Goal: Task Accomplishment & Management: Manage account settings

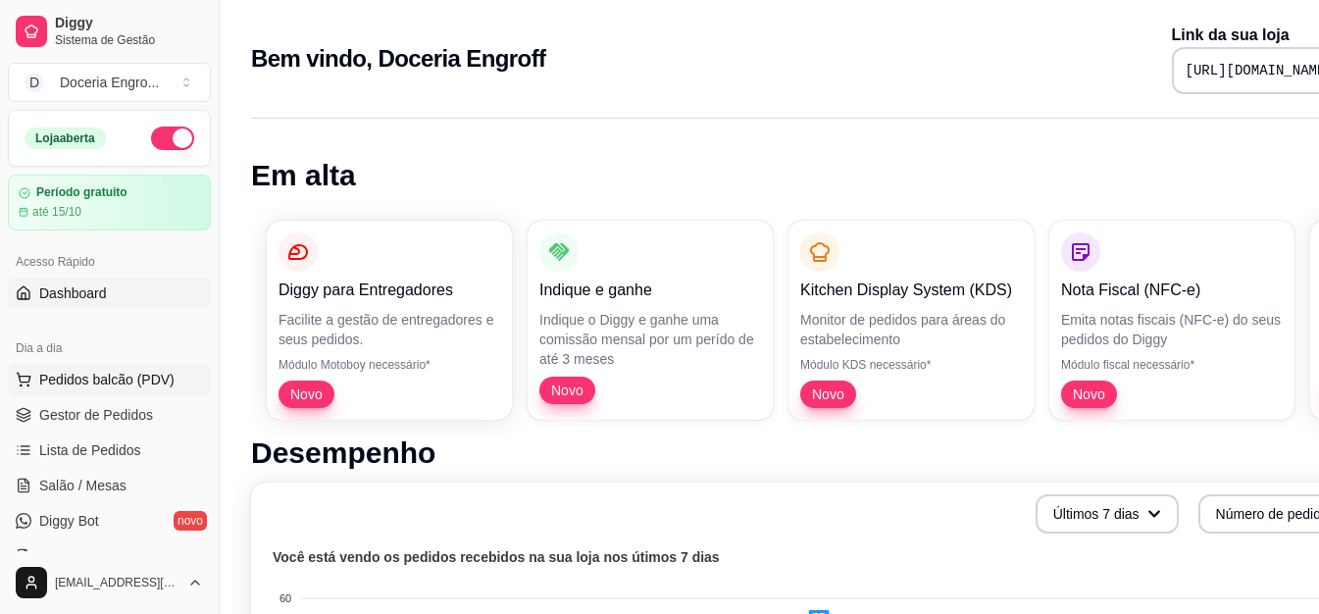
click at [104, 374] on span "Pedidos balcão (PDV)" at bounding box center [106, 380] width 135 height 20
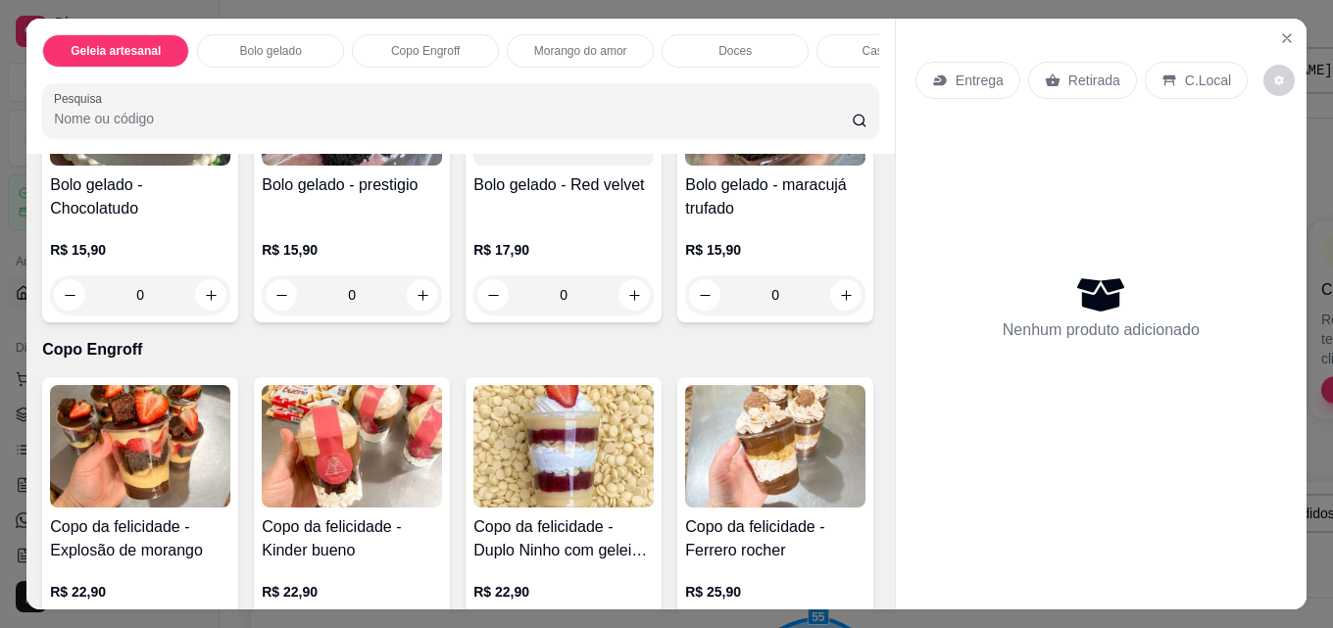
scroll to position [490, 0]
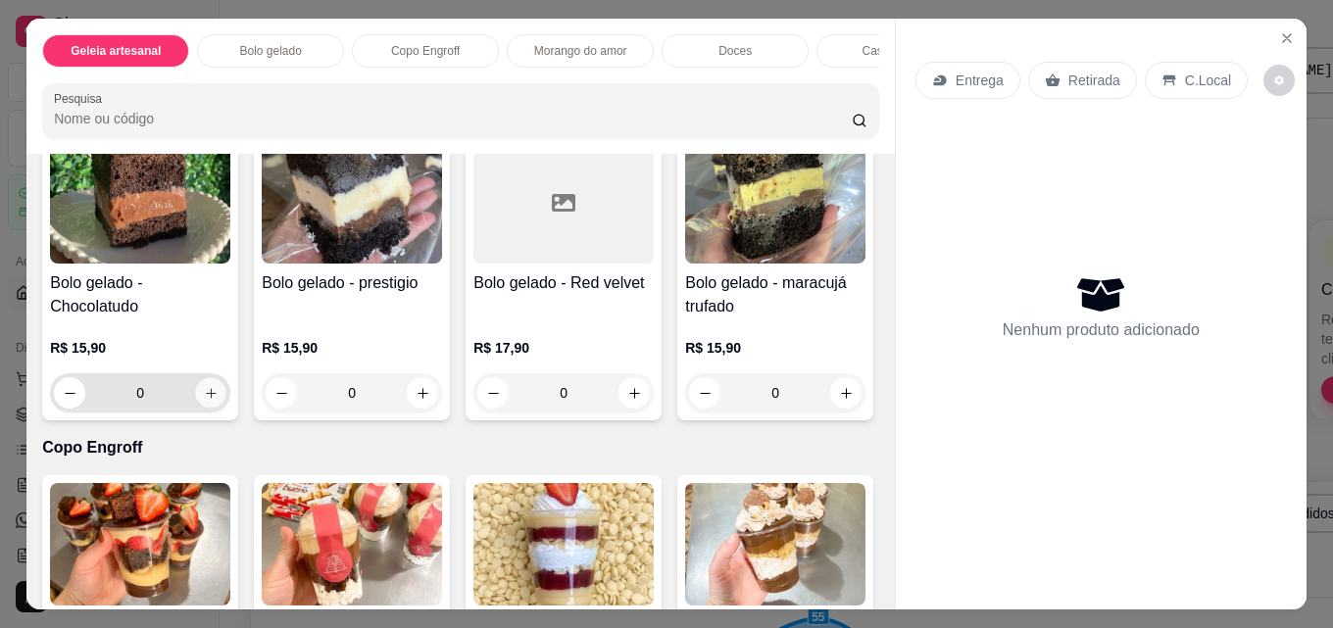
click at [196, 401] on button "increase-product-quantity" at bounding box center [211, 393] width 30 height 30
type input "1"
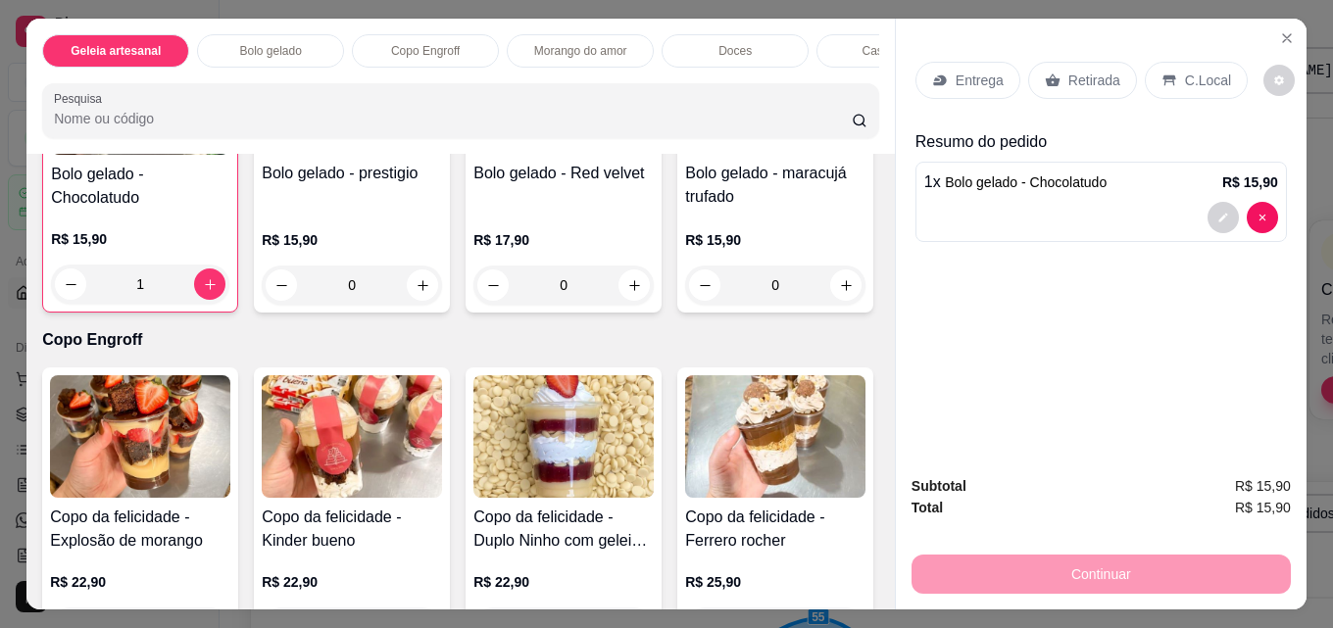
scroll to position [687, 0]
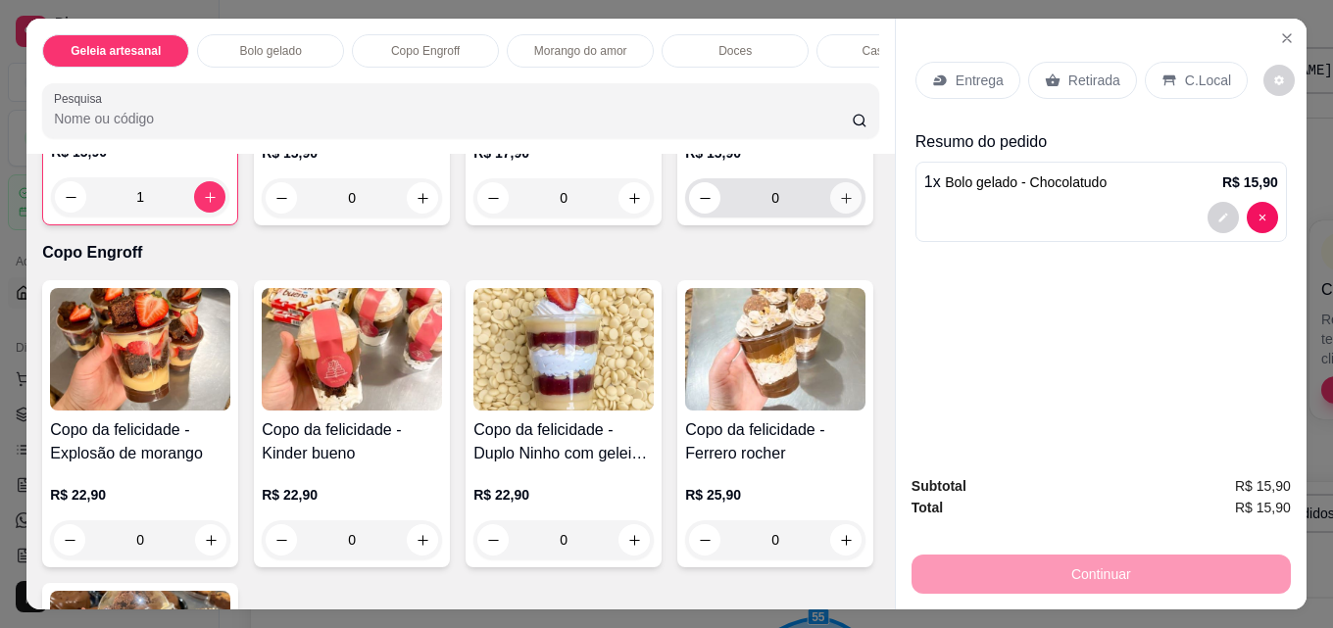
click at [839, 206] on icon "increase-product-quantity" at bounding box center [846, 198] width 15 height 15
type input "1"
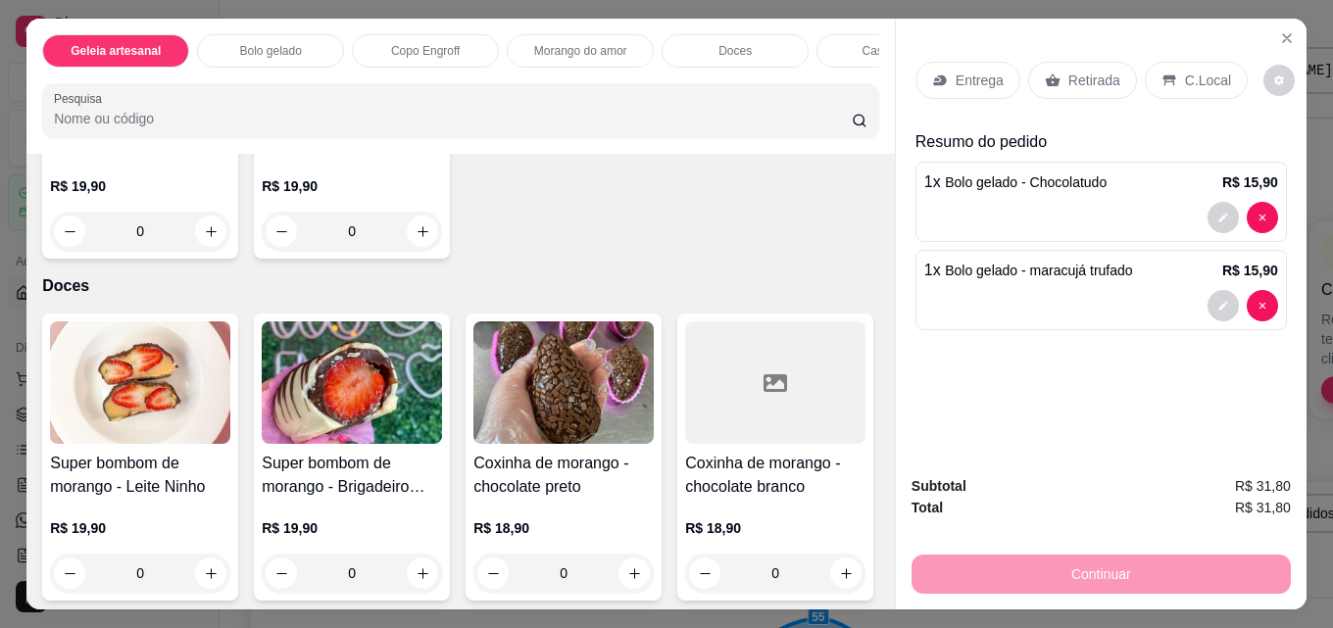
scroll to position [1864, 0]
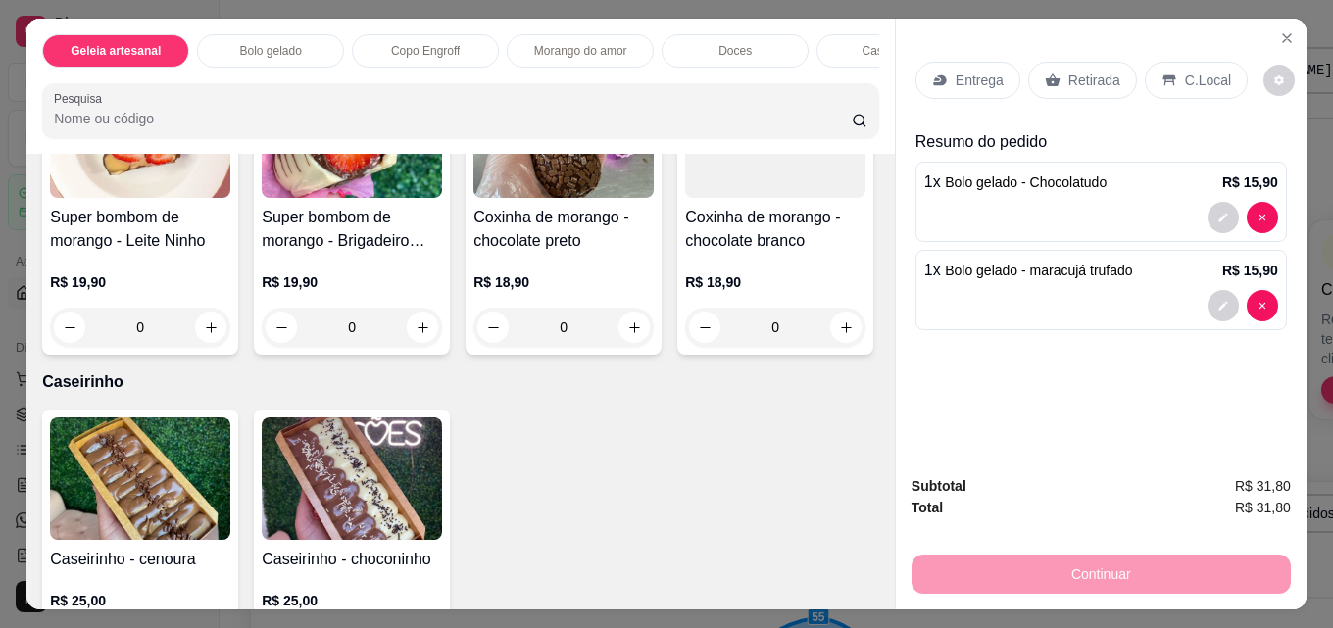
type input "1"
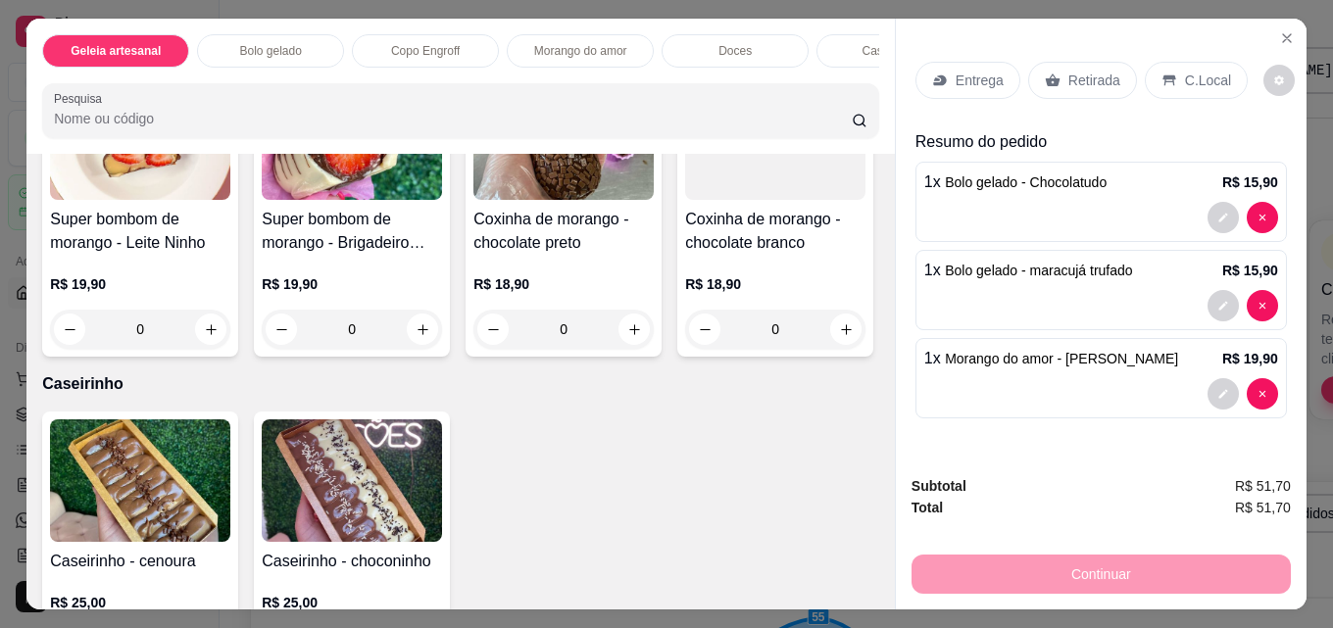
scroll to position [1865, 0]
click at [1082, 84] on div "Retirada" at bounding box center [1082, 80] width 109 height 37
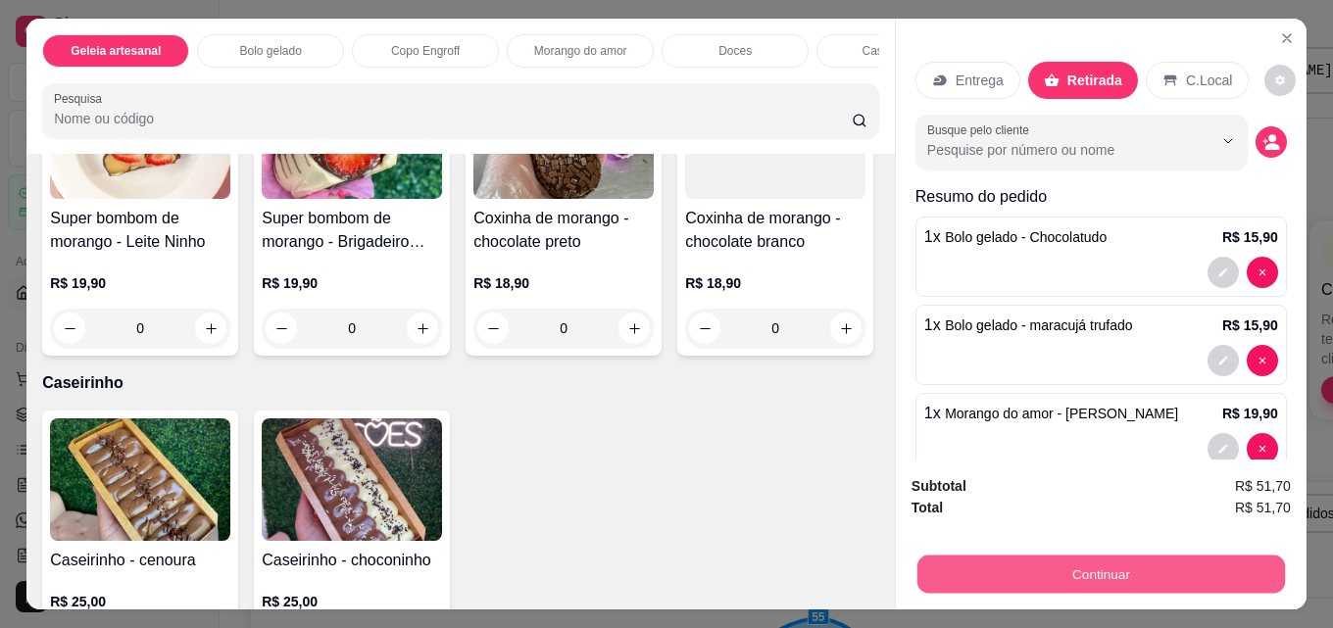
click at [1023, 568] on button "Continuar" at bounding box center [1102, 574] width 368 height 38
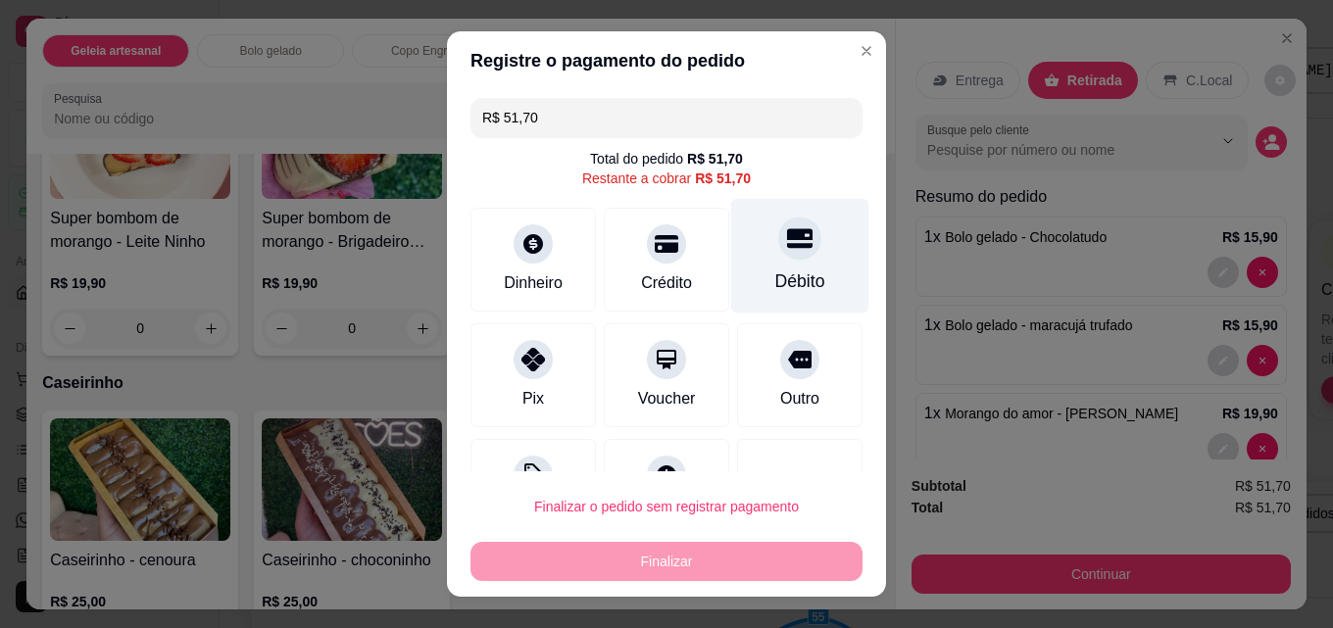
click at [778, 254] on div at bounding box center [799, 238] width 43 height 43
type input "R$ 0,00"
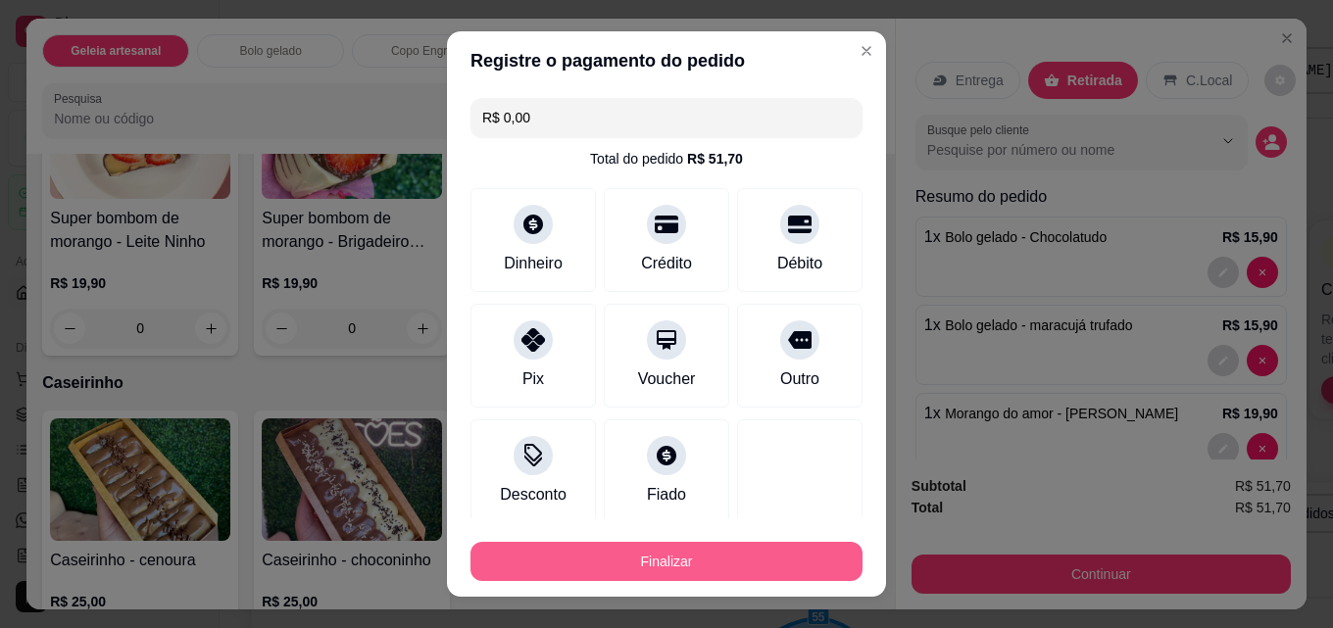
click at [648, 574] on button "Finalizar" at bounding box center [667, 561] width 392 height 39
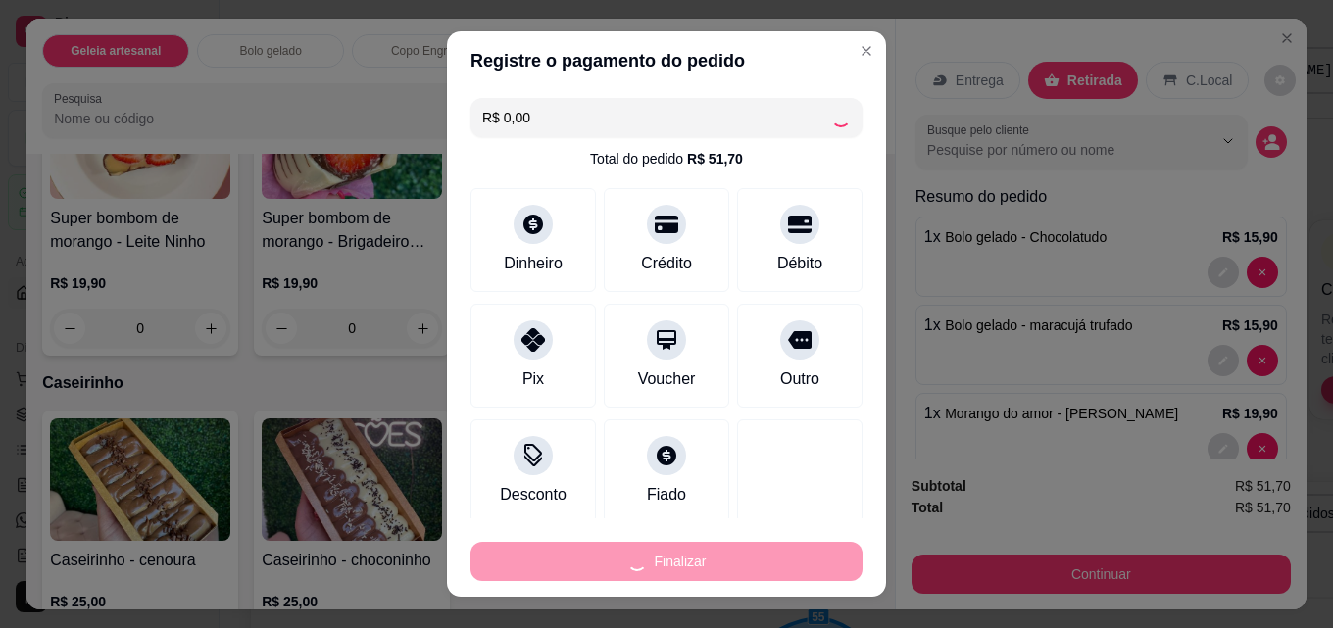
type input "0"
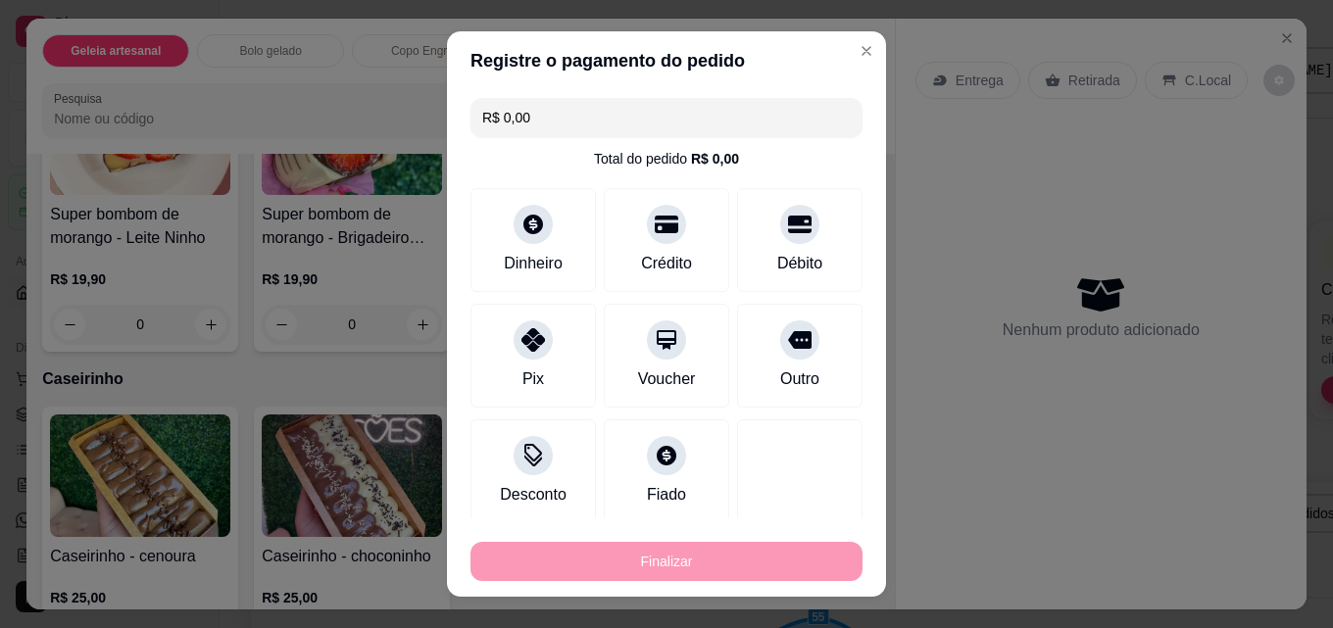
type input "-R$ 51,70"
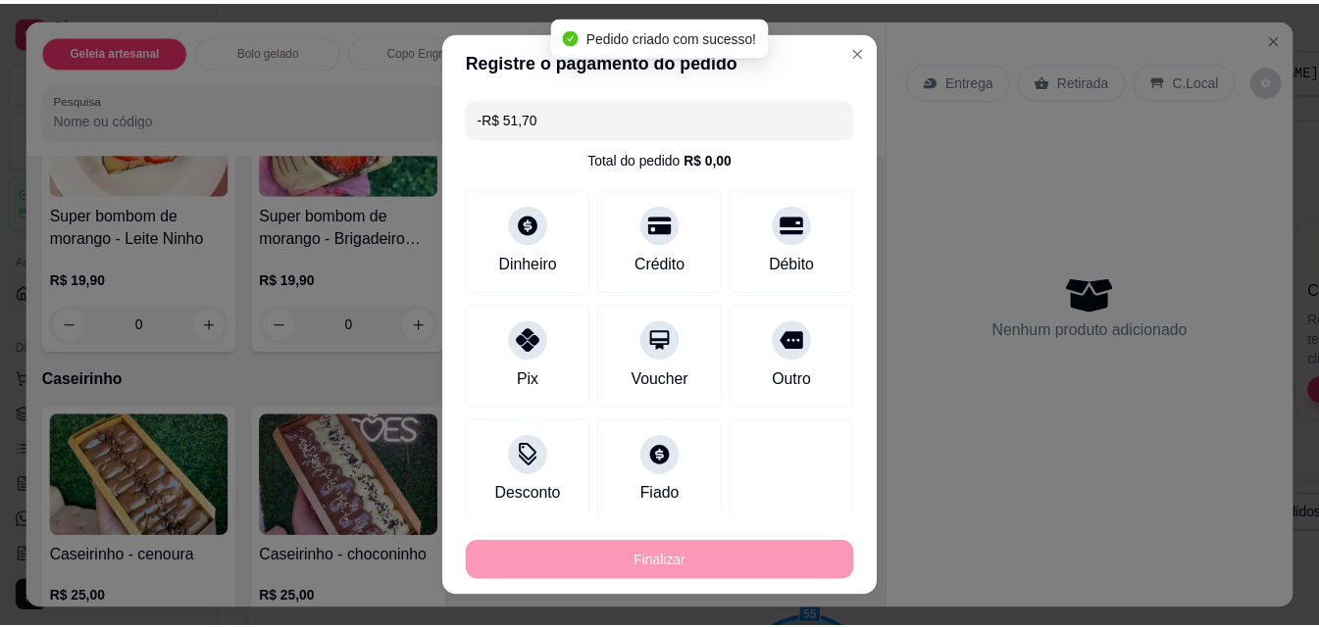
scroll to position [1860, 0]
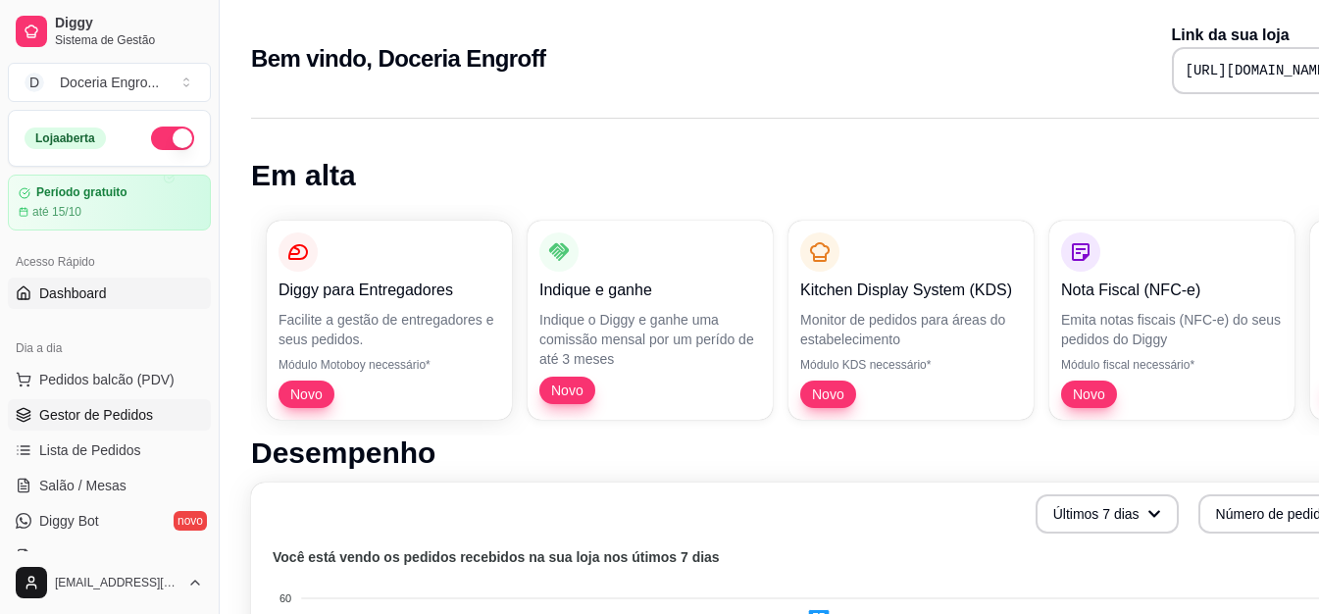
click at [94, 407] on span "Gestor de Pedidos" at bounding box center [96, 415] width 114 height 20
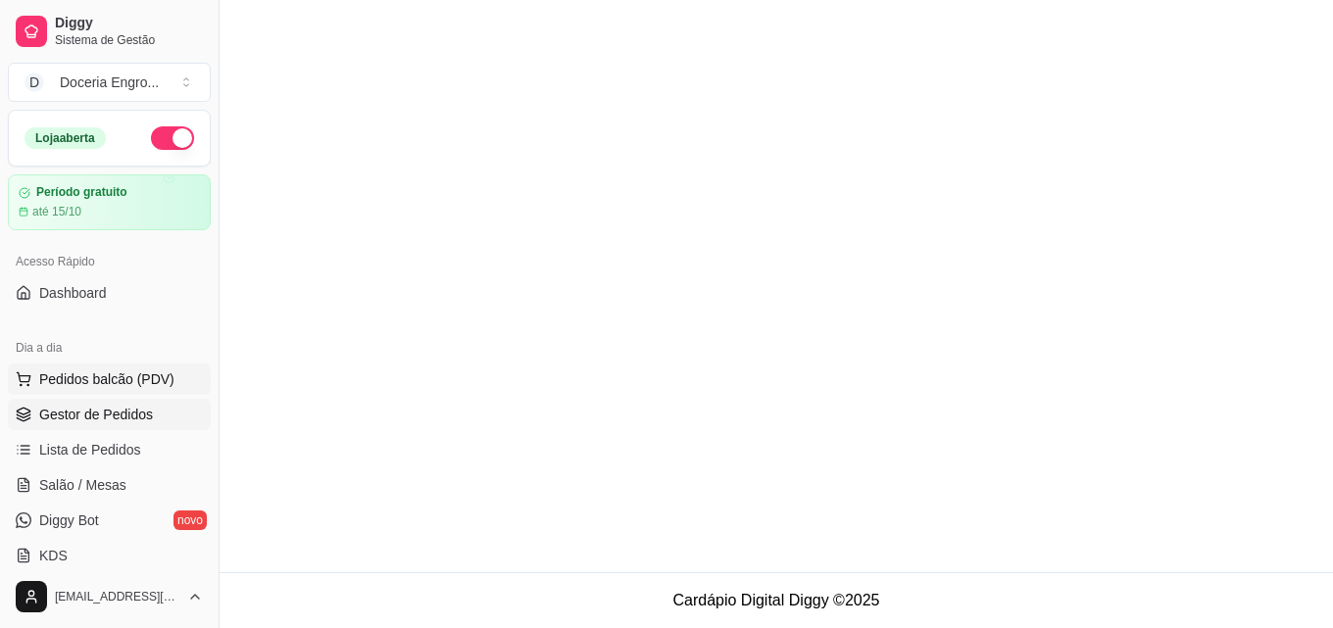
click at [67, 367] on button "Pedidos balcão (PDV)" at bounding box center [109, 379] width 203 height 31
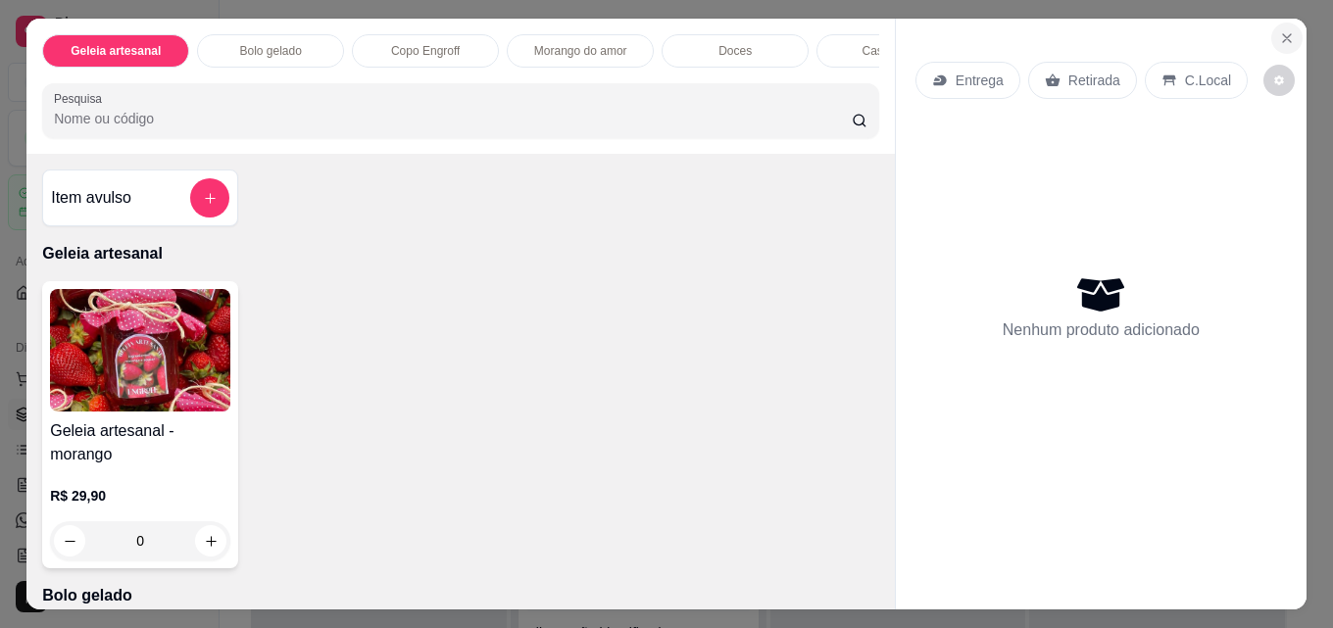
click at [1283, 34] on icon "Close" at bounding box center [1287, 38] width 8 height 8
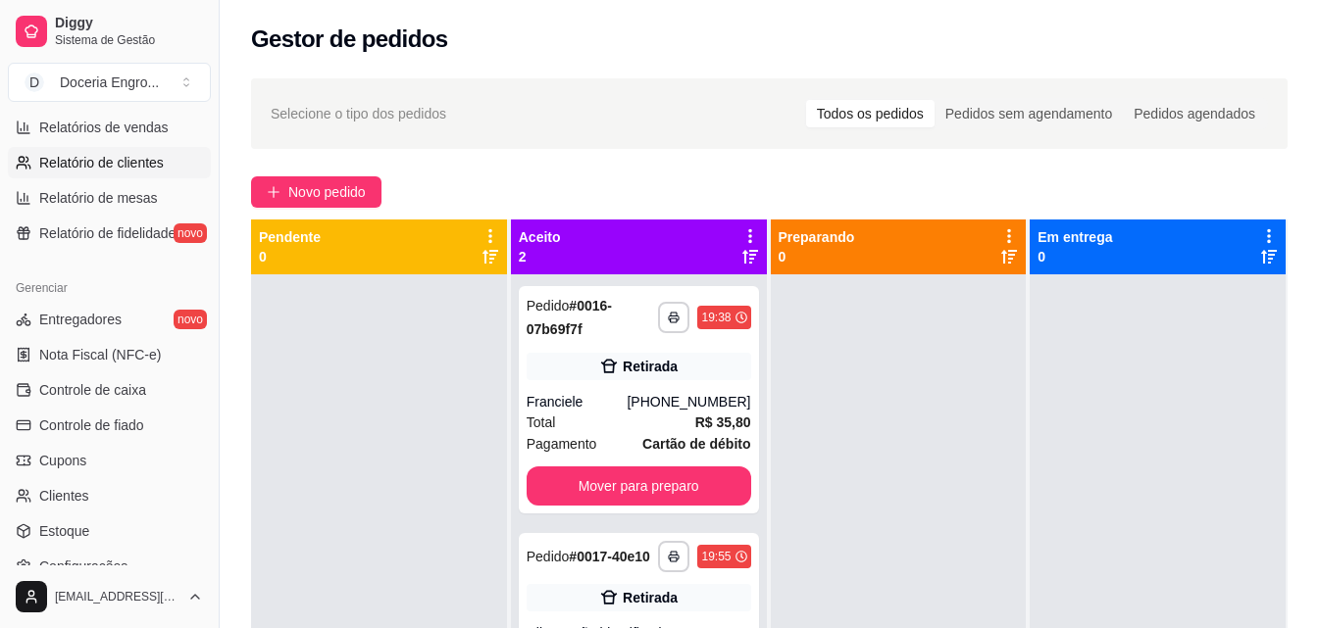
scroll to position [684, 0]
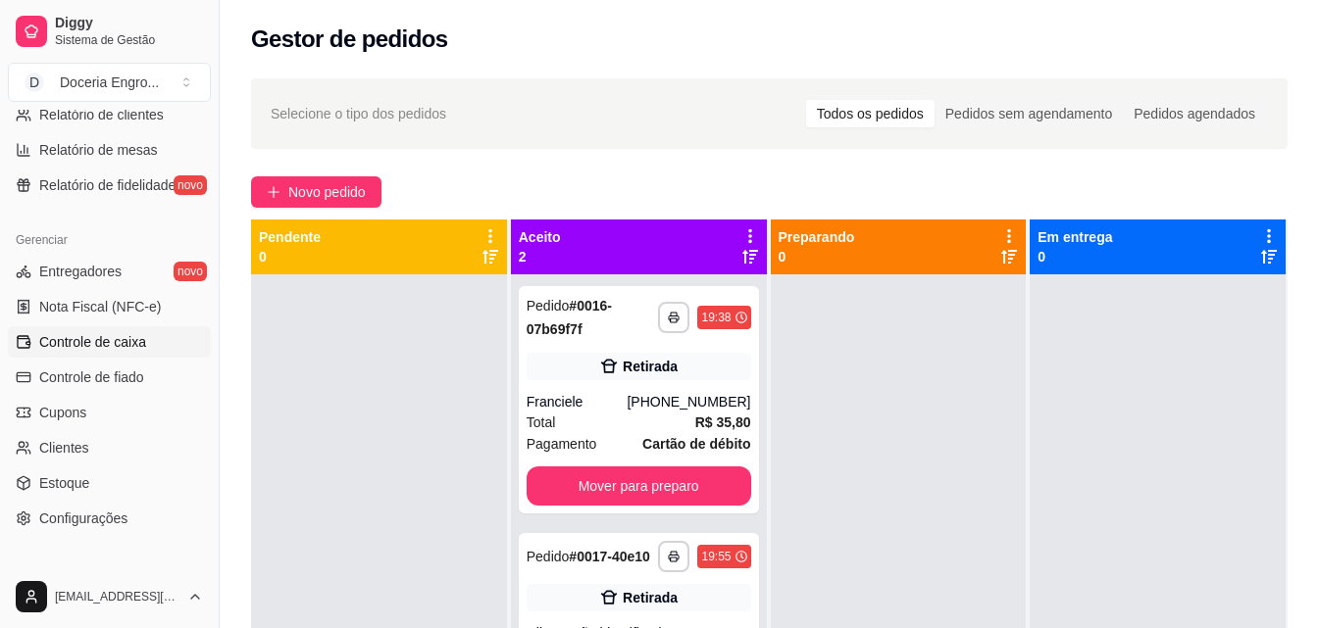
click at [98, 343] on span "Controle de caixa" at bounding box center [92, 342] width 107 height 20
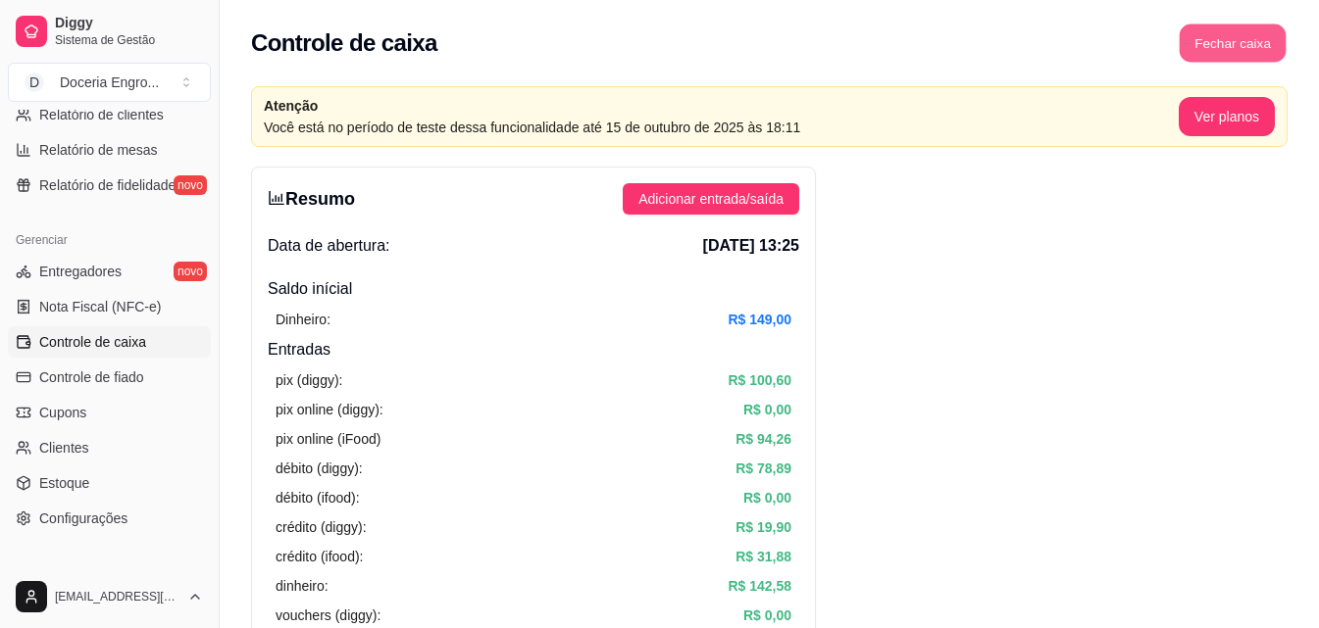
click at [1261, 38] on button "Fechar caixa" at bounding box center [1232, 44] width 107 height 38
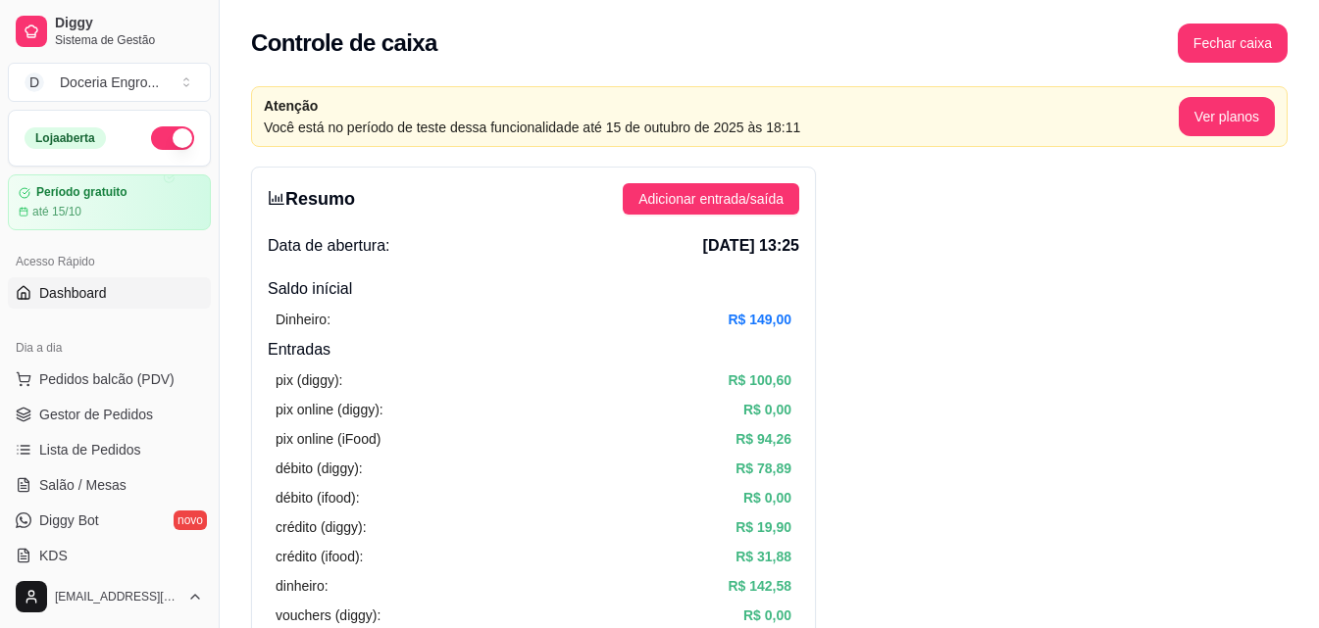
click at [125, 287] on link "Dashboard" at bounding box center [109, 292] width 203 height 31
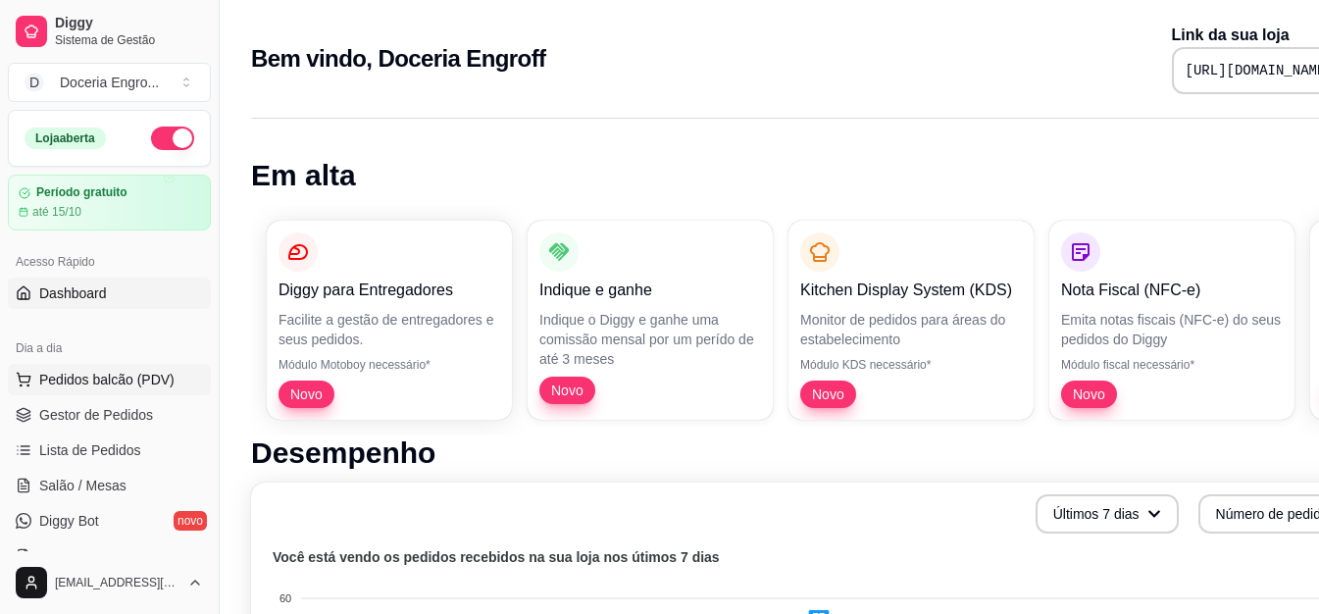
click at [144, 371] on span "Pedidos balcão (PDV)" at bounding box center [106, 380] width 135 height 20
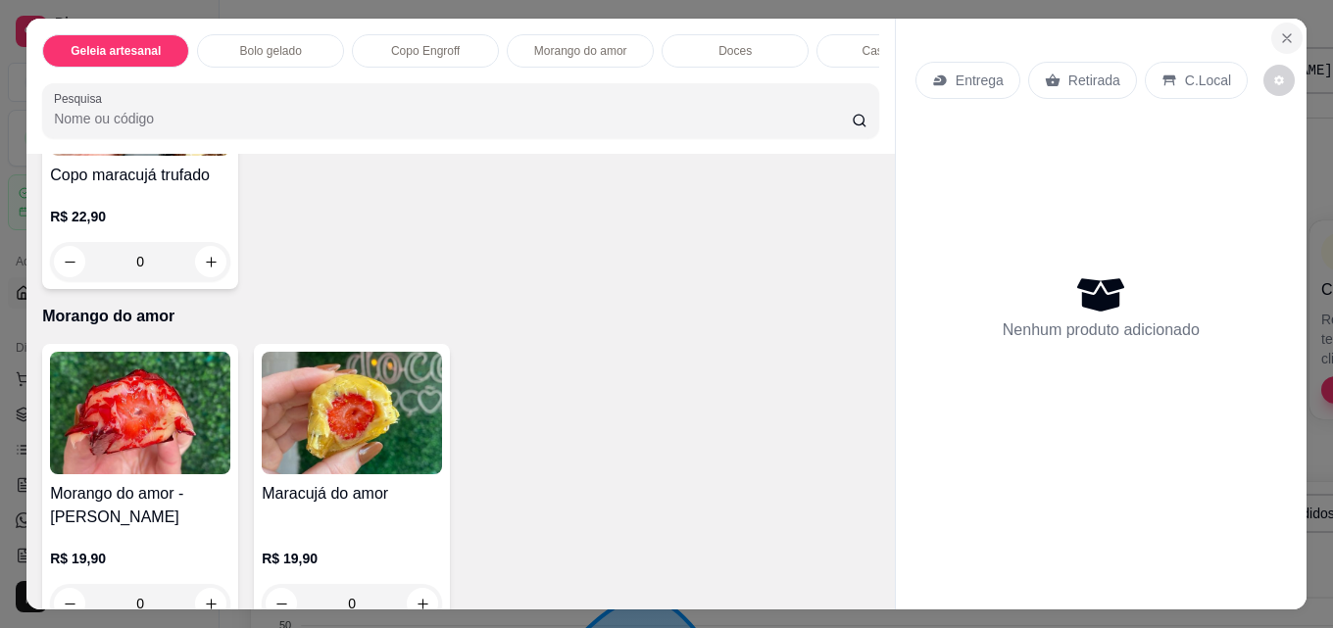
click at [1284, 30] on icon "Close" at bounding box center [1287, 38] width 16 height 16
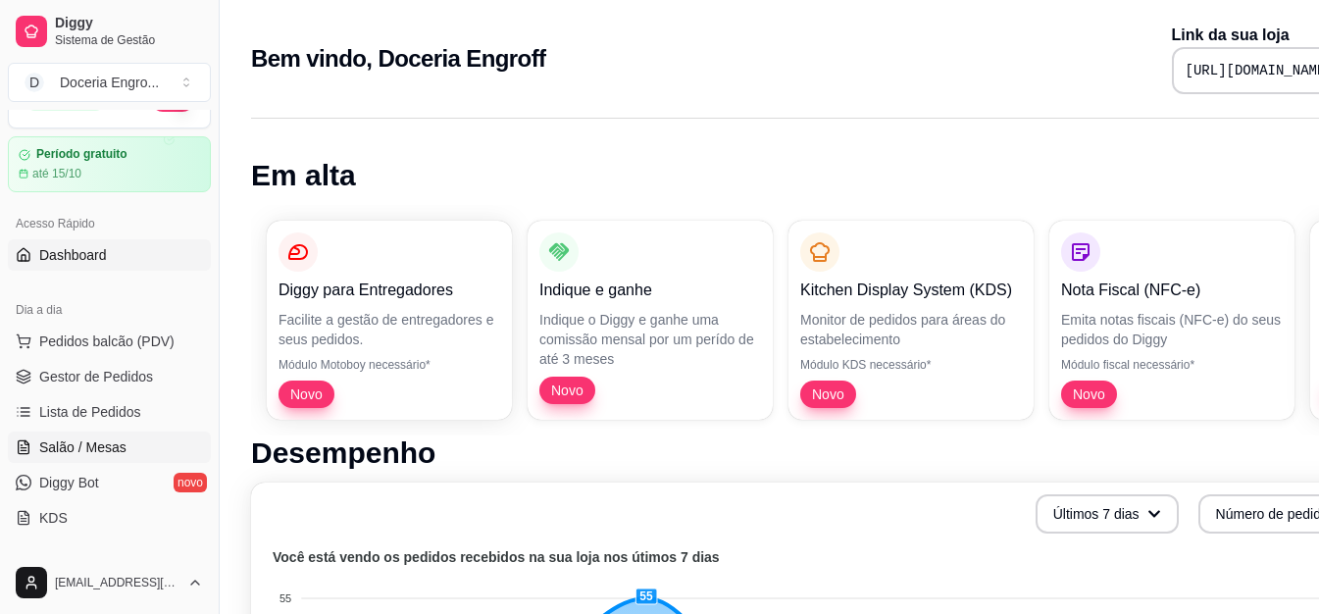
scroll to position [98, 0]
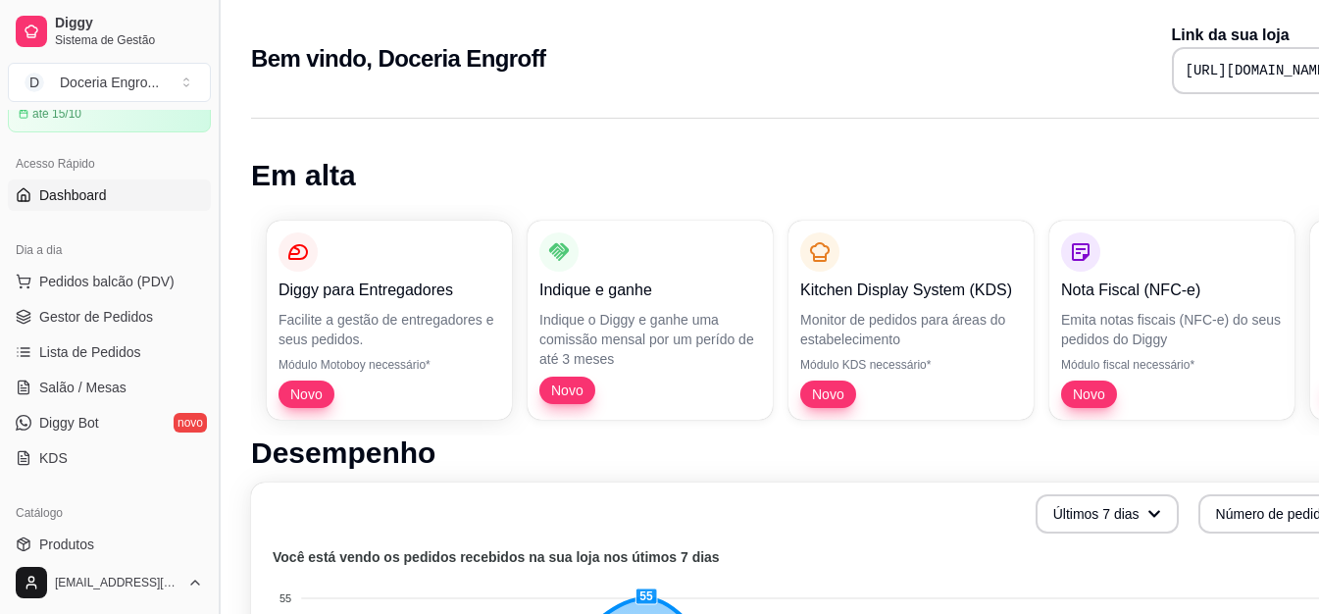
drag, startPoint x: 212, startPoint y: 218, endPoint x: 217, endPoint y: 264, distance: 46.3
click at [221, 276] on button "Toggle Sidebar" at bounding box center [219, 307] width 16 height 614
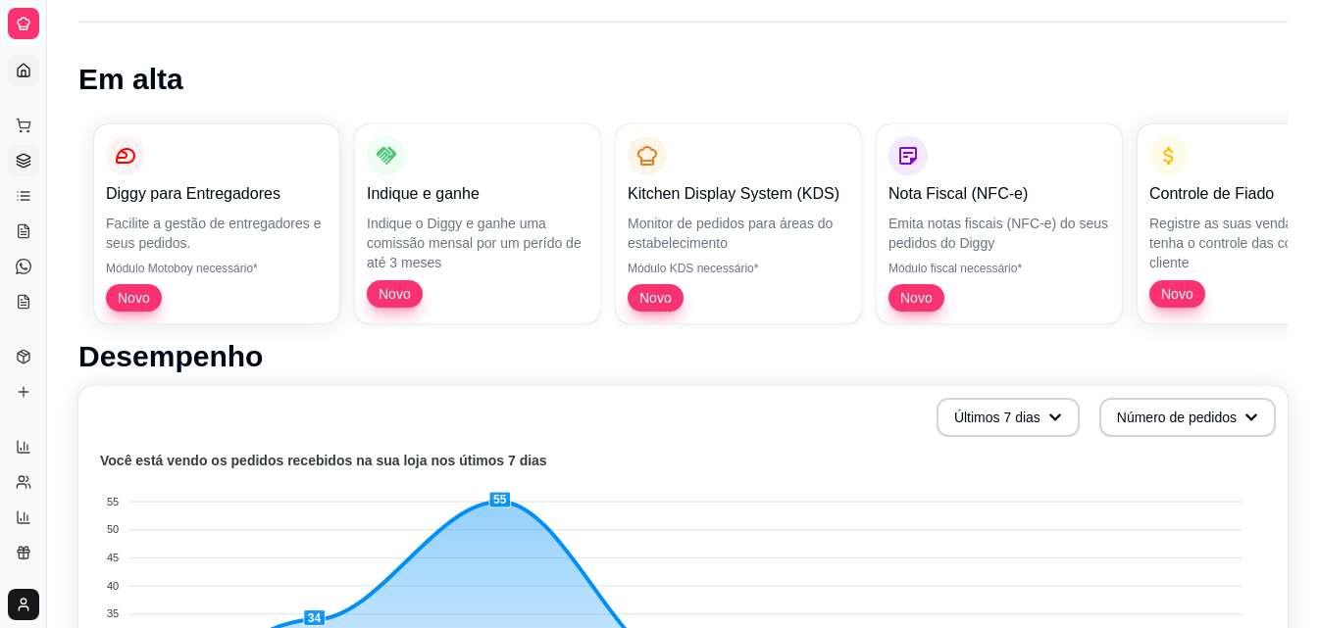
scroll to position [0, 0]
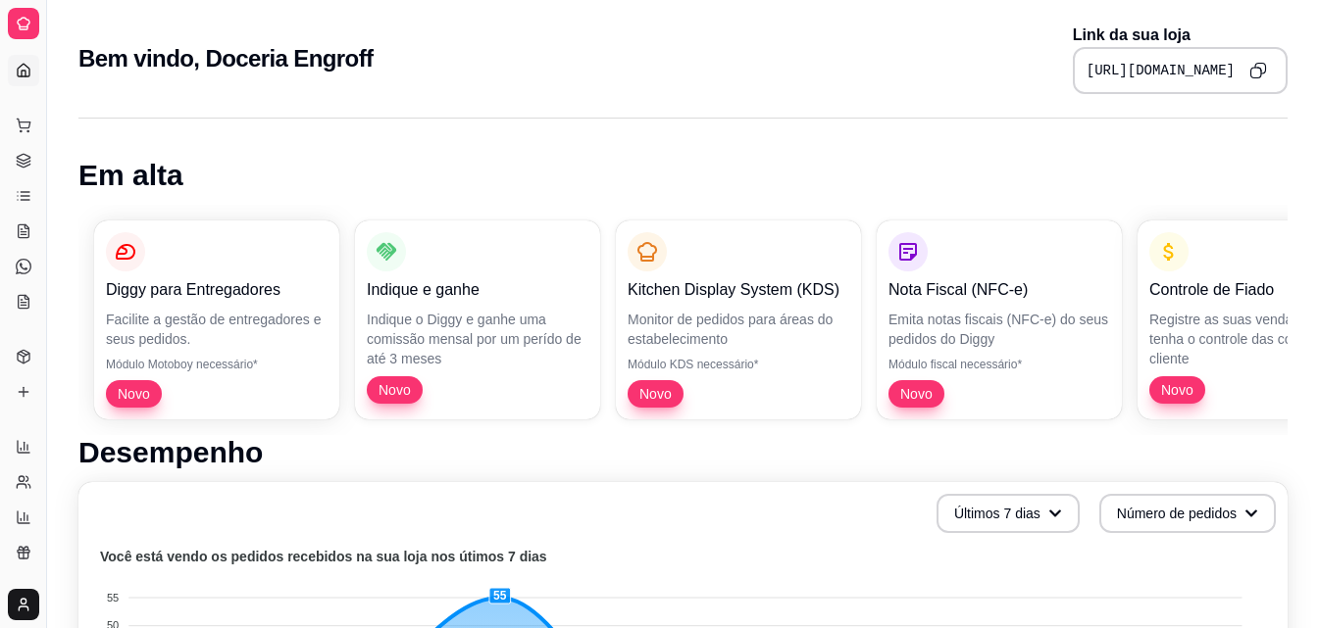
click at [26, 69] on icon at bounding box center [24, 71] width 16 height 16
click at [15, 75] on link "Dashboard" at bounding box center [23, 70] width 31 height 31
click at [22, 78] on div "Dia a dia" at bounding box center [23, 93] width 30 height 31
click at [23, 67] on icon at bounding box center [24, 71] width 16 height 16
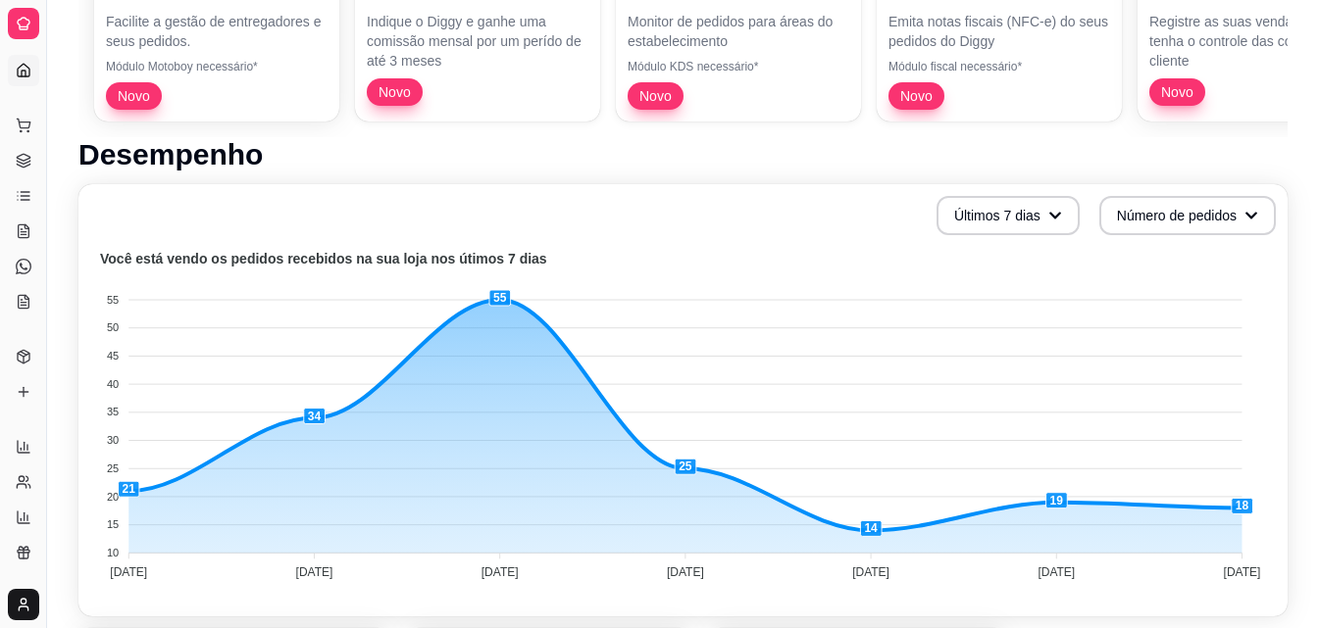
scroll to position [392, 0]
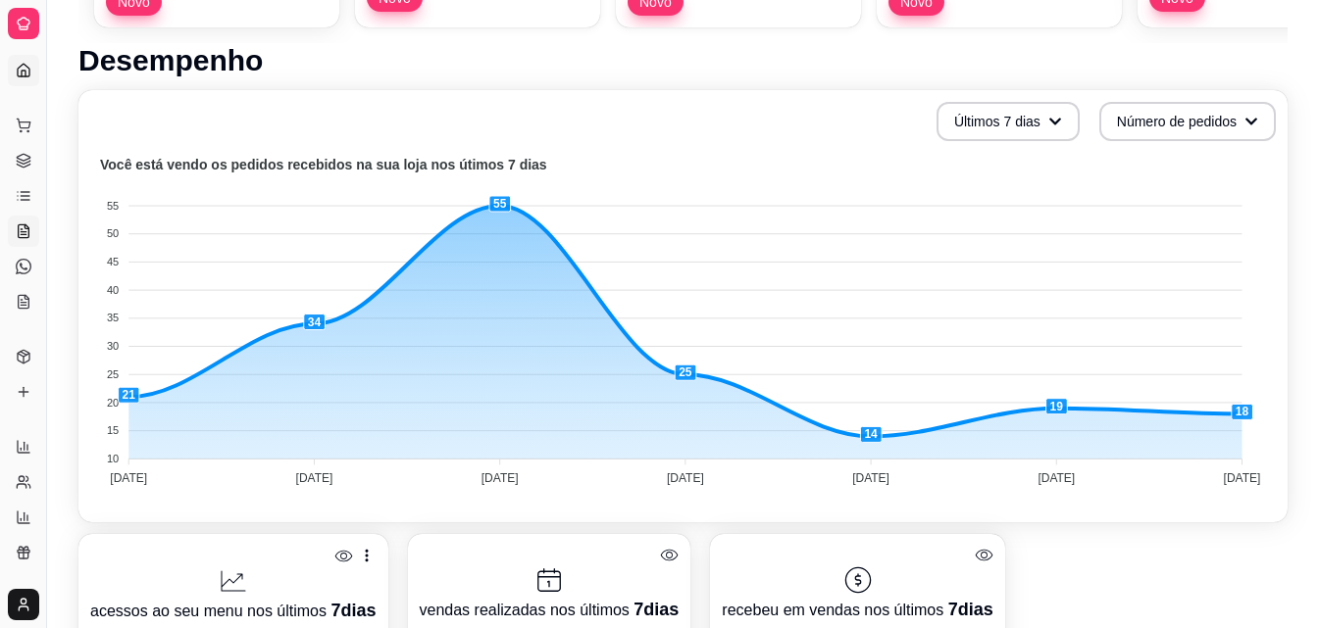
click at [16, 234] on icon at bounding box center [24, 232] width 16 height 16
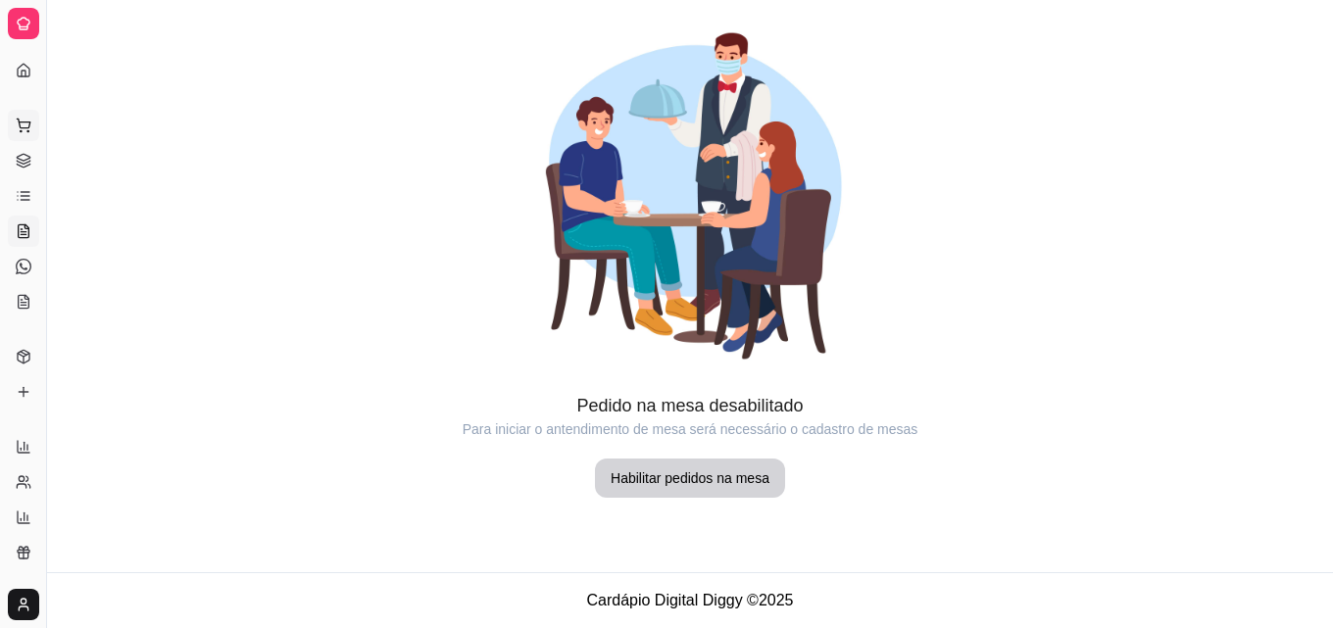
click at [21, 122] on icon at bounding box center [24, 126] width 16 height 16
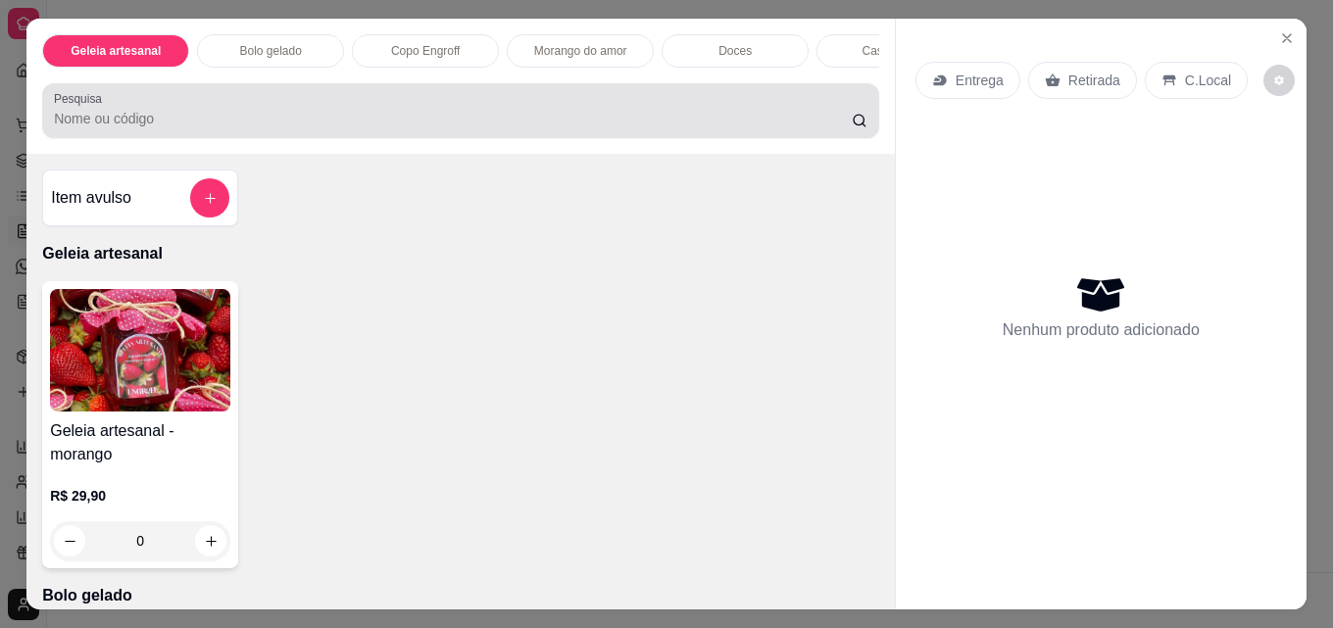
click at [15, 75] on div "Geleia artesanal Bolo gelado Copo Engroff Morango do amor Doces Caseirinho Tort…" at bounding box center [666, 314] width 1333 height 628
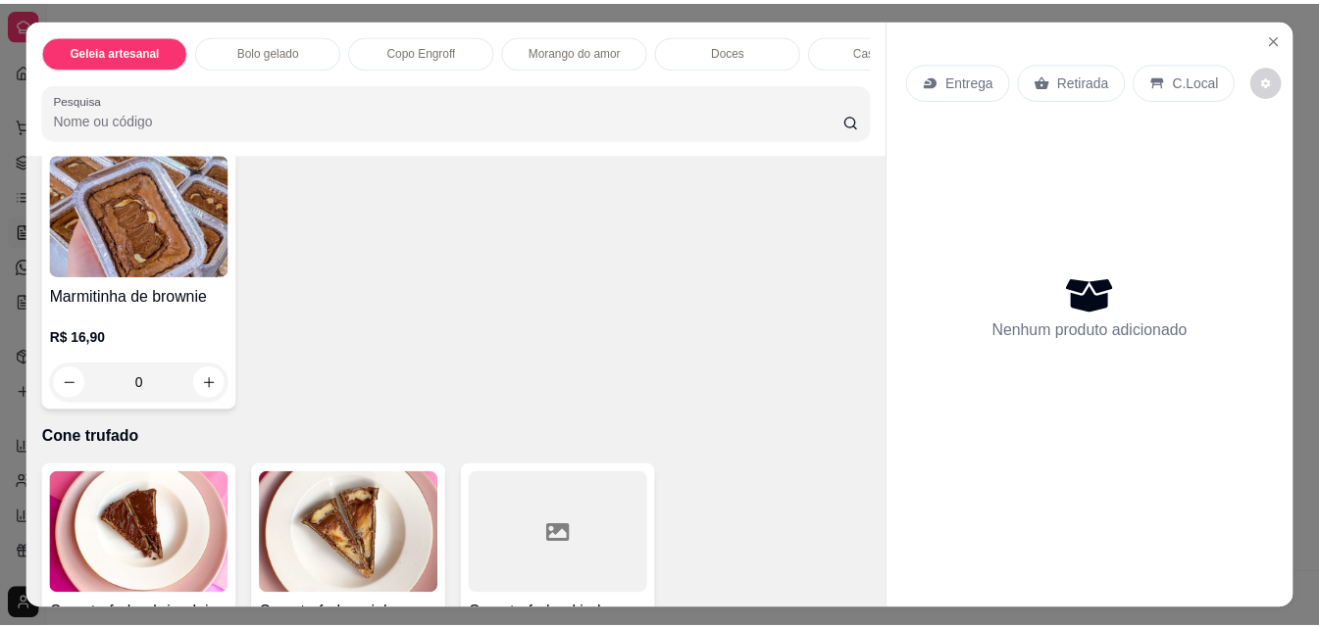
scroll to position [3627, 0]
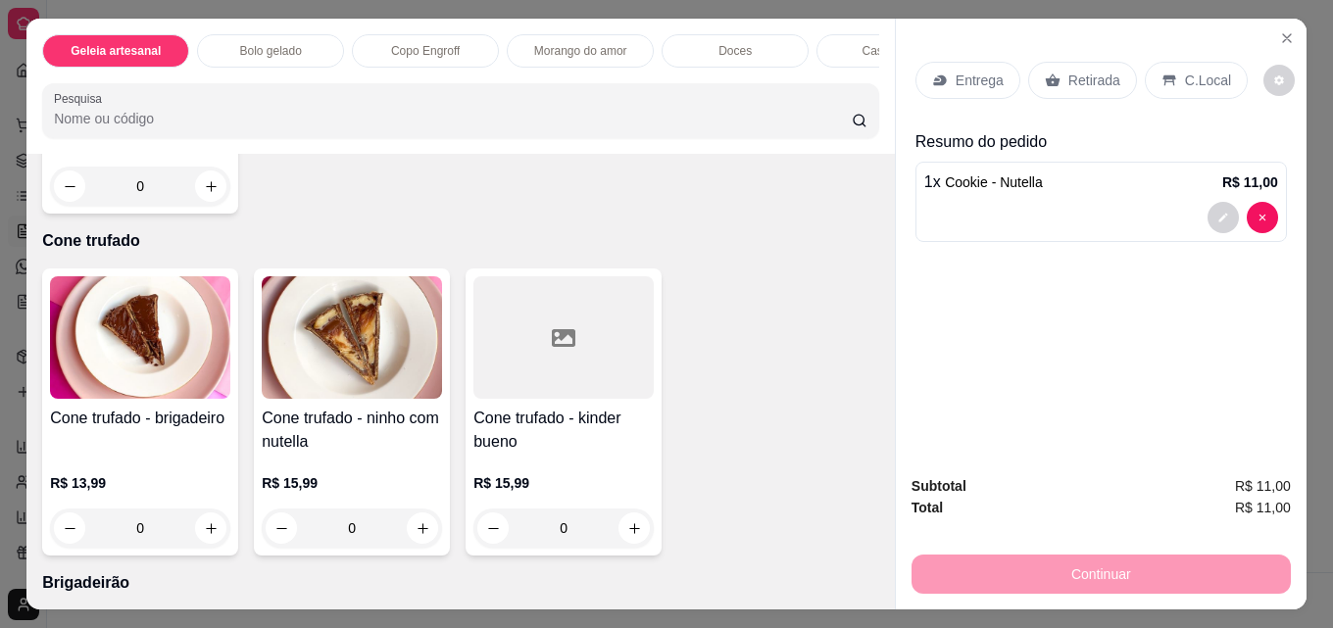
type input "2"
click at [1078, 75] on p "Retirada" at bounding box center [1095, 81] width 52 height 20
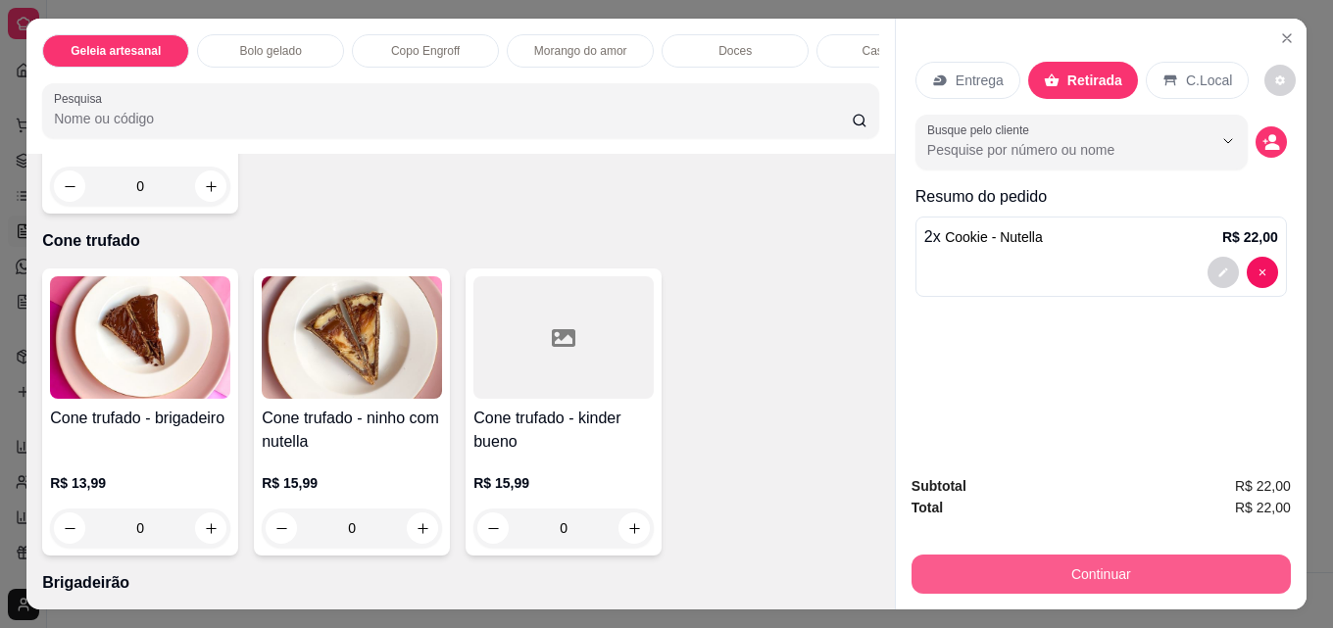
click at [1062, 565] on button "Continuar" at bounding box center [1101, 574] width 379 height 39
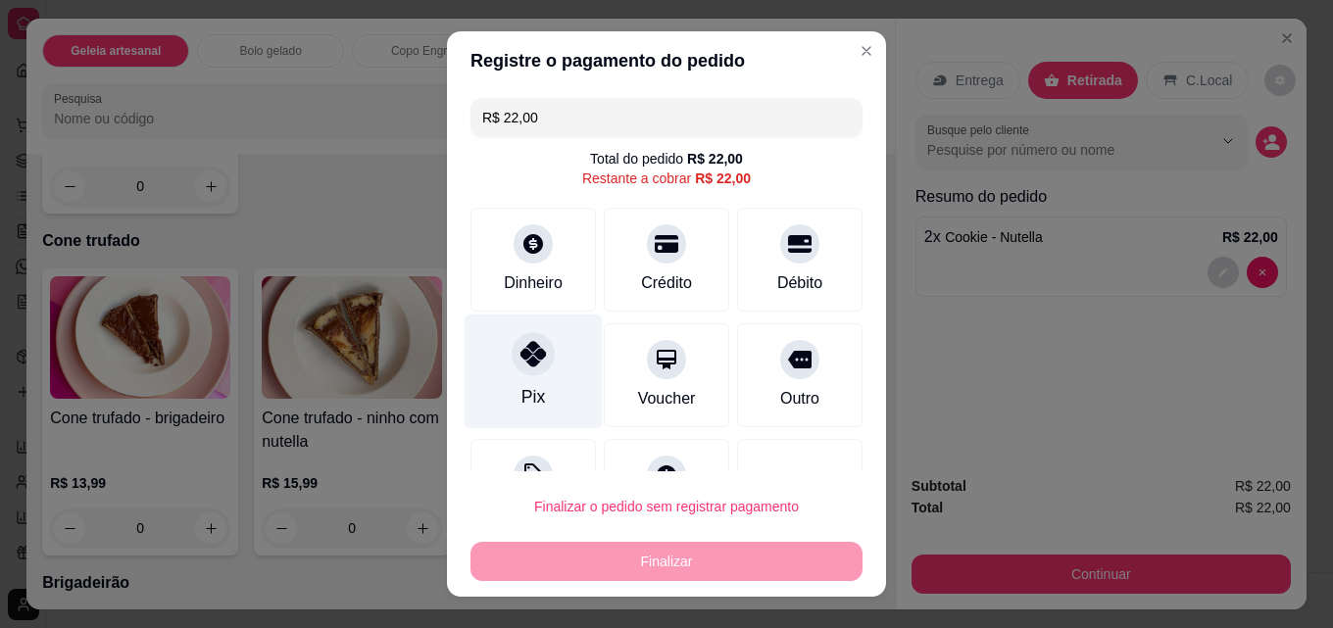
click at [524, 374] on div at bounding box center [533, 353] width 43 height 43
type input "R$ 0,00"
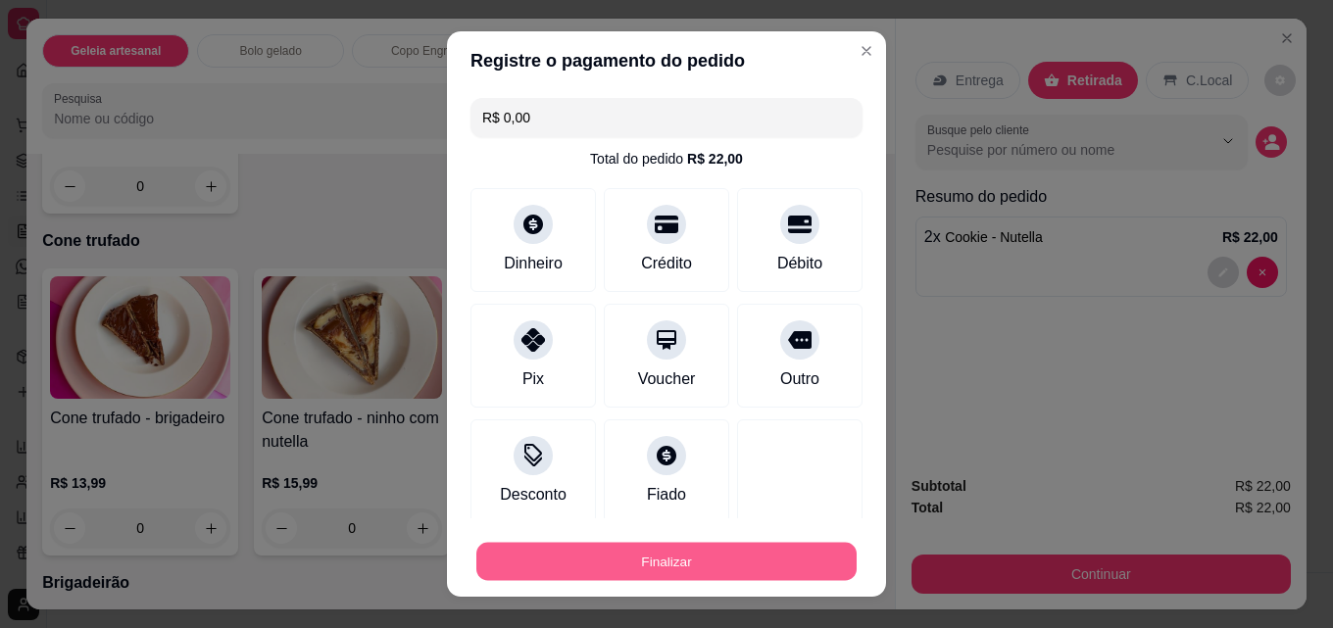
click at [574, 550] on button "Finalizar" at bounding box center [666, 562] width 380 height 38
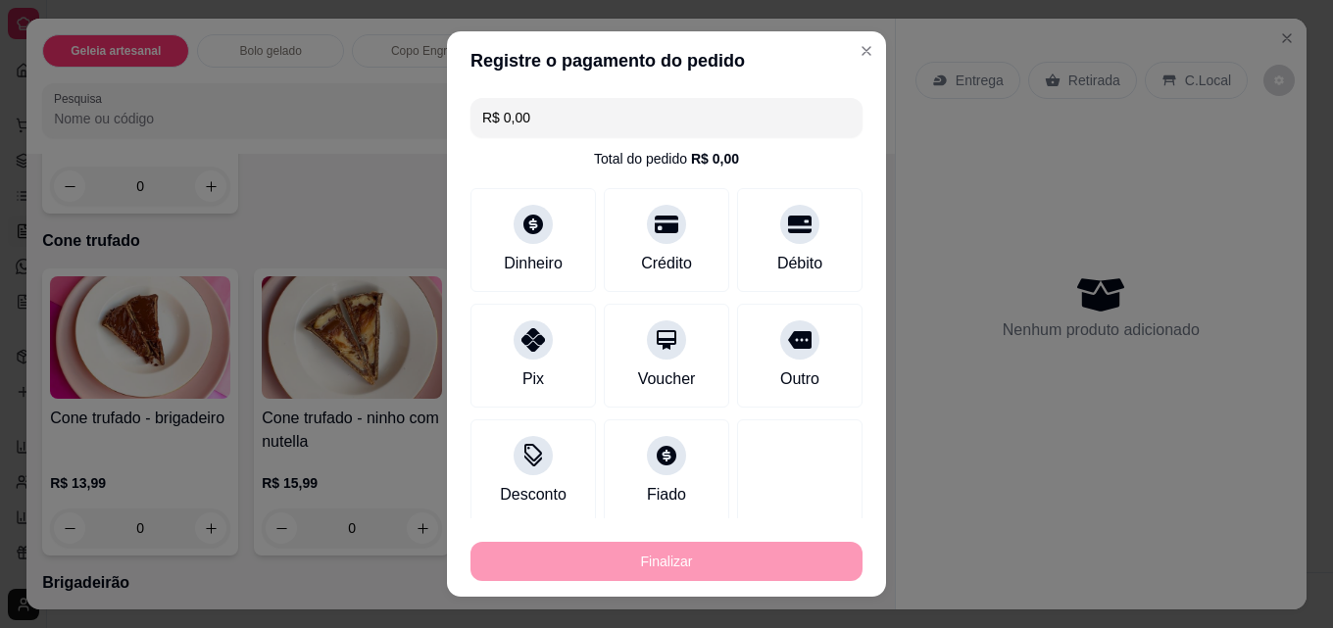
type input "0"
type input "-R$ 22,00"
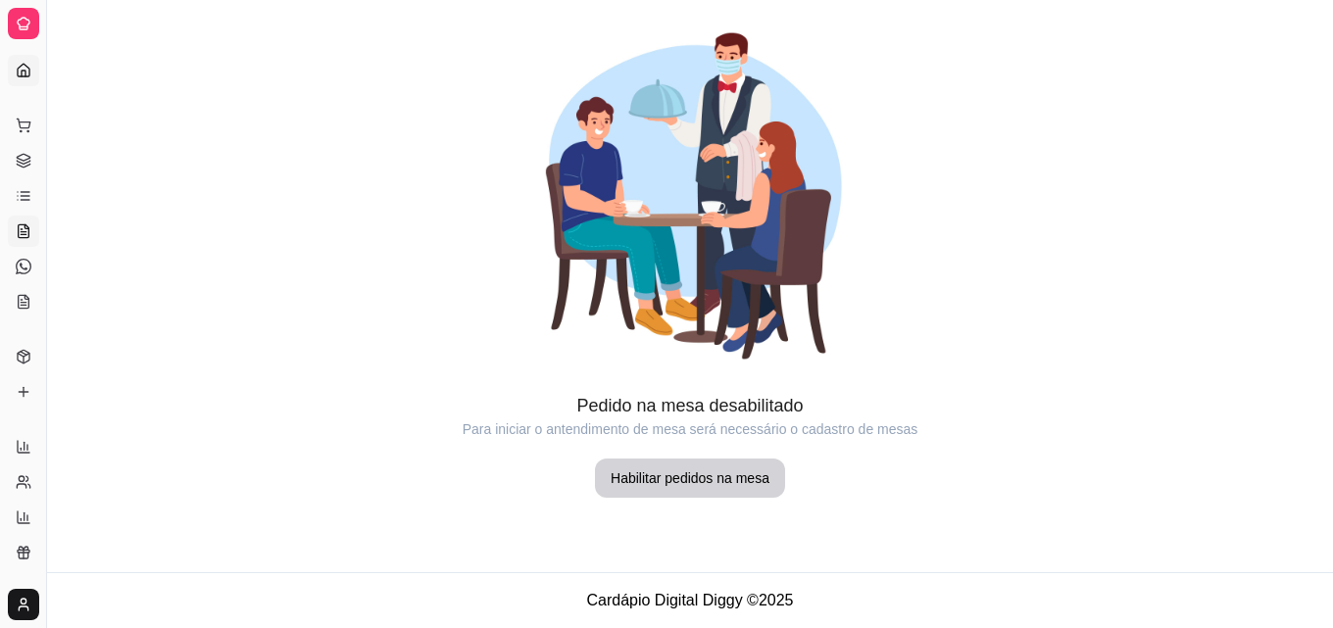
click at [18, 69] on icon at bounding box center [24, 70] width 12 height 13
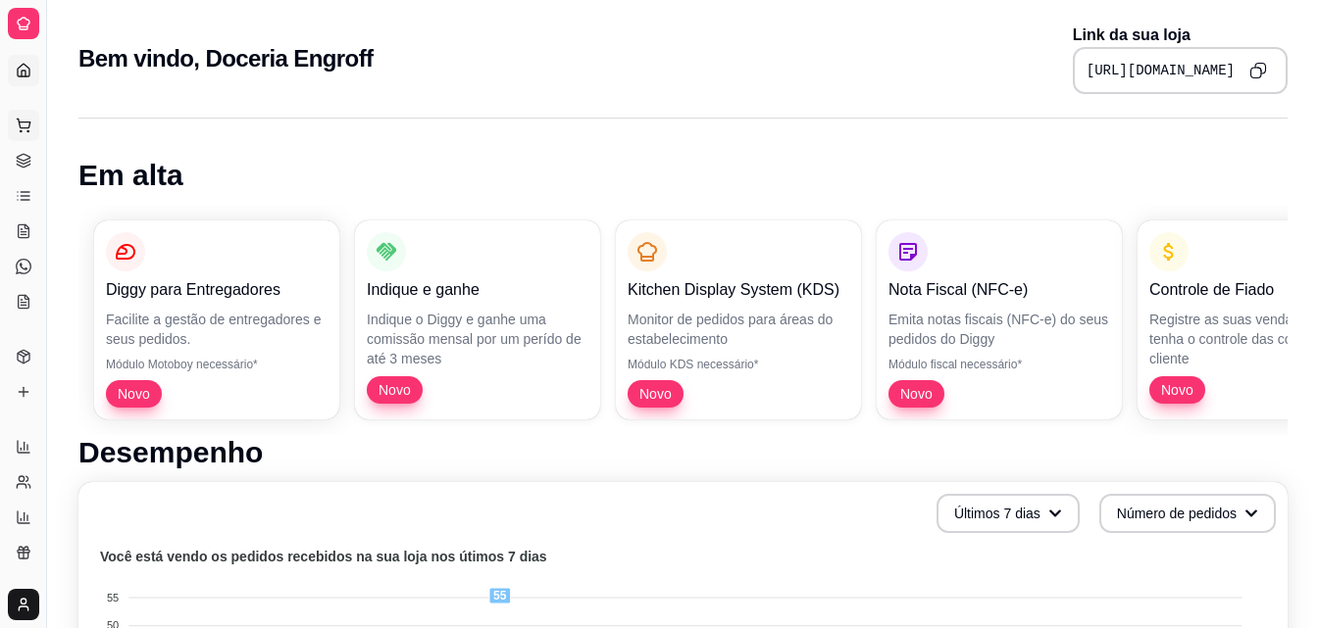
click at [25, 131] on icon at bounding box center [24, 126] width 16 height 16
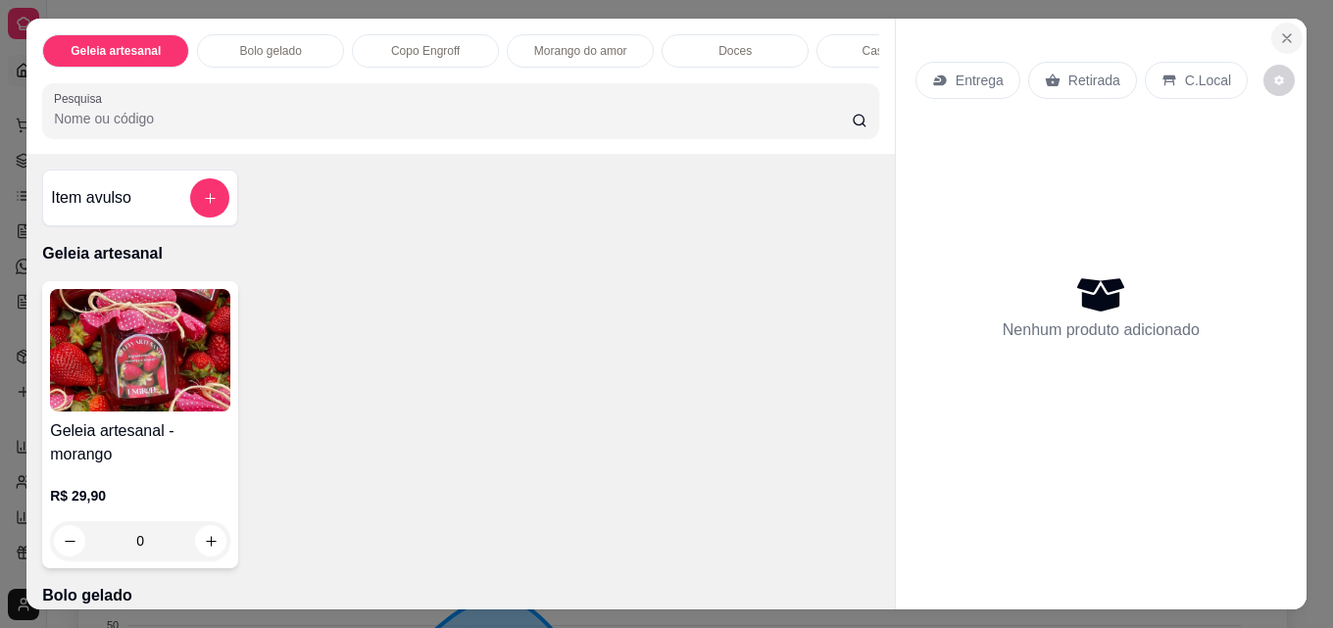
click at [1279, 36] on icon "Close" at bounding box center [1287, 38] width 16 height 16
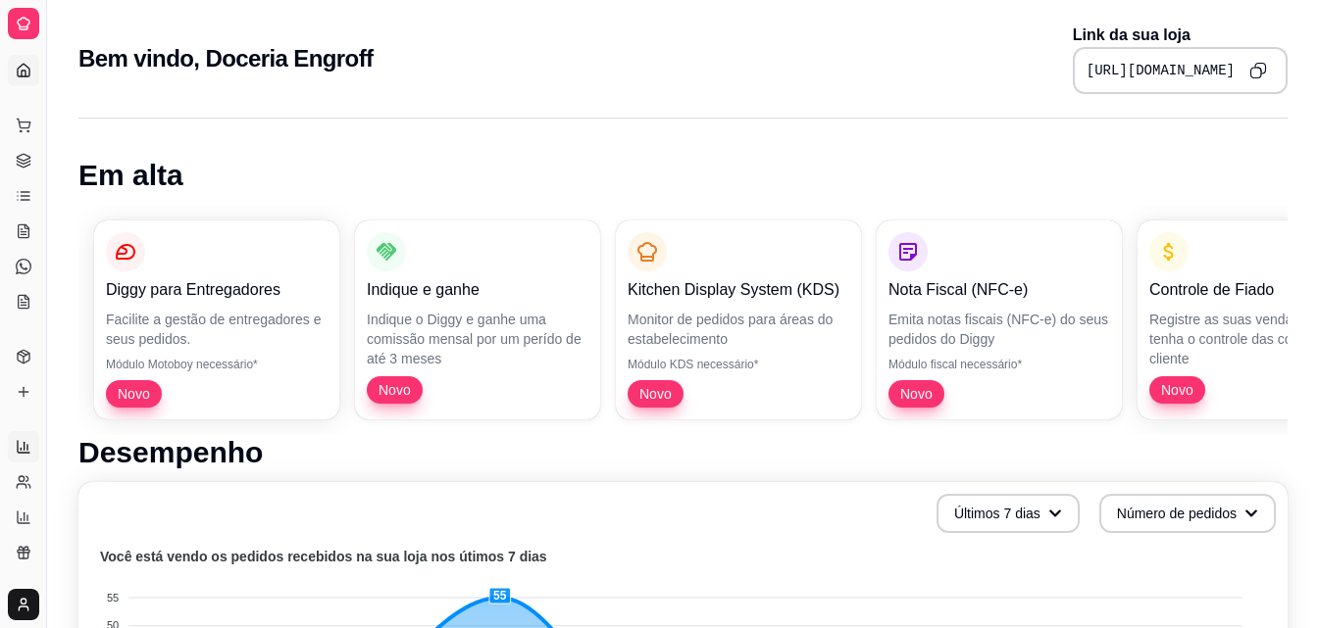
click at [27, 453] on icon at bounding box center [24, 447] width 12 height 12
select select "ALL"
select select "0"
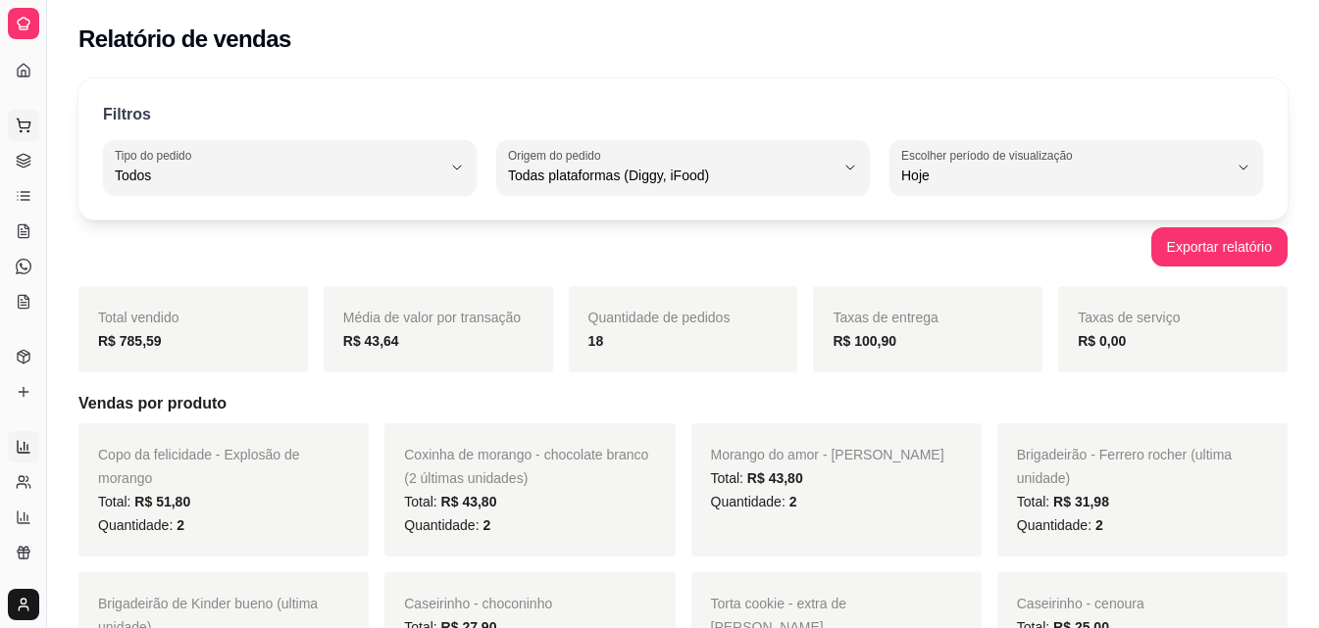
click at [24, 127] on icon at bounding box center [23, 123] width 13 height 9
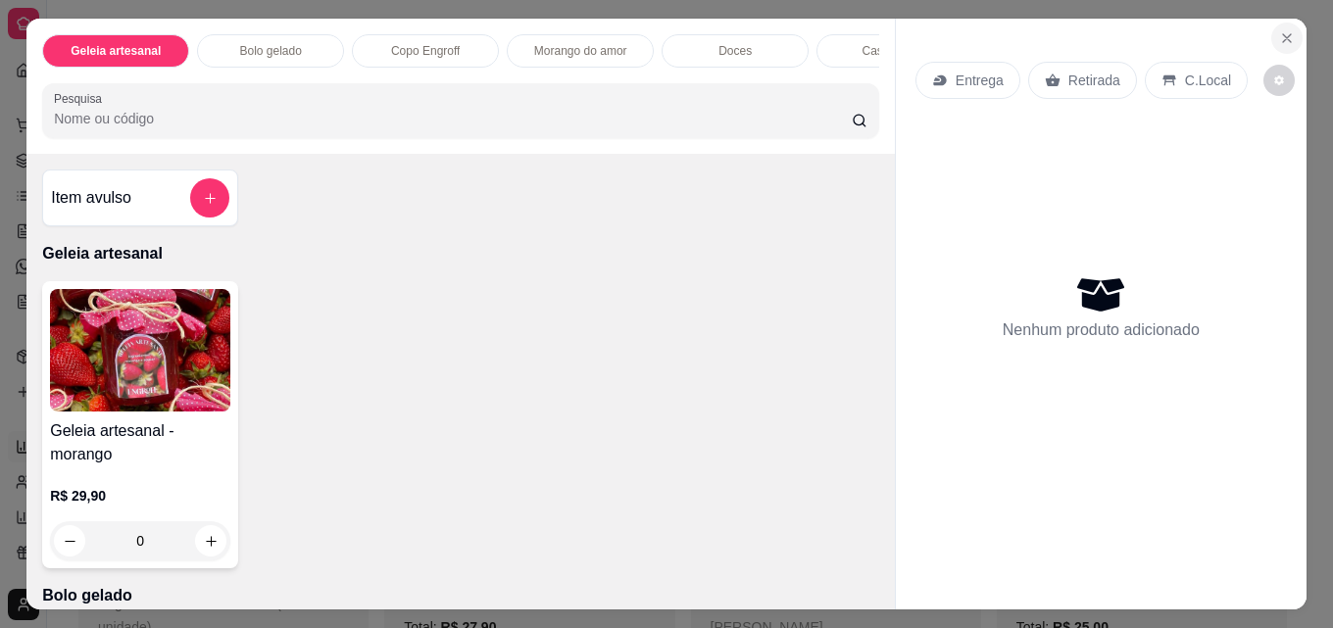
click at [1279, 30] on icon "Close" at bounding box center [1287, 38] width 16 height 16
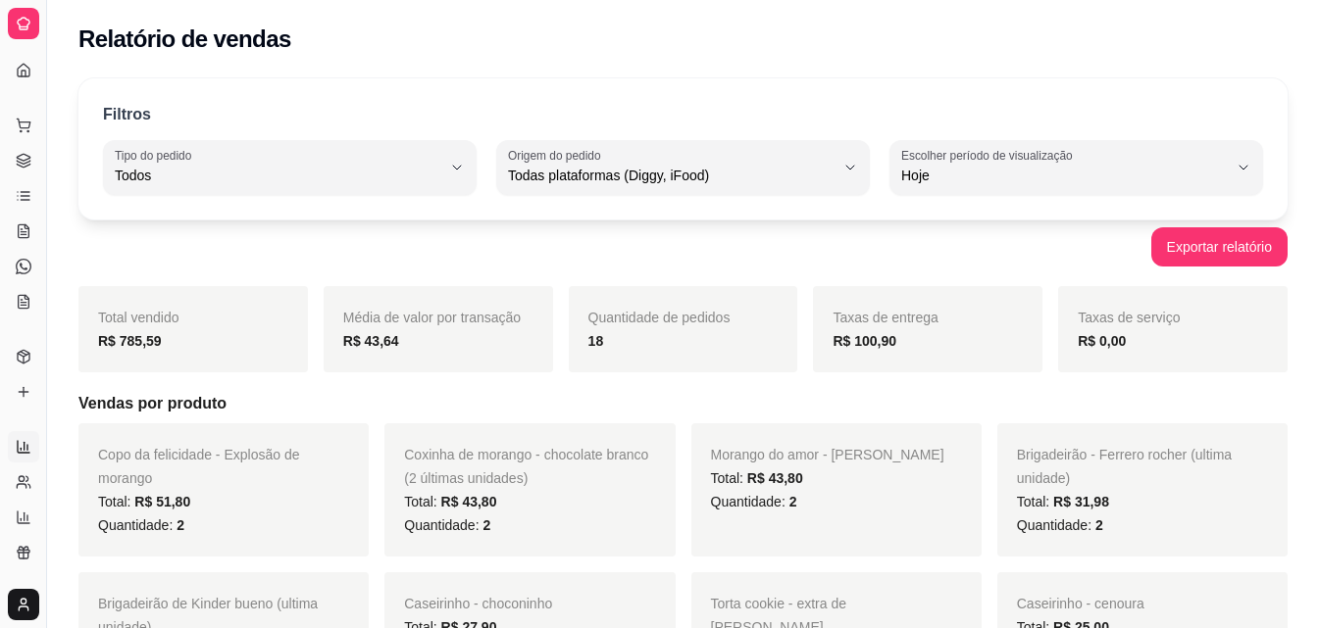
drag, startPoint x: 53, startPoint y: 327, endPoint x: 154, endPoint y: 320, distance: 101.3
drag, startPoint x: 44, startPoint y: 311, endPoint x: 77, endPoint y: 311, distance: 33.3
click at [17, 364] on icon at bounding box center [24, 357] width 16 height 16
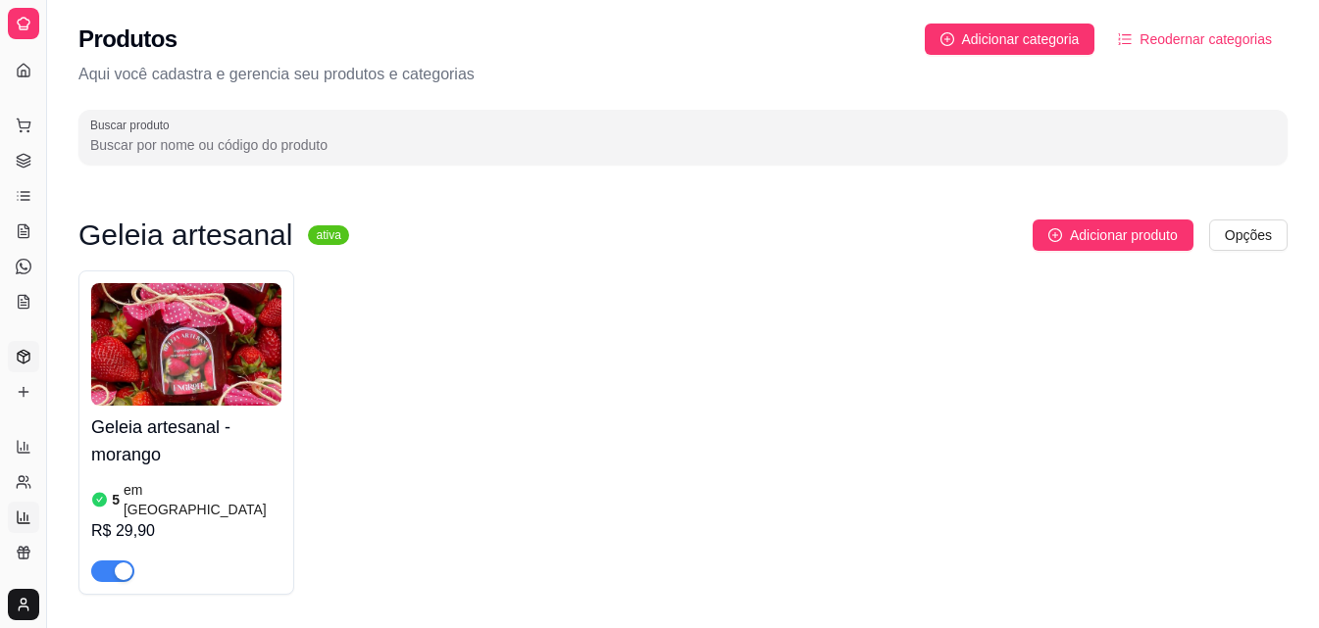
click at [24, 526] on link "Relatório de mesas" at bounding box center [23, 517] width 31 height 31
select select "TOTAL_OF_ORDERS"
select select "7"
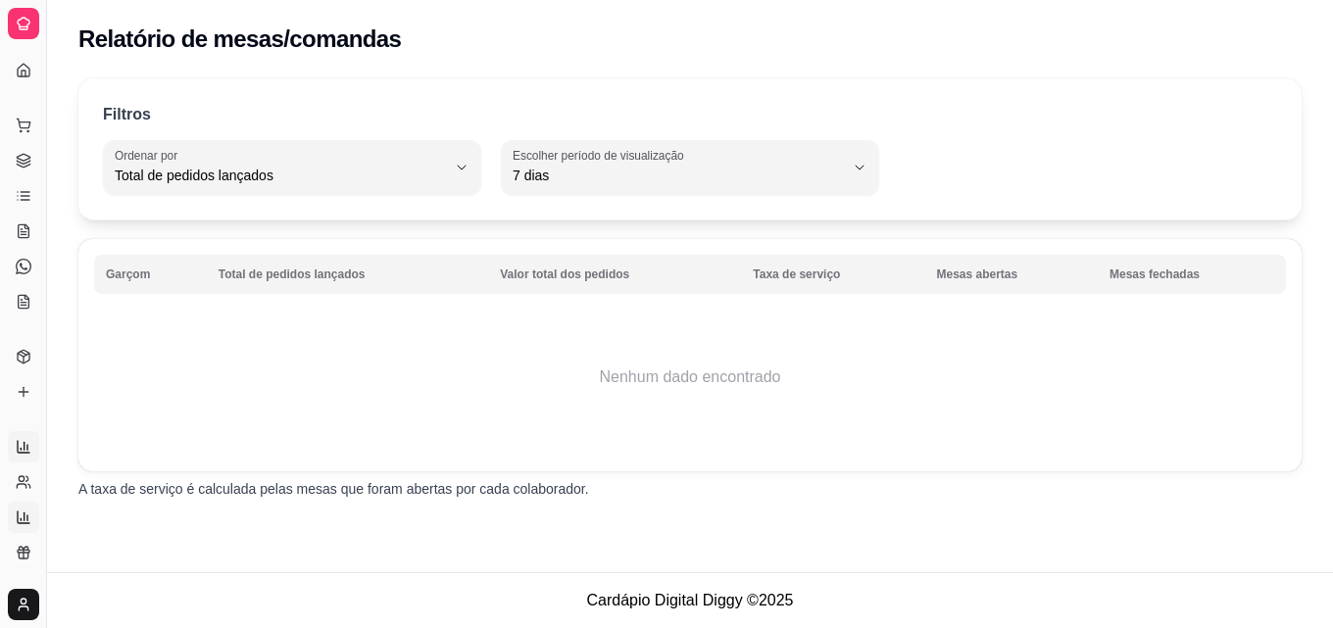
click at [18, 441] on icon at bounding box center [24, 447] width 16 height 16
select select "ALL"
select select "0"
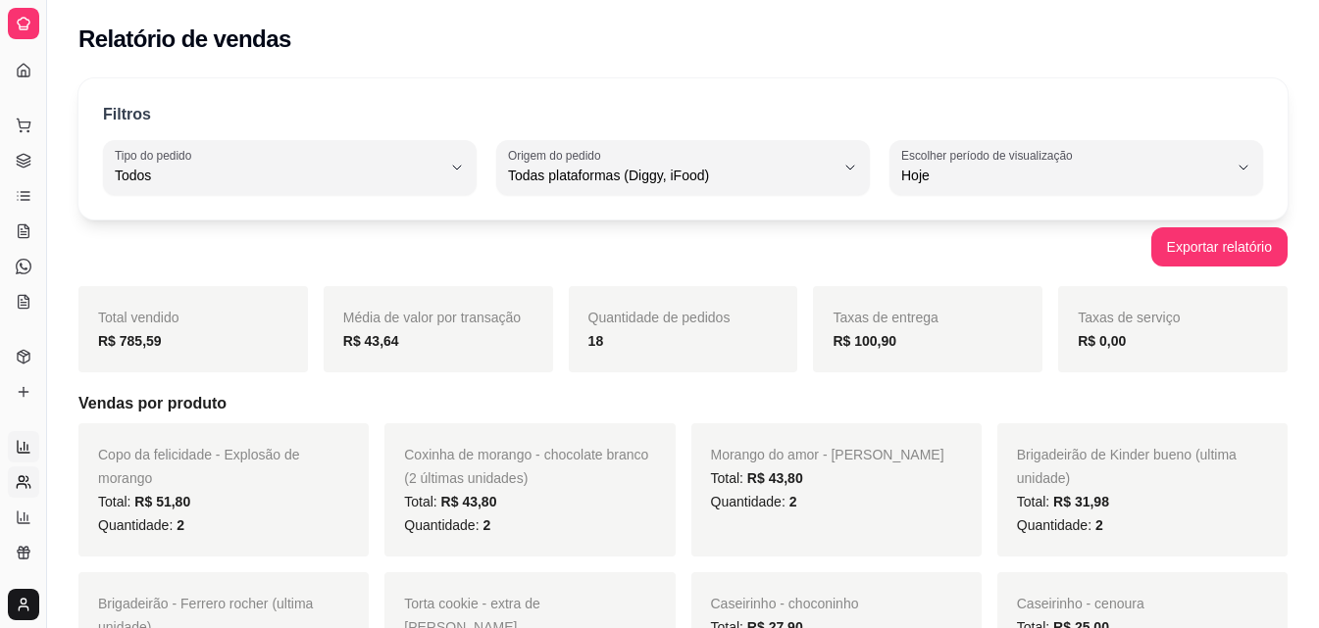
click at [11, 488] on link "Relatório de clientes" at bounding box center [23, 482] width 31 height 31
select select "30"
select select "HIGHEST_TOTAL_SPENT_WITH_ORDERS"
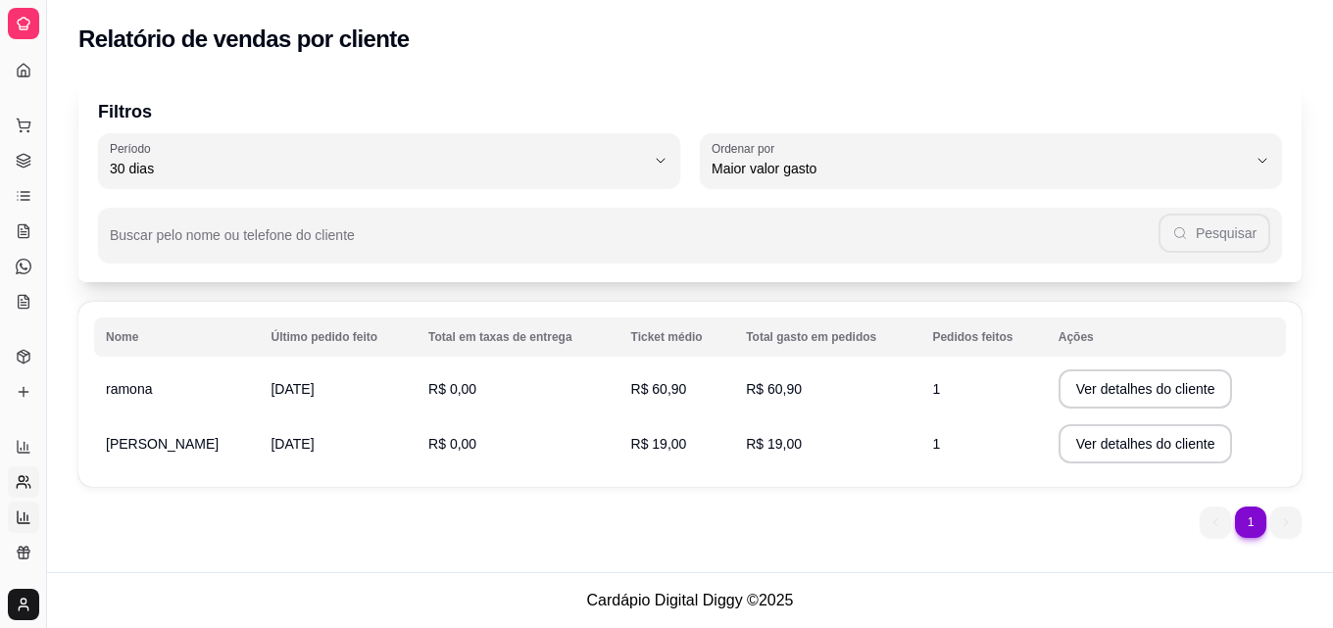
click at [26, 518] on icon at bounding box center [24, 518] width 16 height 16
select select "TOTAL_OF_ORDERS"
select select "7"
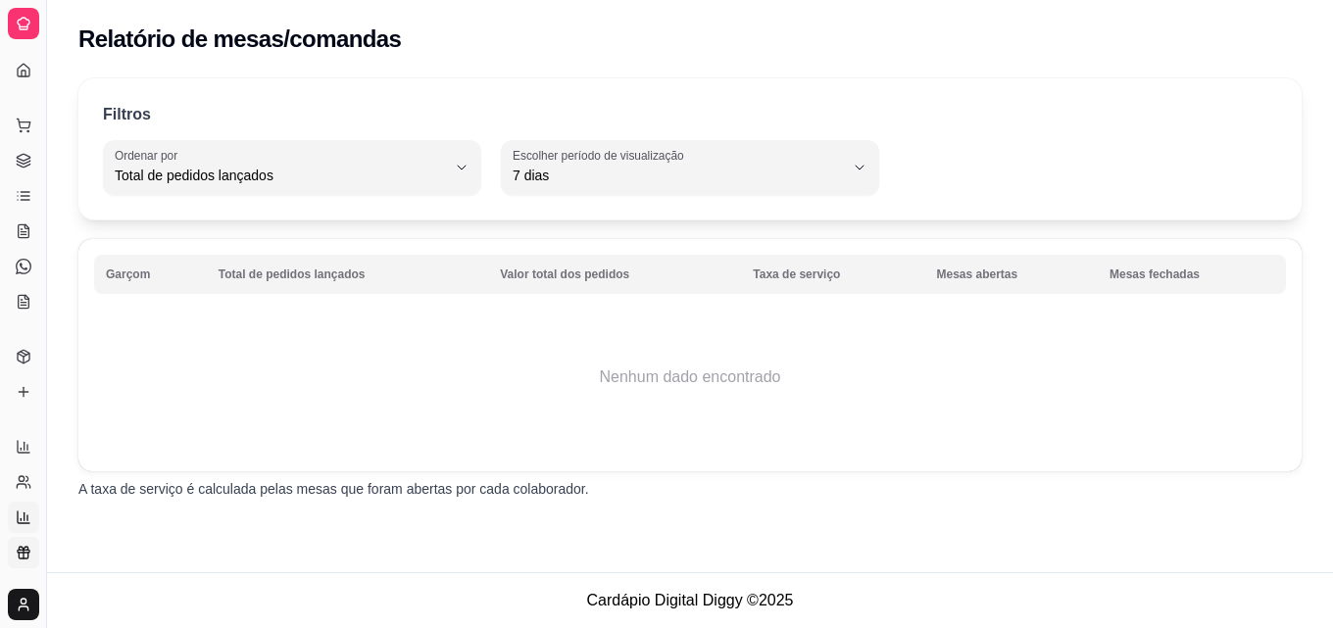
click at [25, 557] on icon at bounding box center [24, 553] width 16 height 16
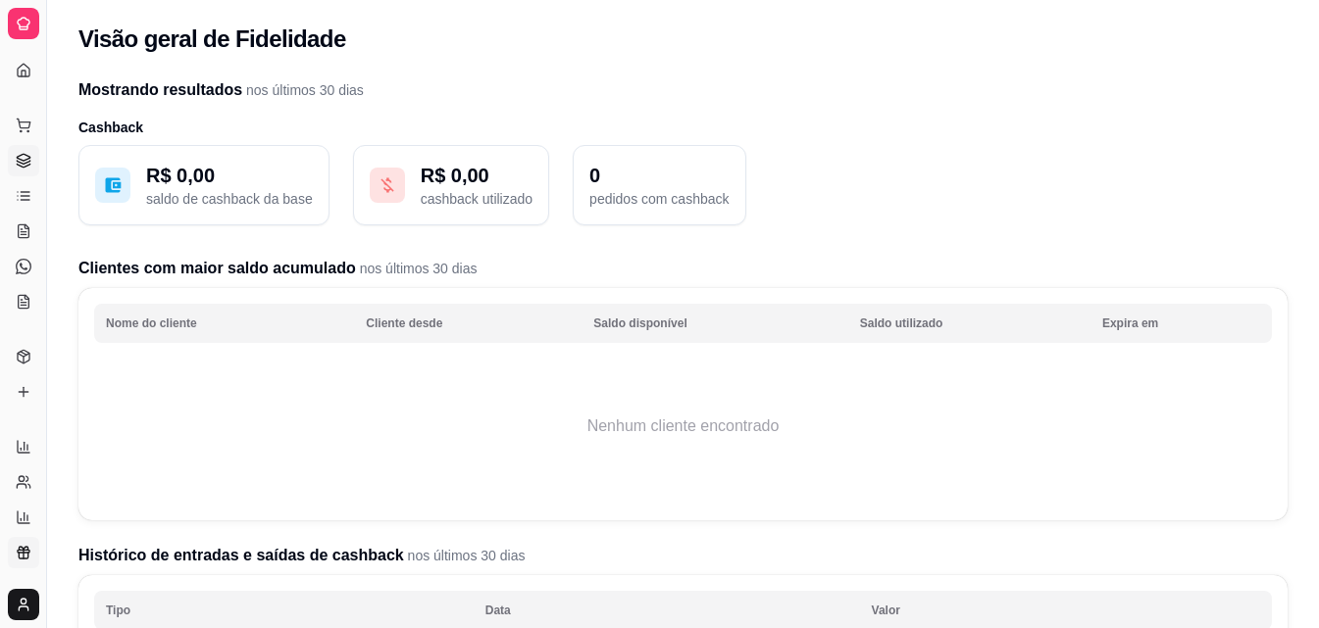
click at [23, 156] on icon at bounding box center [24, 161] width 16 height 16
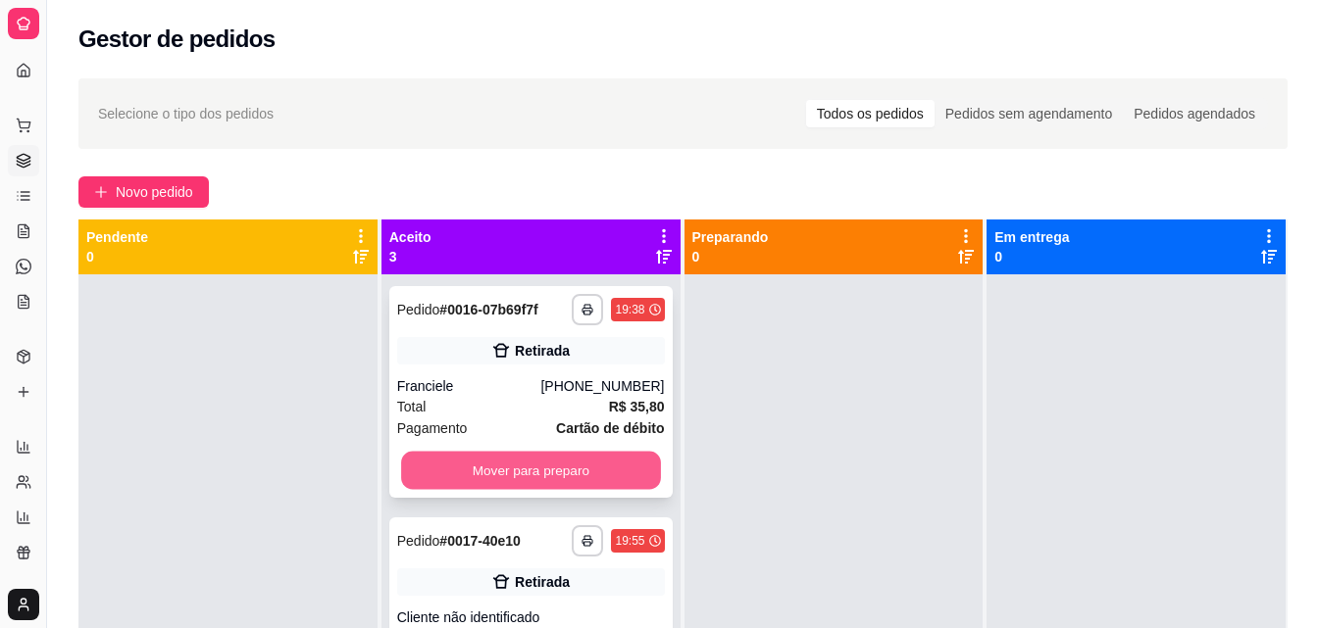
click at [460, 466] on button "Mover para preparo" at bounding box center [531, 471] width 260 height 38
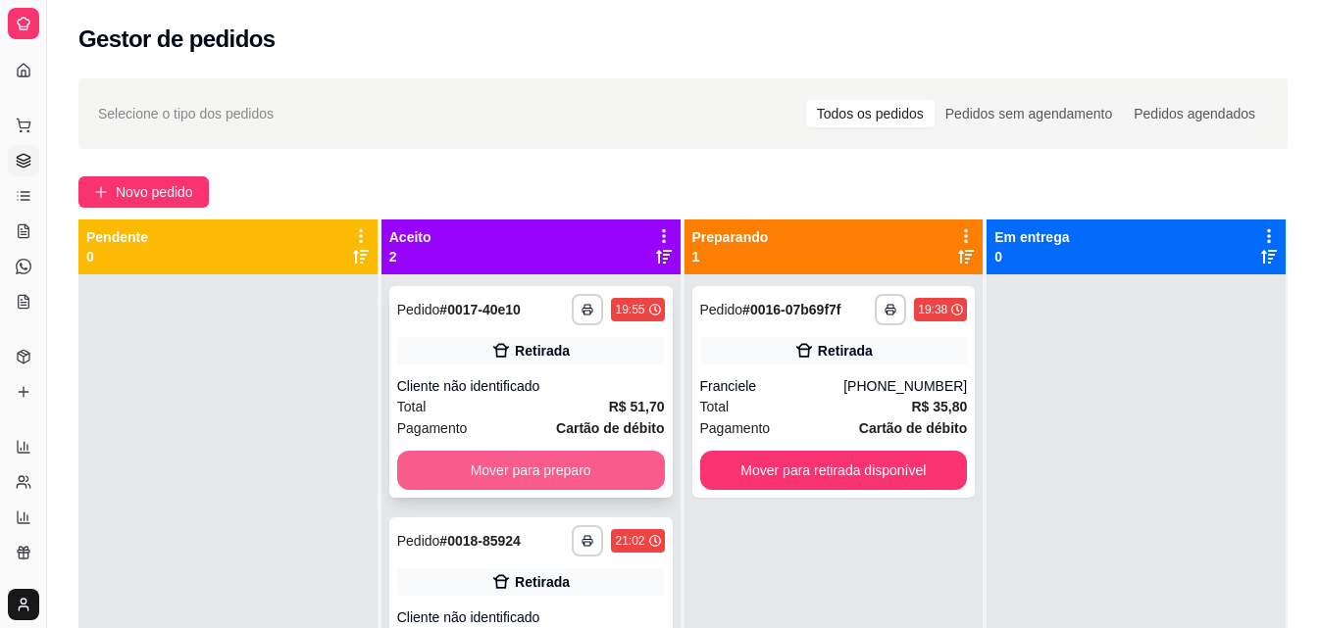
click at [534, 474] on button "Mover para preparo" at bounding box center [531, 470] width 268 height 39
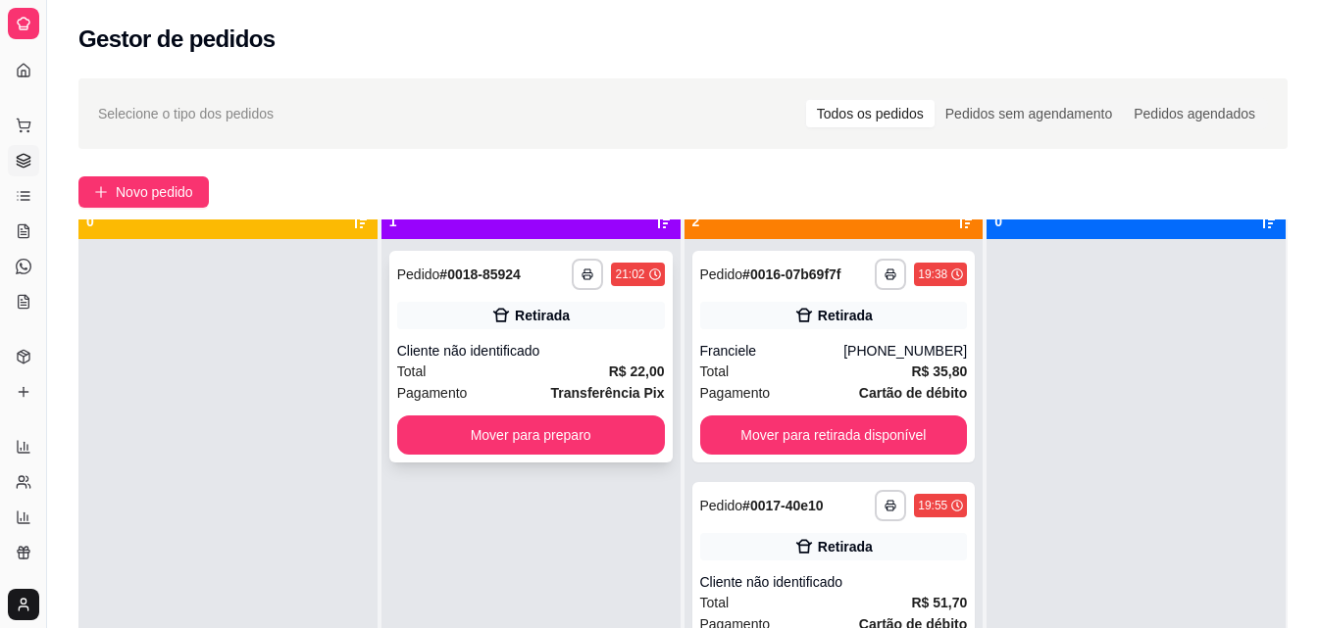
scroll to position [55, 0]
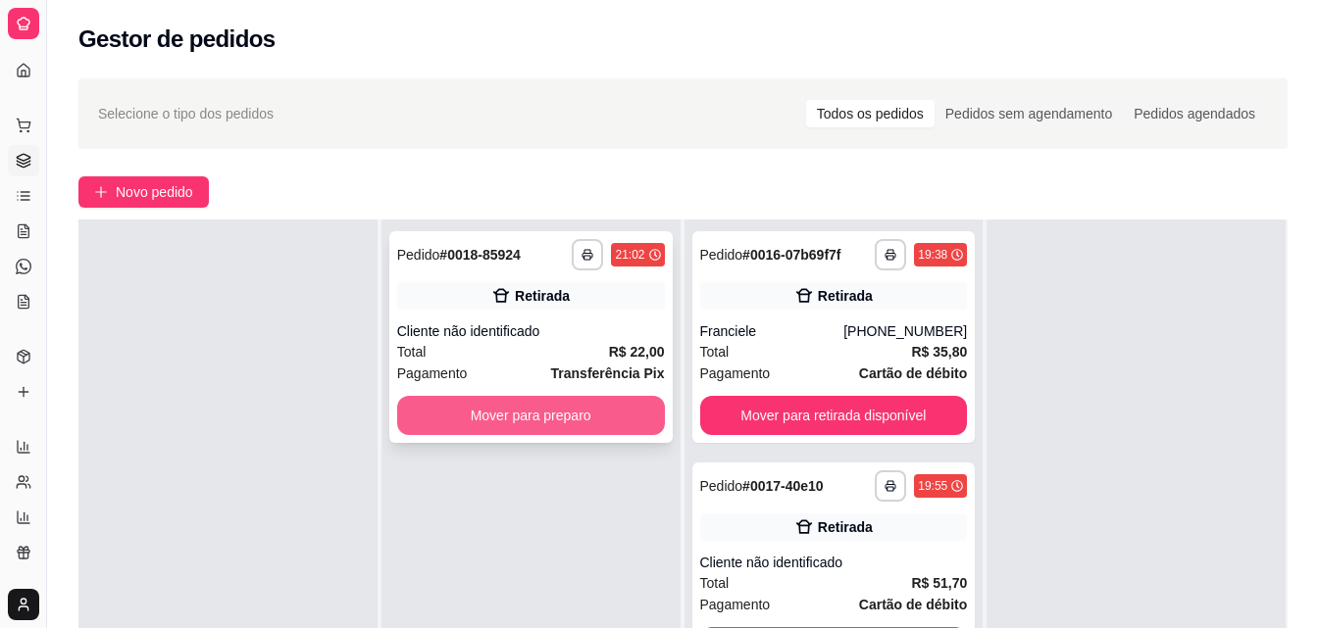
click at [562, 409] on button "Mover para preparo" at bounding box center [531, 415] width 268 height 39
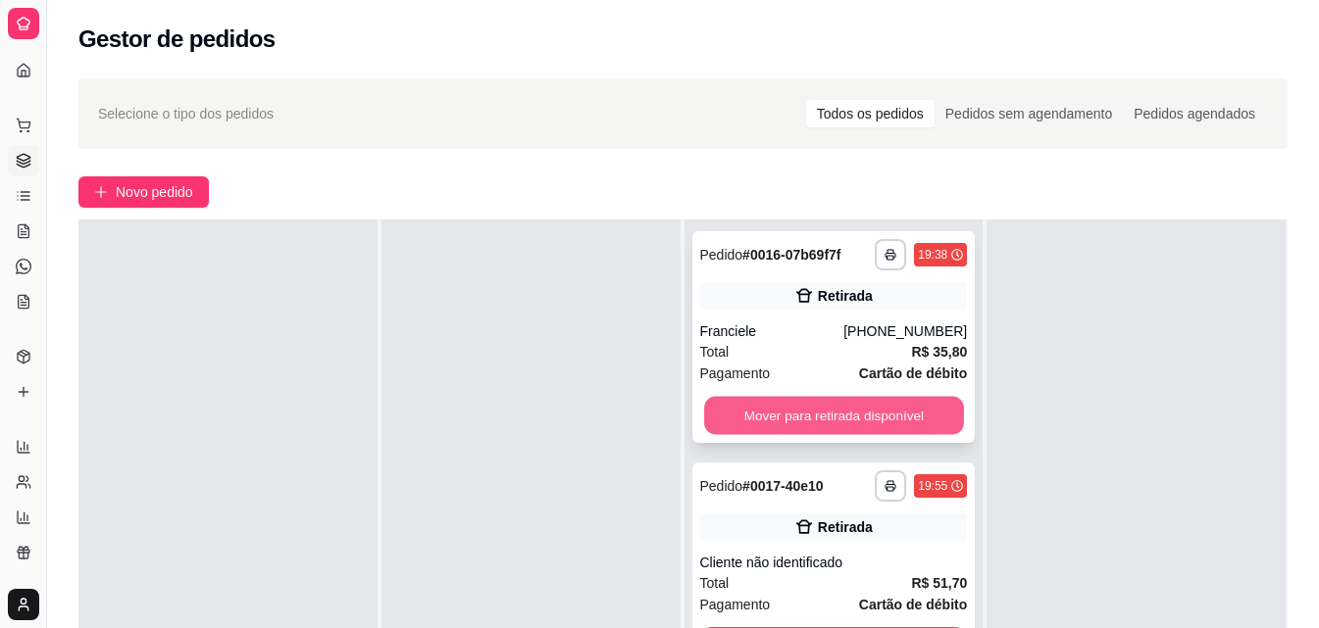
click at [882, 418] on button "Mover para retirada disponível" at bounding box center [834, 416] width 260 height 38
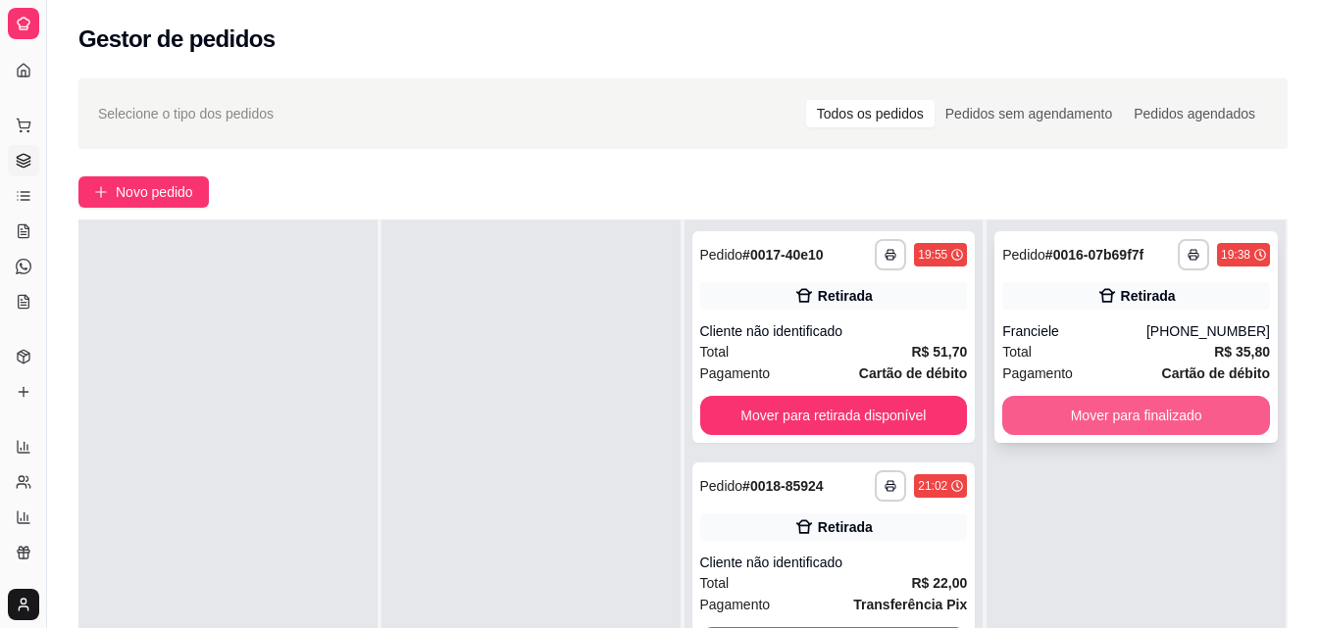
click at [1108, 422] on button "Mover para finalizado" at bounding box center [1136, 415] width 268 height 39
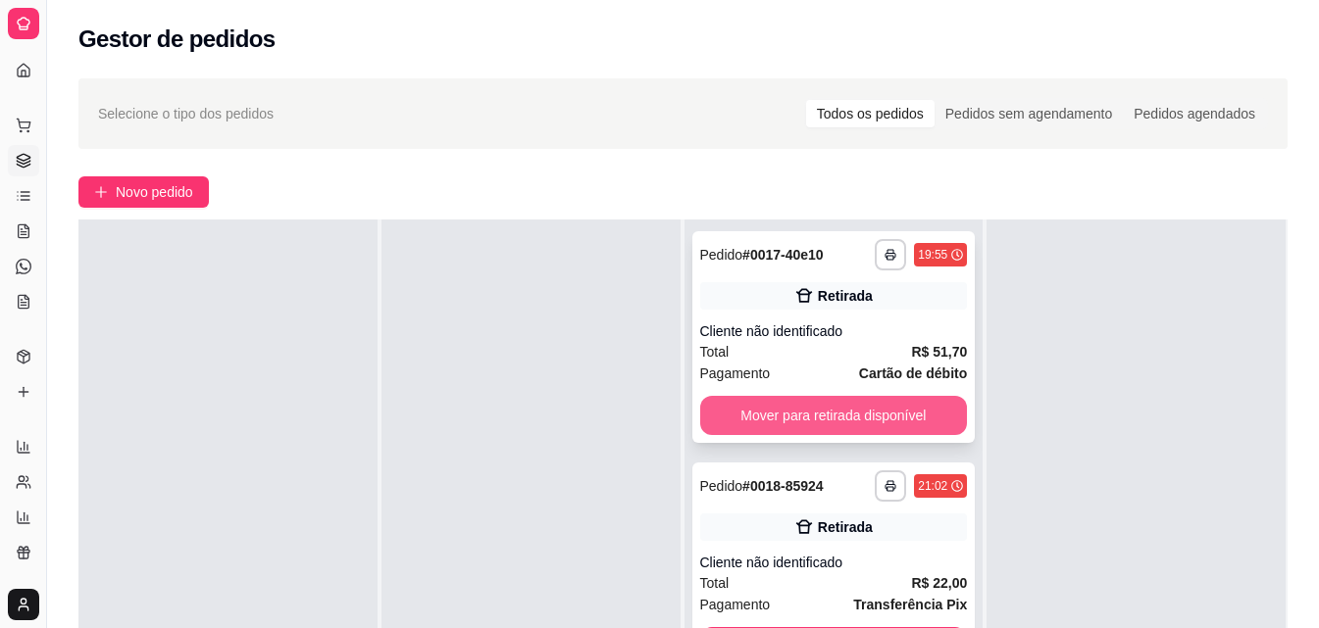
click at [886, 417] on button "Mover para retirada disponível" at bounding box center [834, 415] width 268 height 39
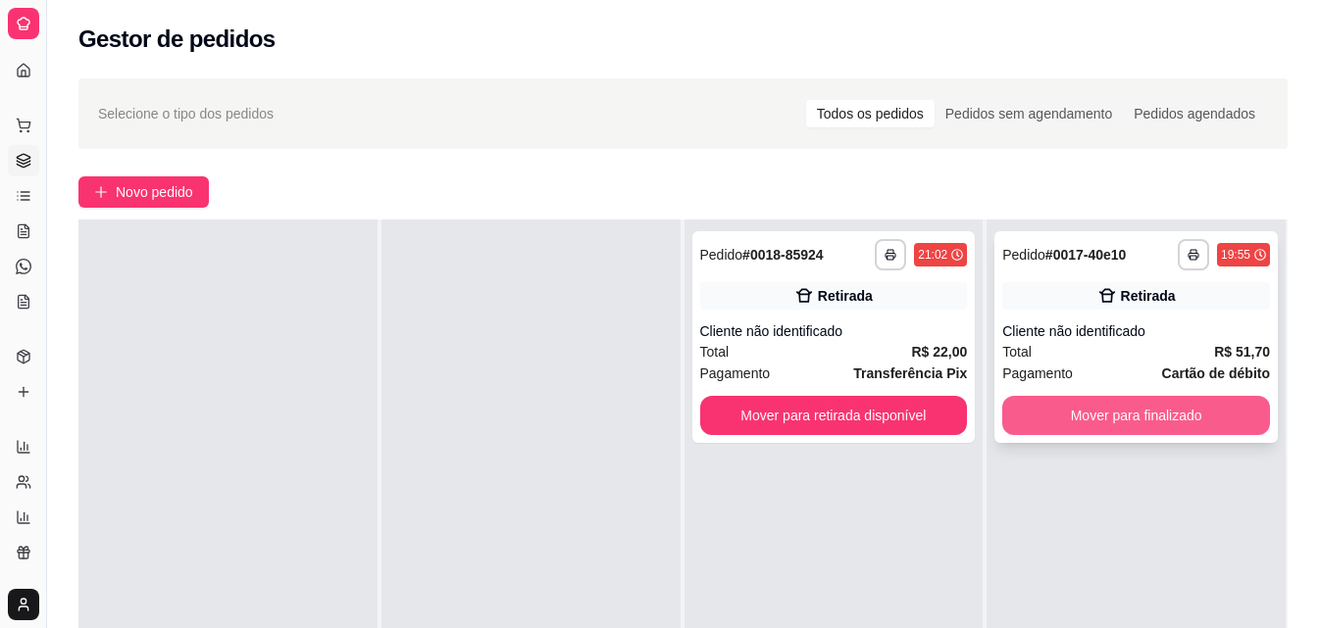
click at [1136, 409] on button "Mover para finalizado" at bounding box center [1136, 415] width 268 height 39
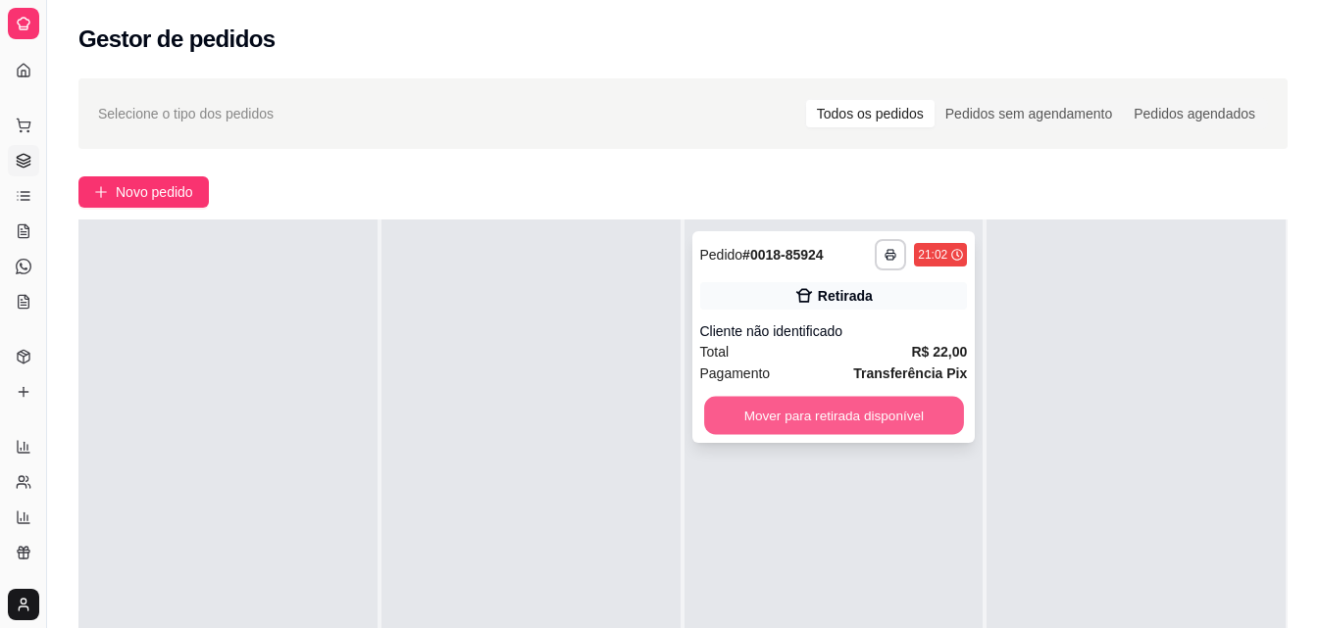
click at [904, 410] on button "Mover para retirada disponível" at bounding box center [834, 416] width 260 height 38
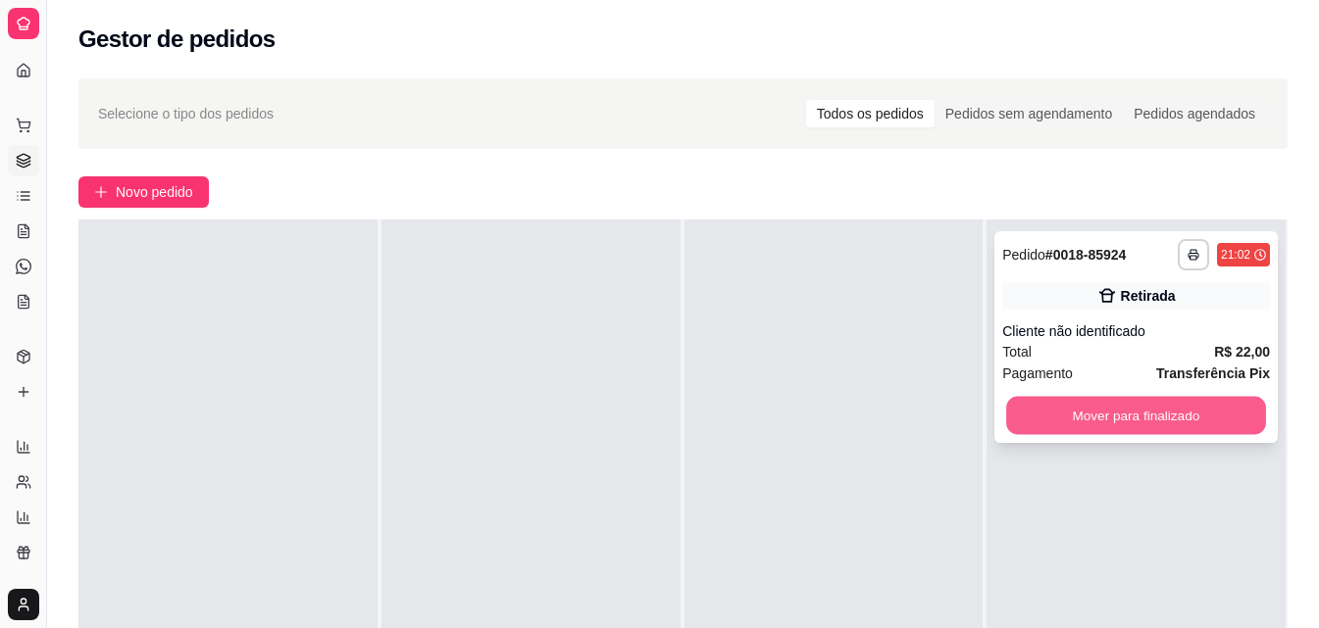
click at [1029, 411] on button "Mover para finalizado" at bounding box center [1136, 416] width 260 height 38
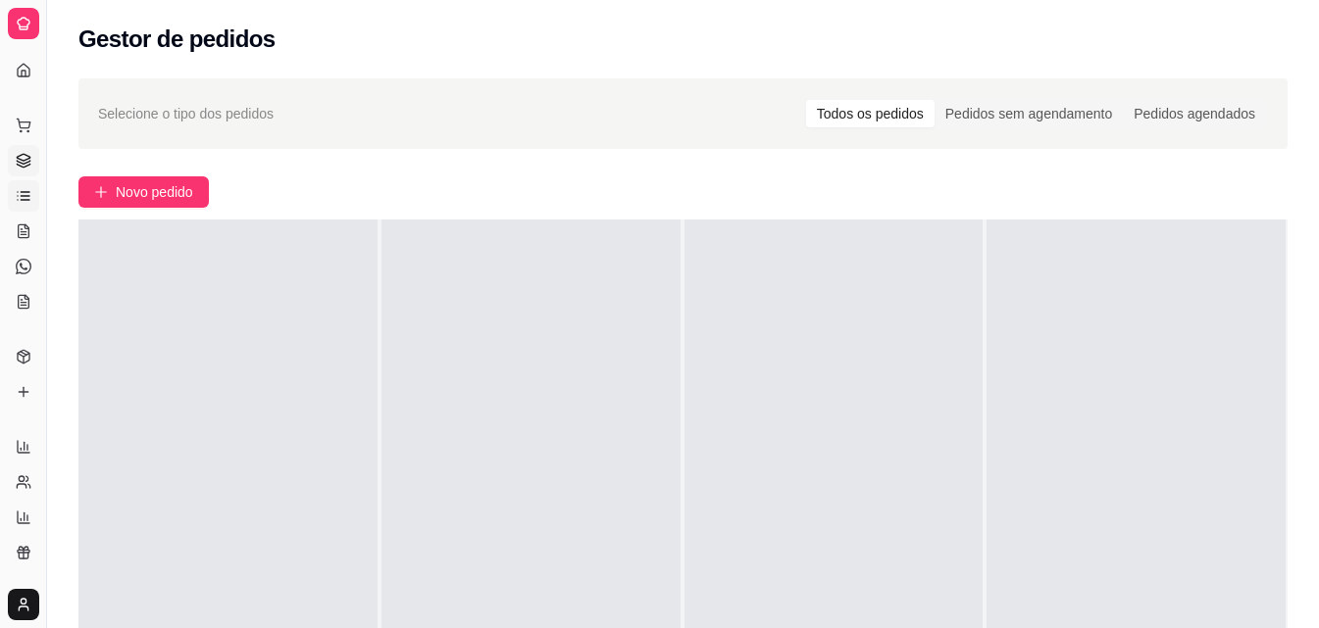
click at [22, 202] on icon at bounding box center [24, 196] width 16 height 16
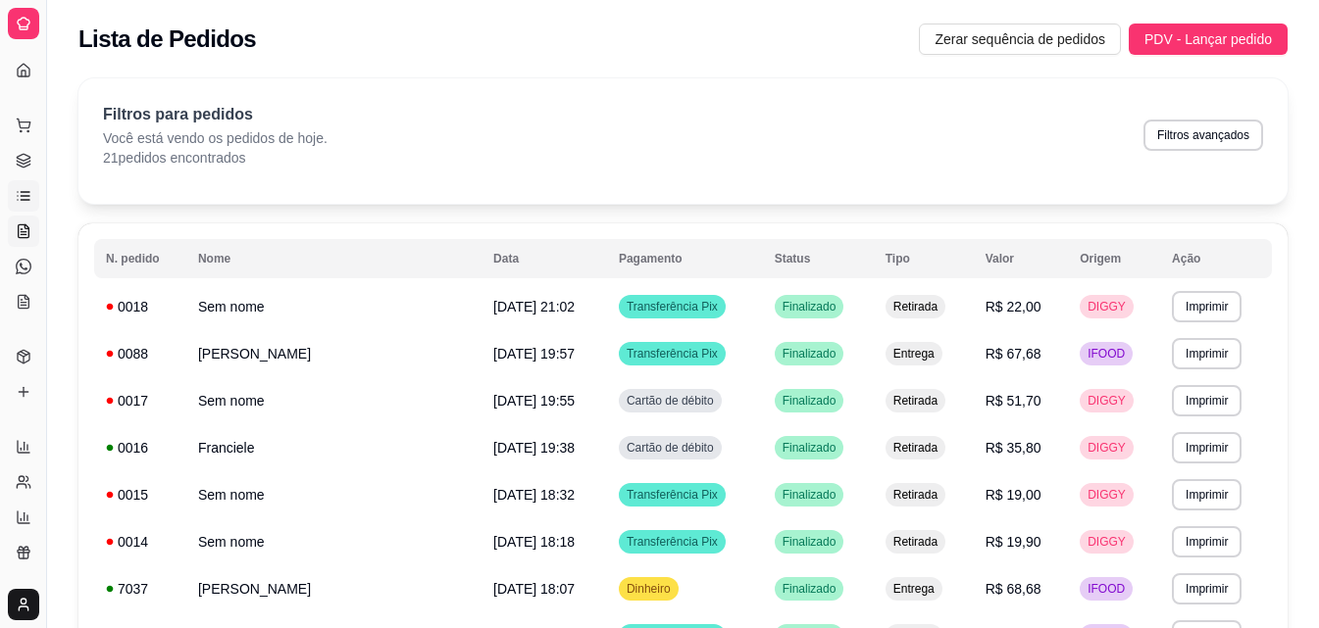
click at [23, 228] on icon at bounding box center [24, 232] width 16 height 16
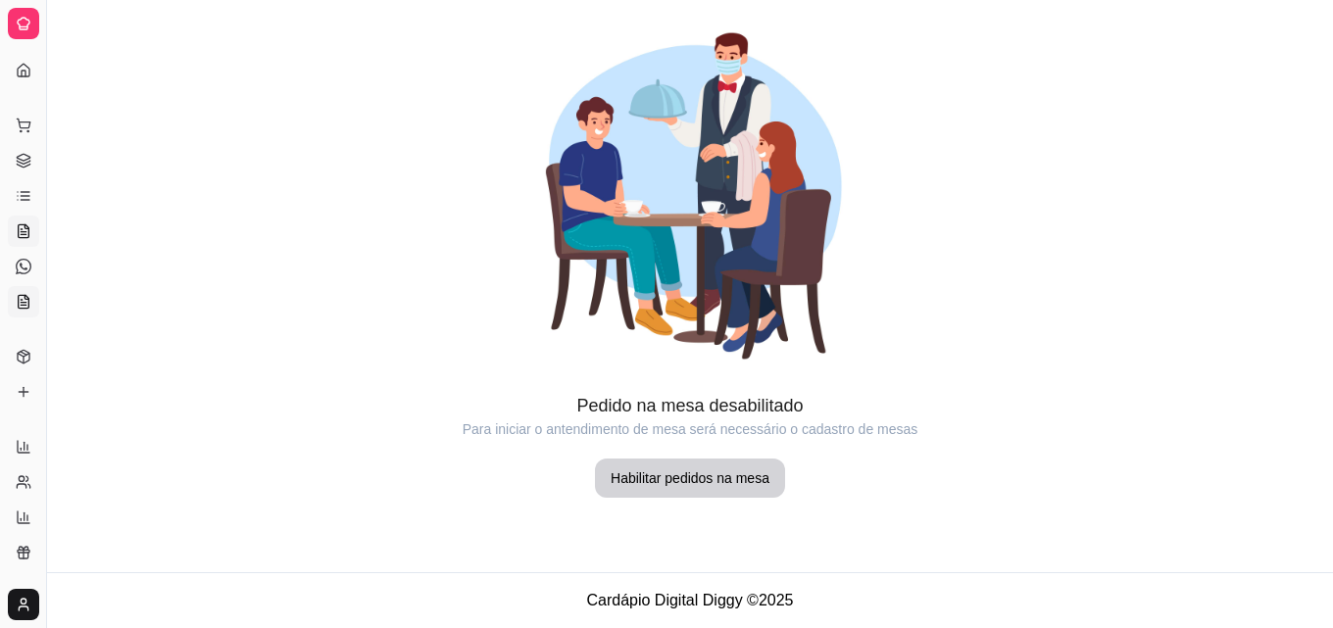
click at [31, 296] on link "KDS" at bounding box center [23, 301] width 31 height 31
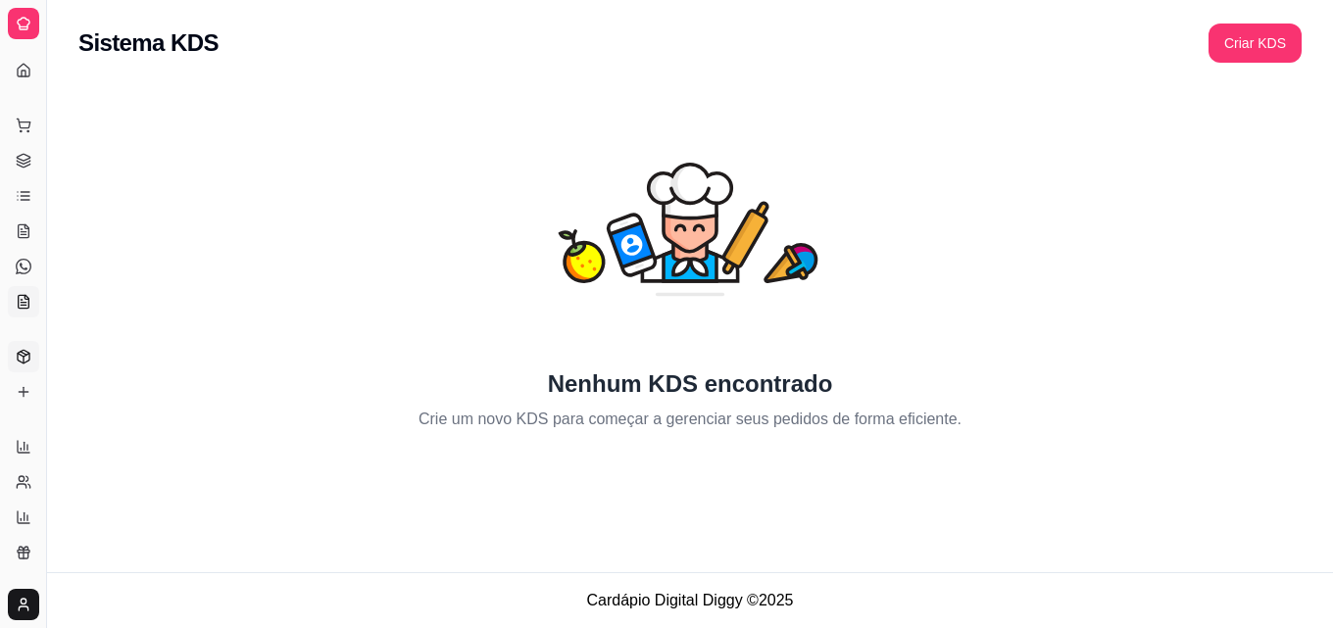
click at [15, 371] on link "Produtos" at bounding box center [23, 356] width 31 height 31
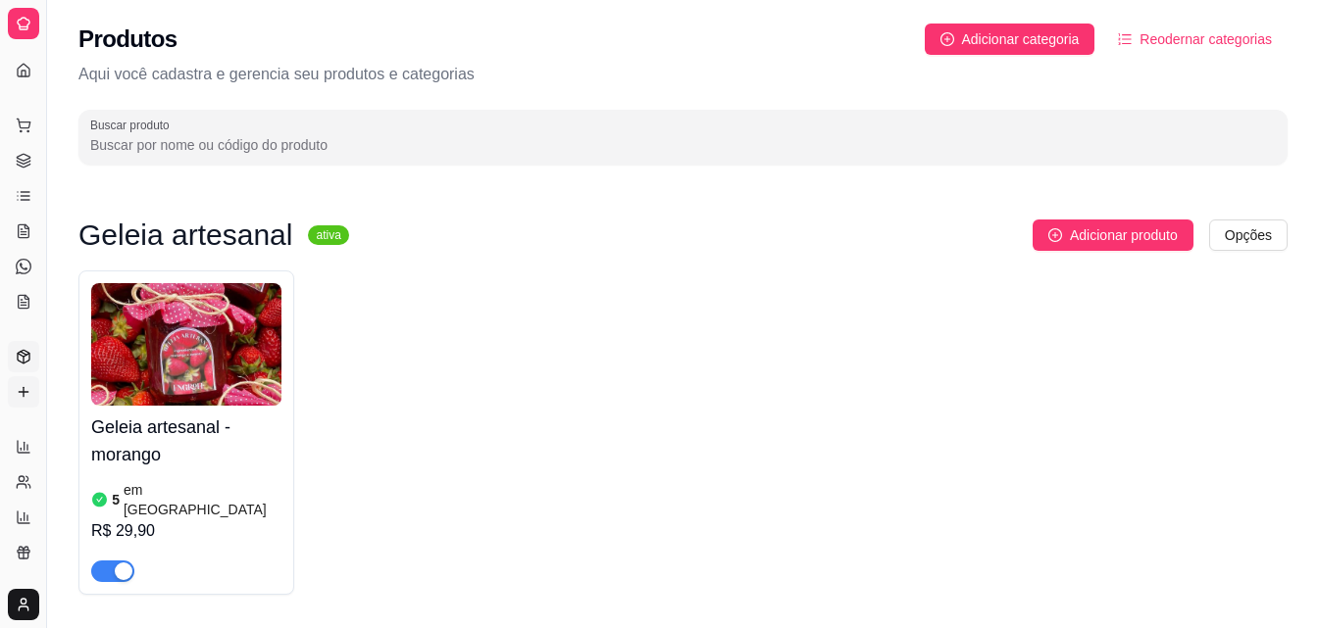
click at [15, 396] on link "Complementos" at bounding box center [23, 391] width 31 height 31
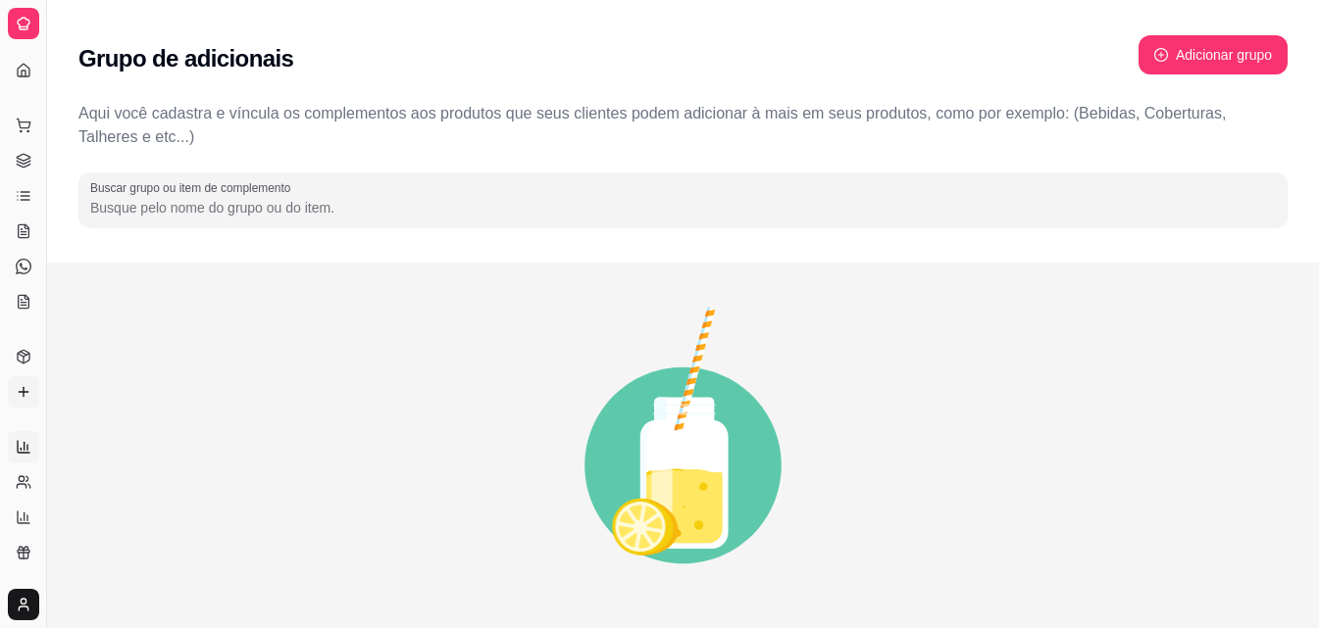
click at [33, 438] on link "Relatórios de vendas" at bounding box center [23, 446] width 31 height 31
select select "ALL"
select select "0"
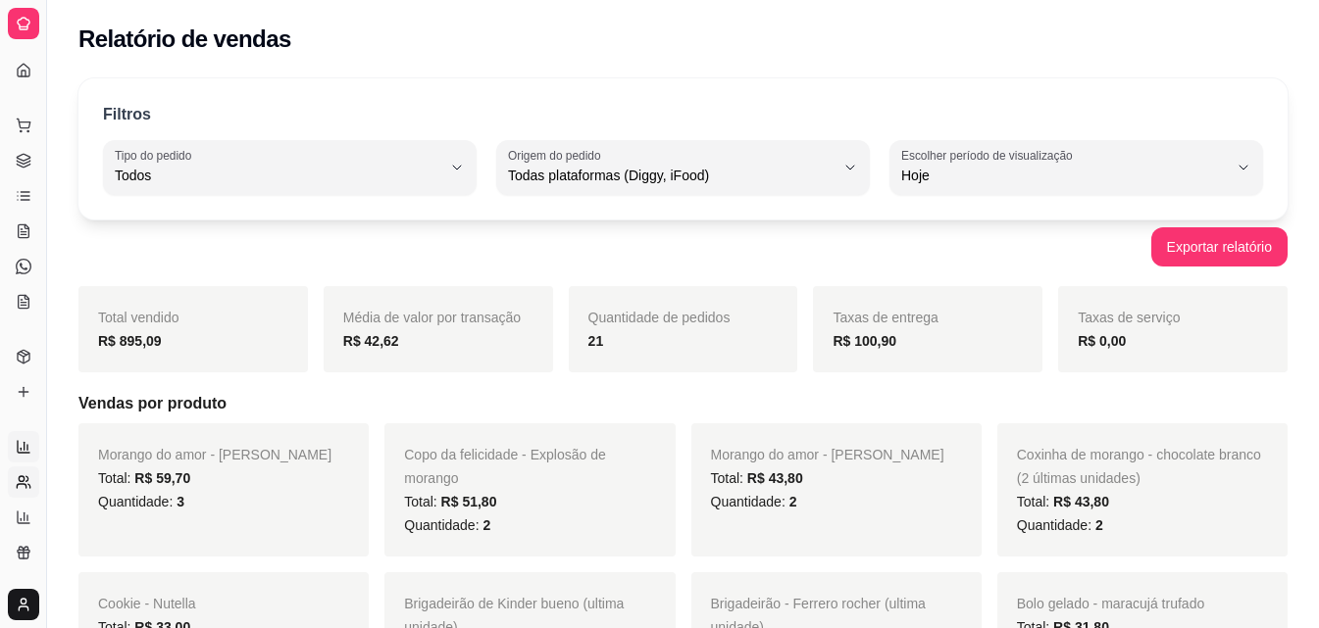
click at [21, 479] on icon at bounding box center [24, 482] width 16 height 16
select select "30"
select select "HIGHEST_TOTAL_SPENT_WITH_ORDERS"
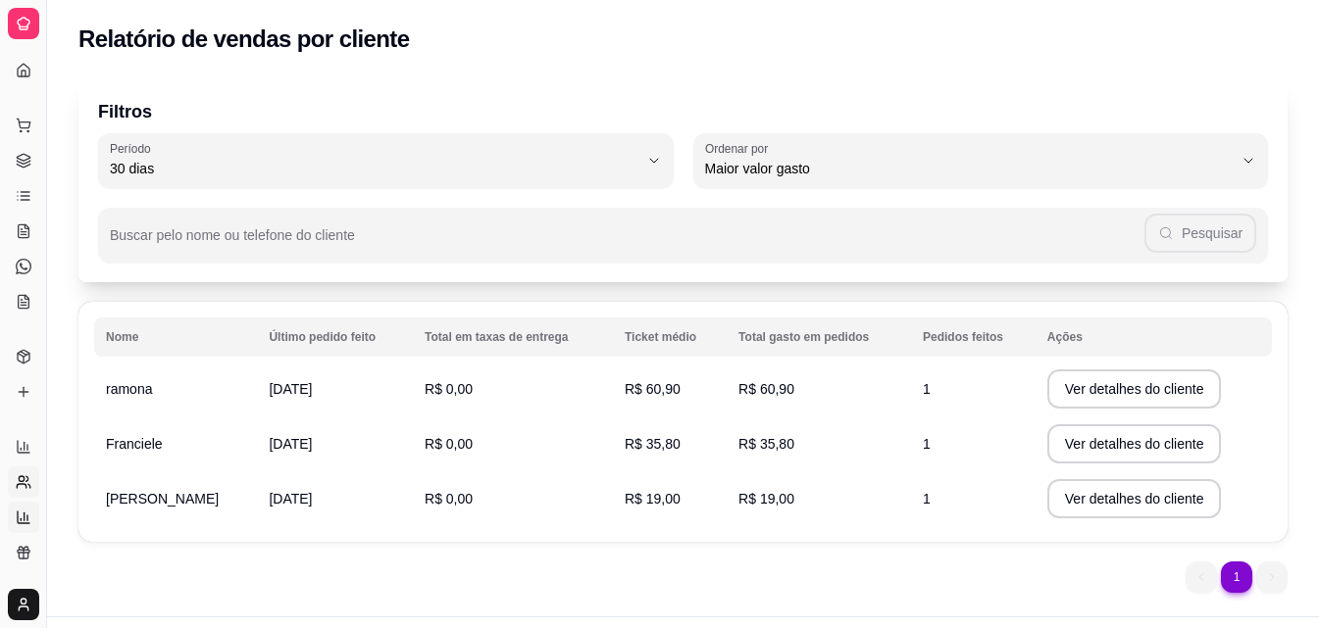
click at [26, 510] on icon at bounding box center [24, 518] width 16 height 16
select select "TOTAL_OF_ORDERS"
select select "7"
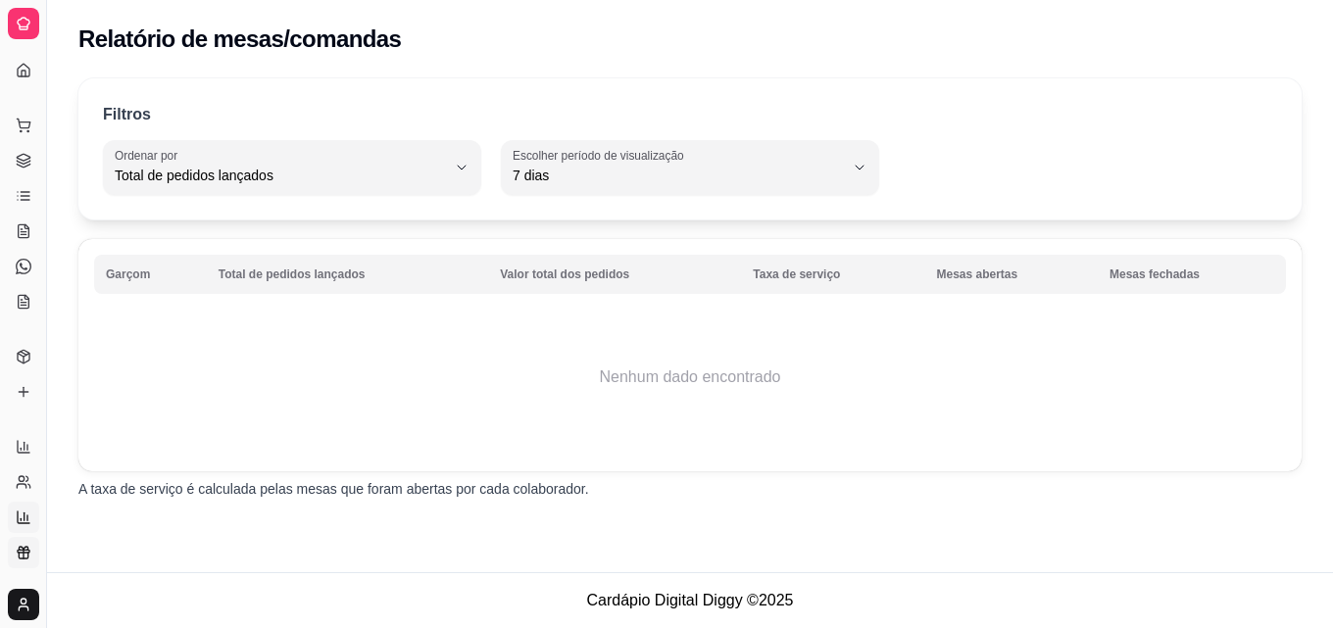
click at [20, 553] on icon at bounding box center [23, 556] width 9 height 6
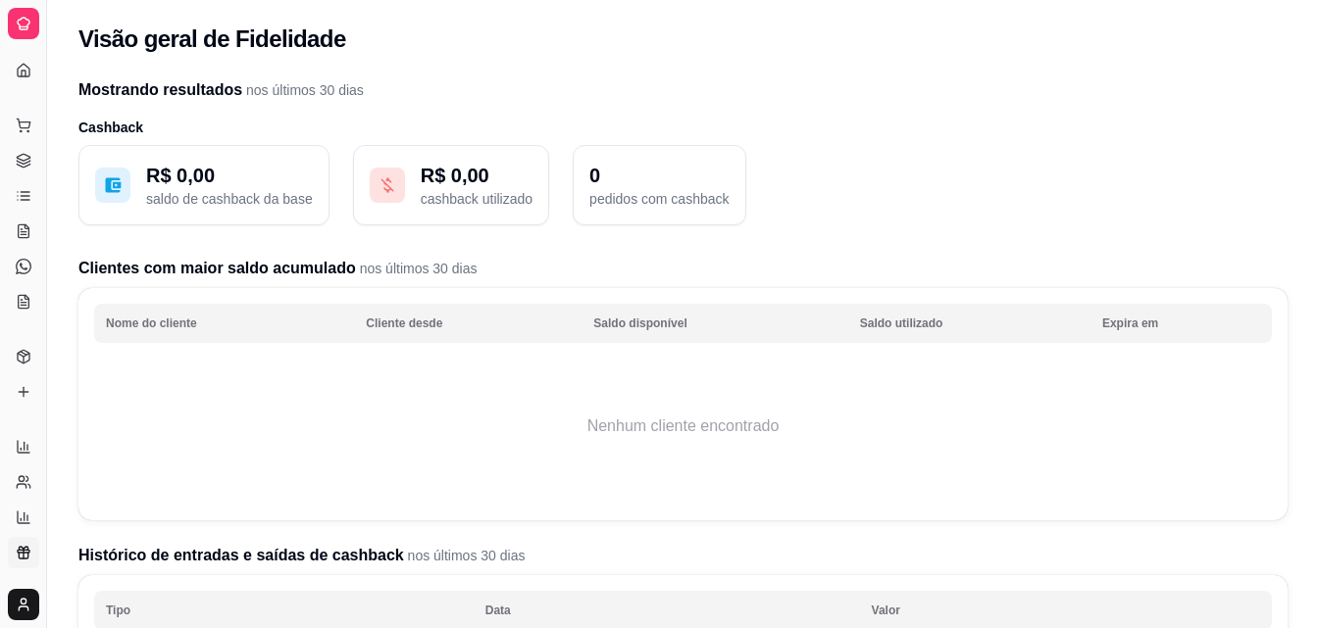
click at [18, 24] on icon at bounding box center [24, 24] width 12 height 12
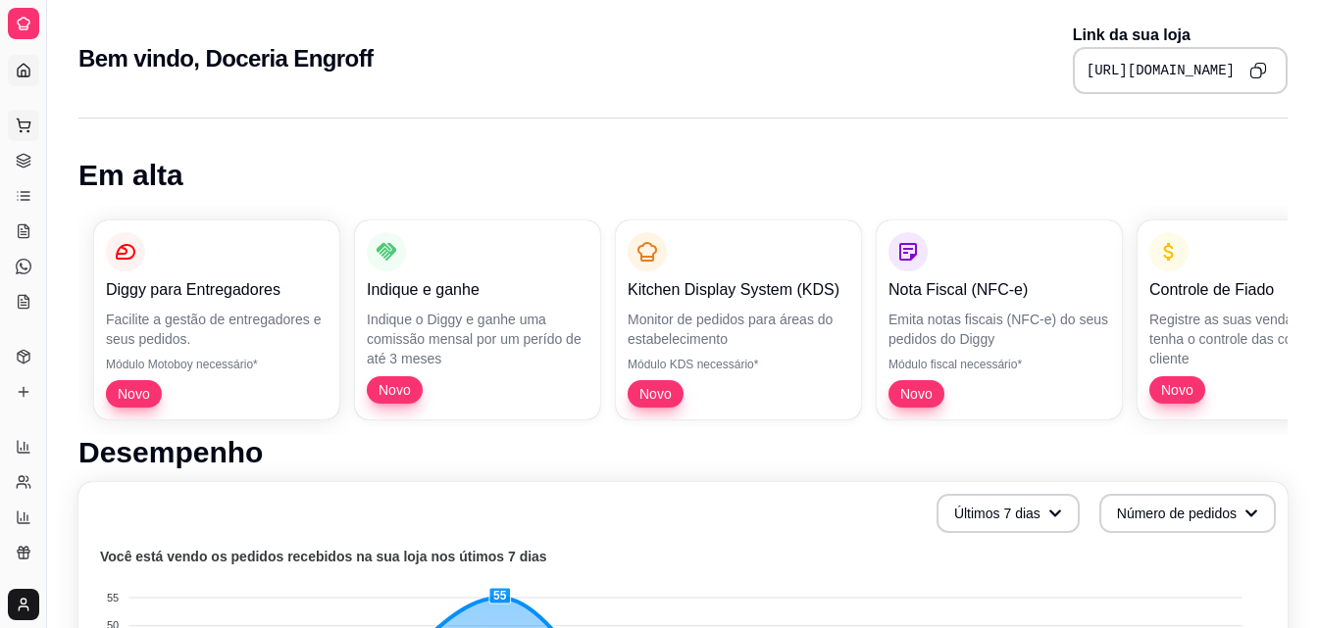
click at [16, 125] on icon at bounding box center [24, 126] width 16 height 16
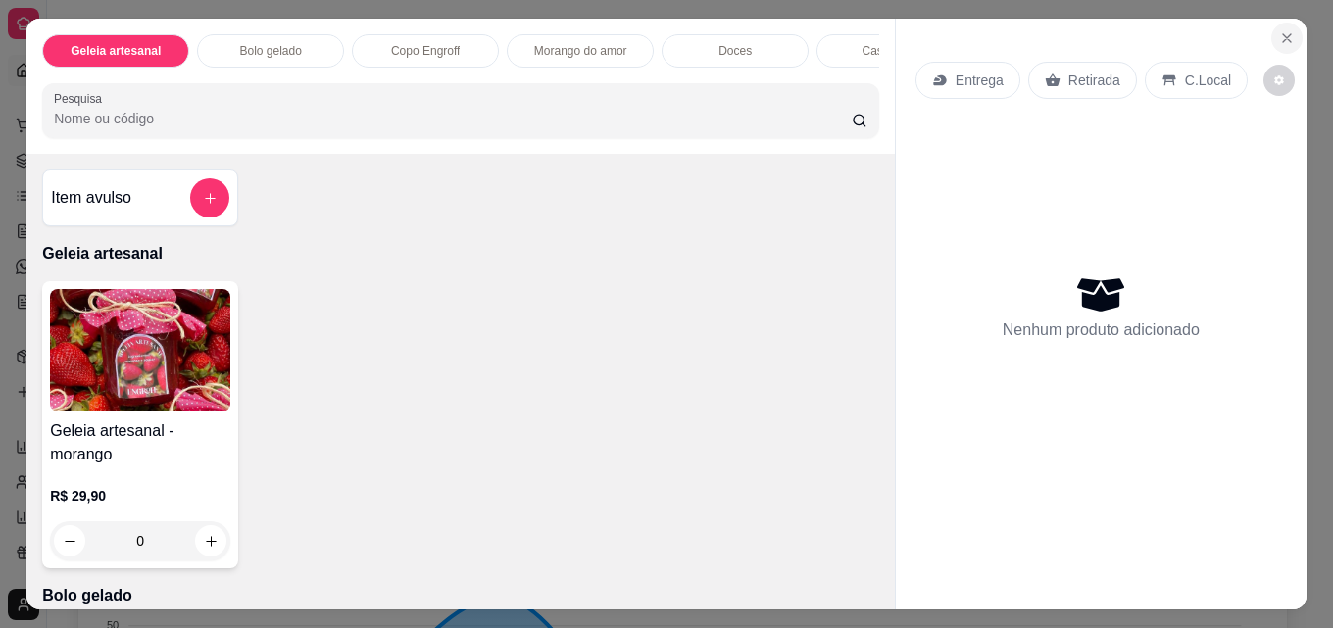
click at [1283, 34] on icon "Close" at bounding box center [1287, 38] width 8 height 8
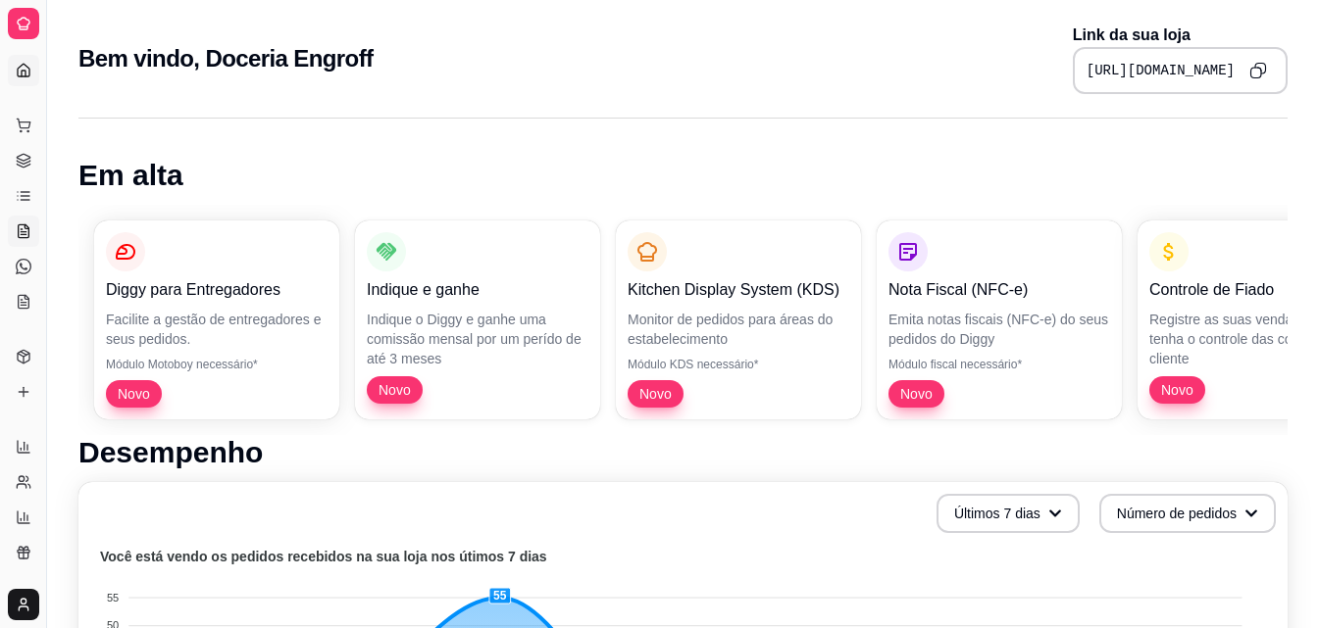
click at [28, 225] on icon at bounding box center [24, 232] width 16 height 16
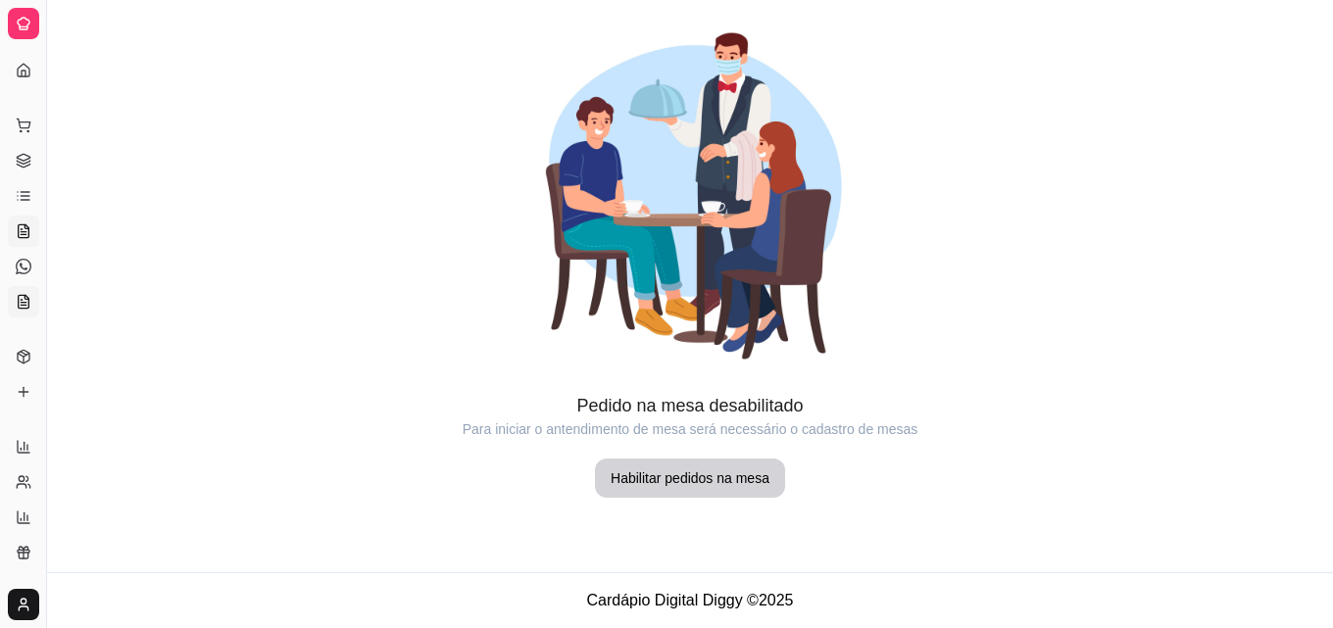
click at [11, 308] on link "KDS" at bounding box center [23, 301] width 31 height 31
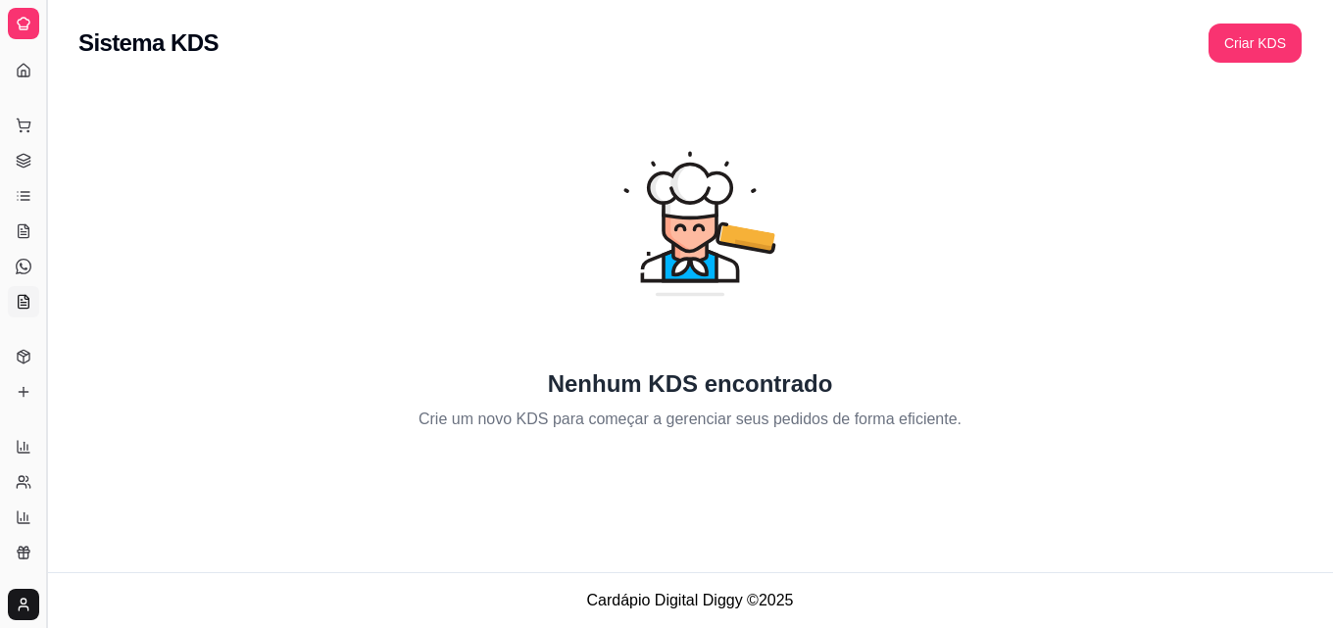
click at [43, 248] on button "Toggle Sidebar" at bounding box center [46, 314] width 16 height 628
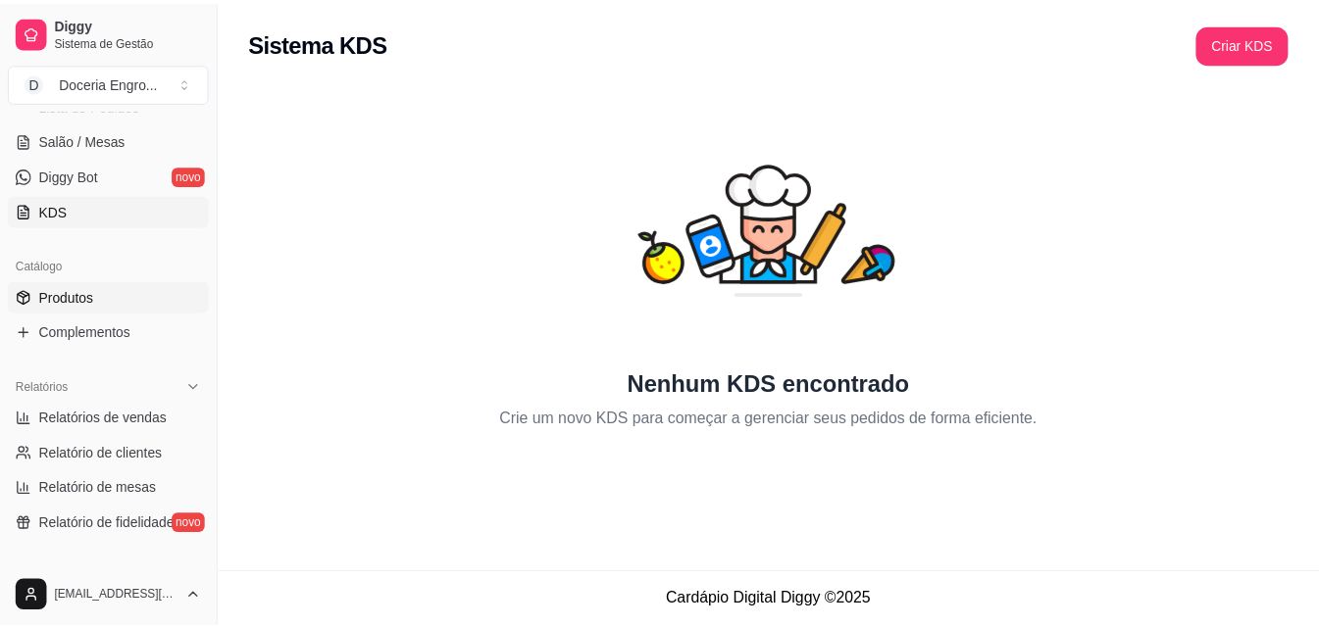
scroll to position [392, 0]
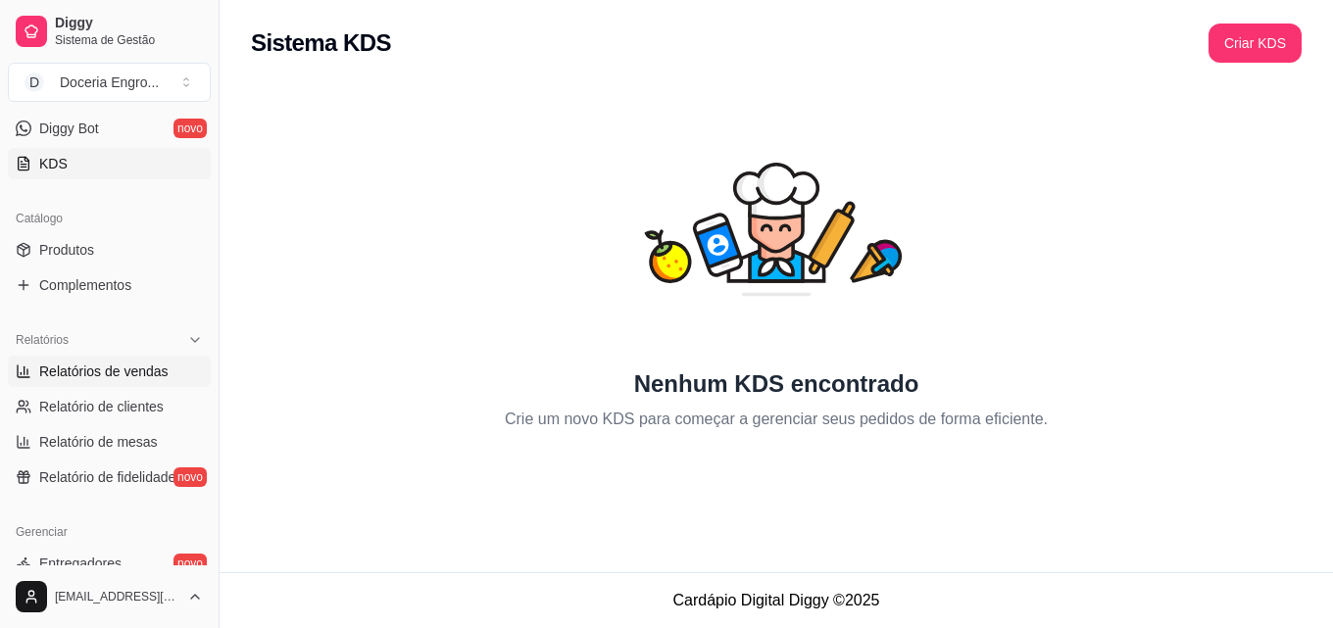
click at [143, 379] on span "Relatórios de vendas" at bounding box center [103, 372] width 129 height 20
select select "ALL"
select select "0"
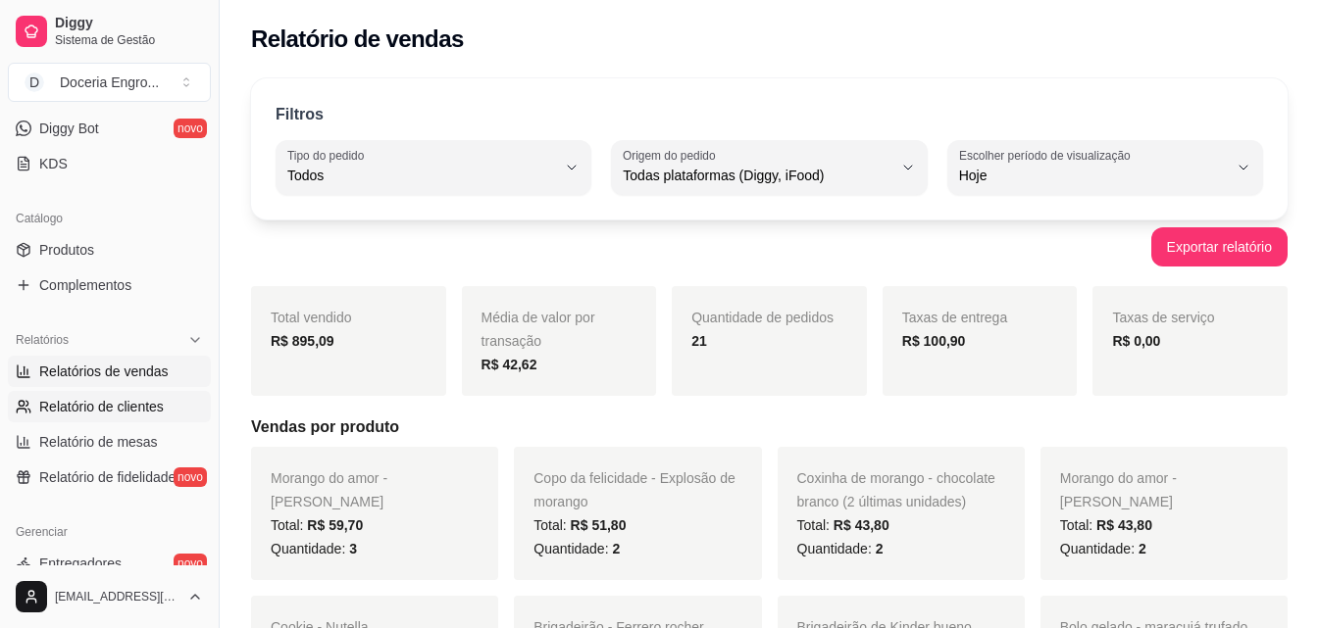
click at [66, 416] on span "Relatório de clientes" at bounding box center [101, 407] width 125 height 20
select select "30"
select select "HIGHEST_TOTAL_SPENT_WITH_ORDERS"
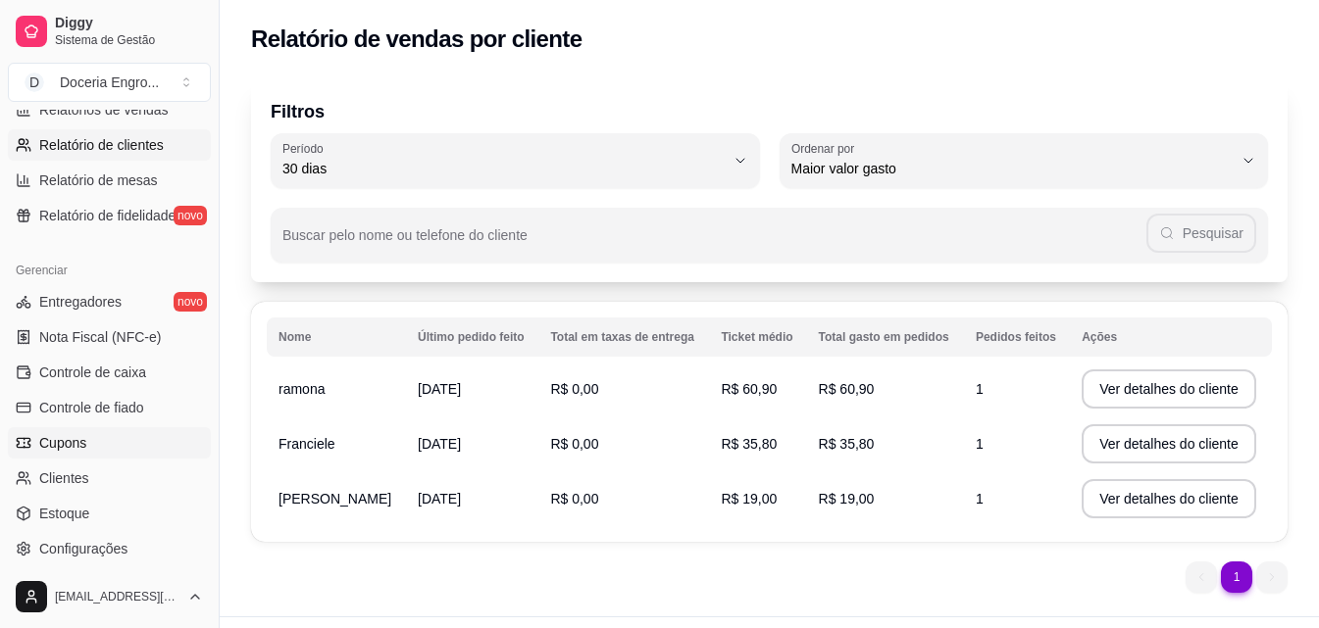
scroll to position [686, 0]
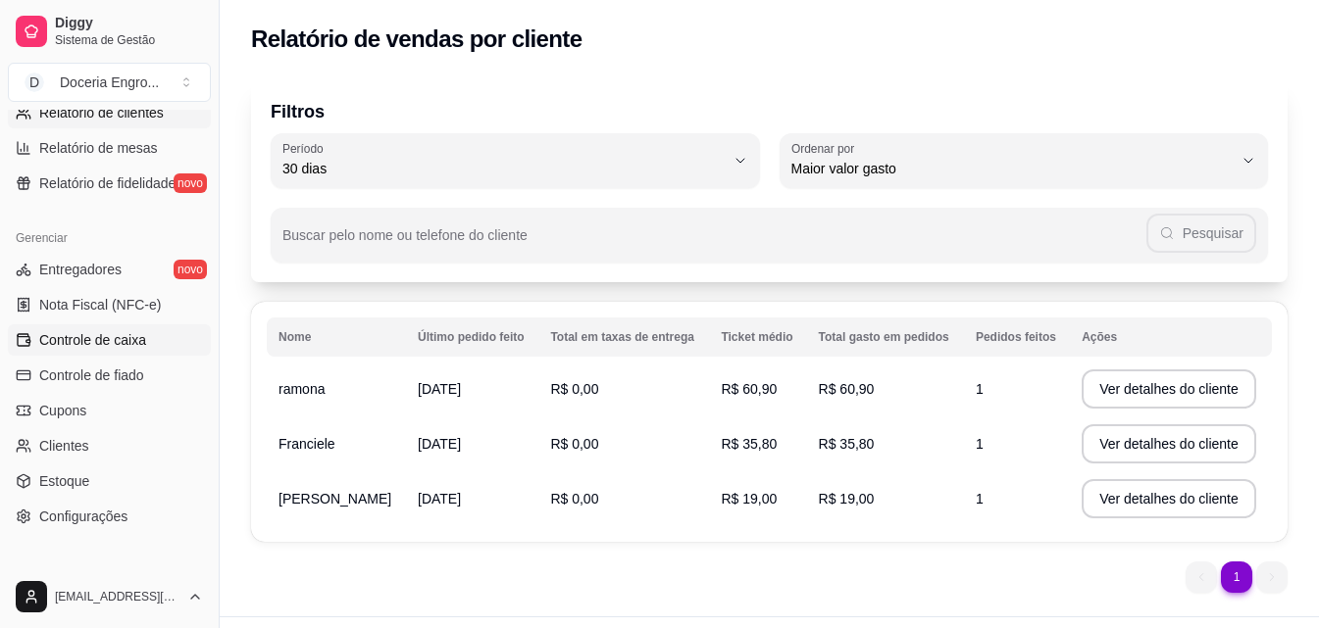
click at [146, 342] on link "Controle de caixa" at bounding box center [109, 339] width 203 height 31
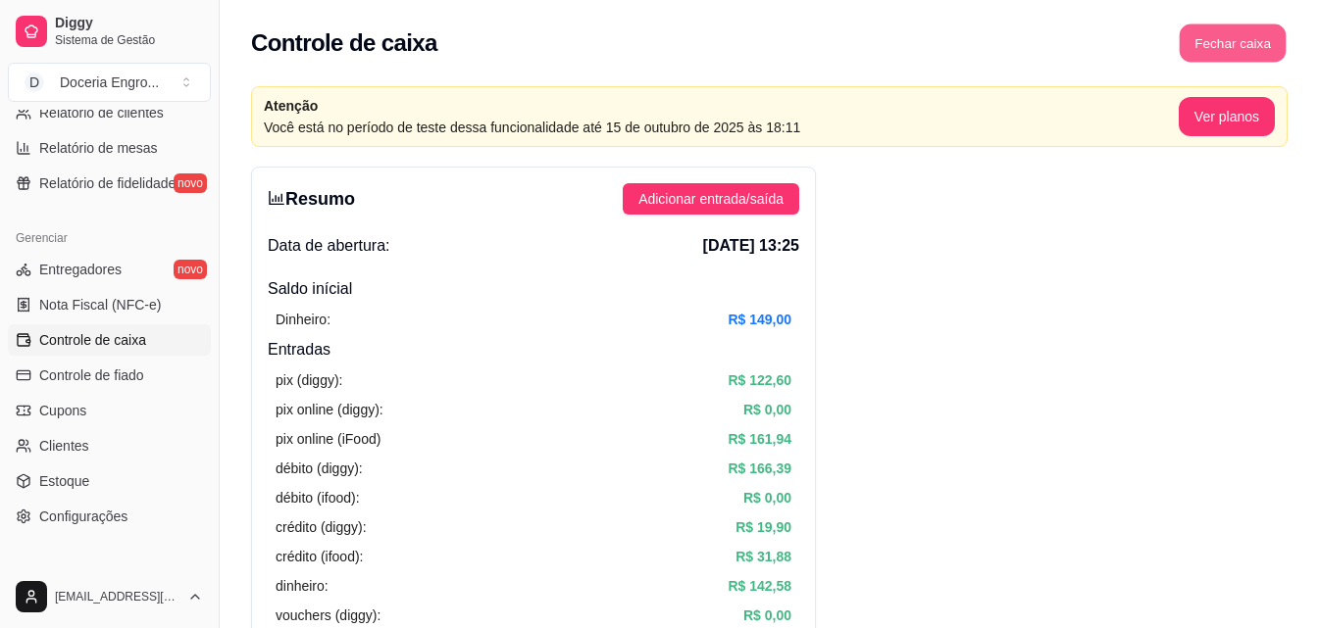
click at [1249, 45] on button "Fechar caixa" at bounding box center [1232, 44] width 107 height 38
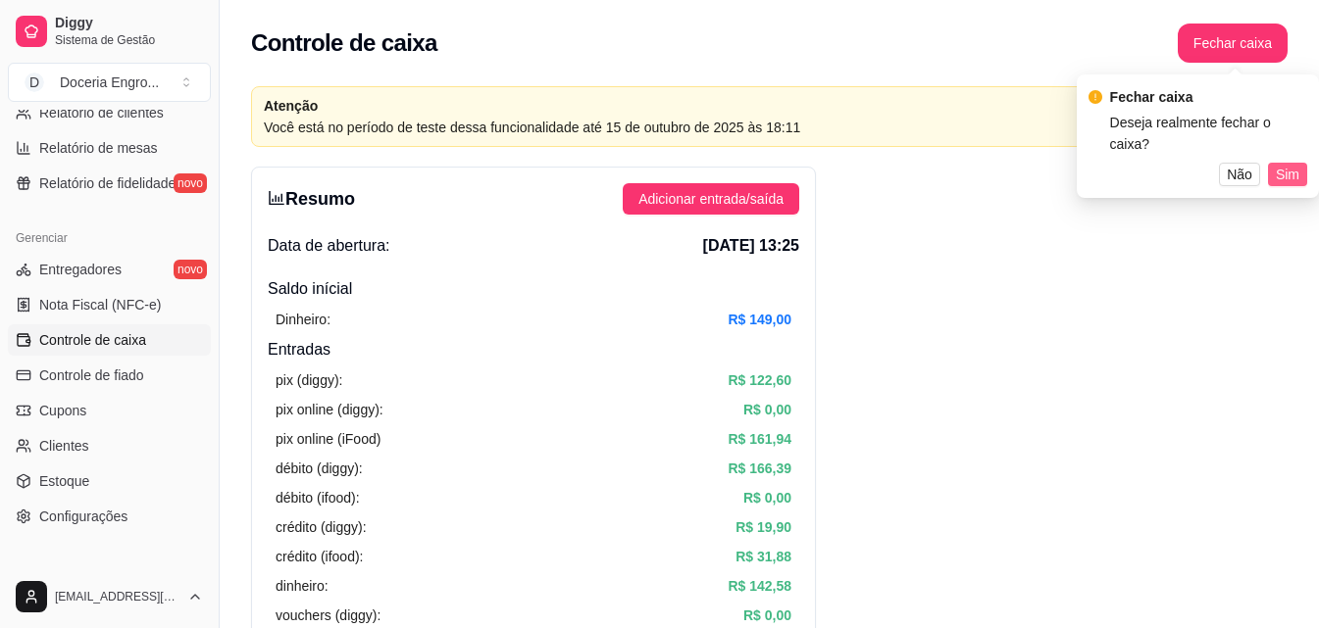
click at [1283, 164] on span "Sim" at bounding box center [1287, 175] width 24 height 22
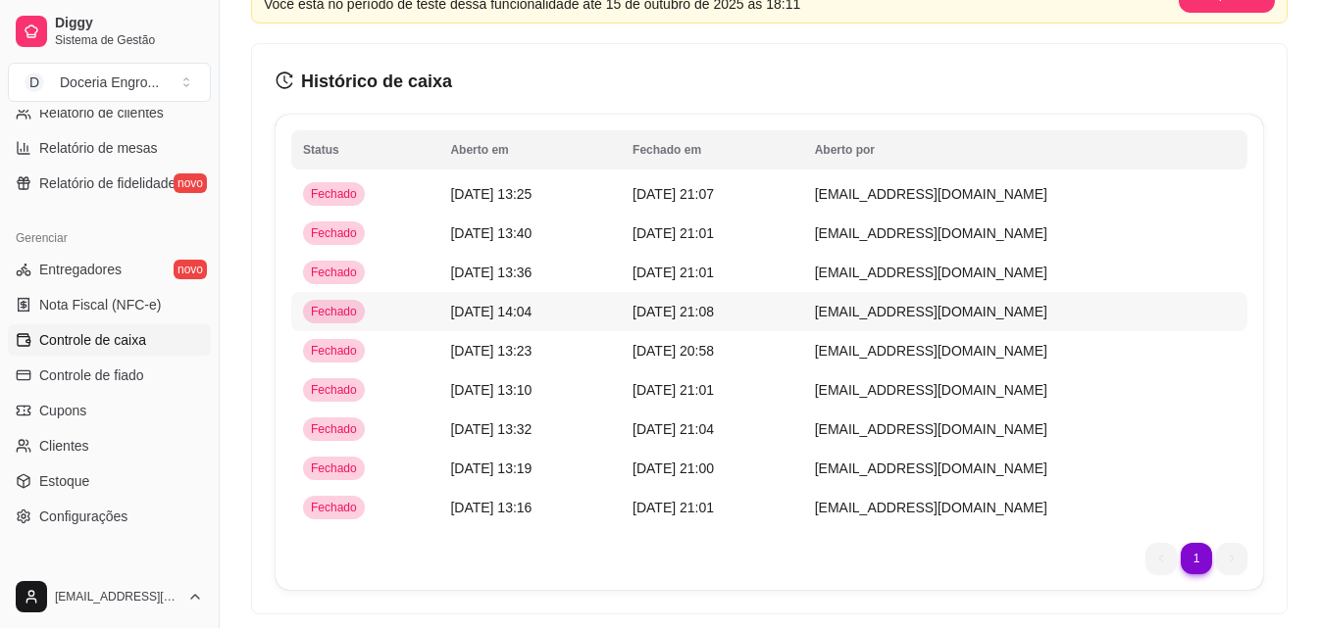
scroll to position [189, 0]
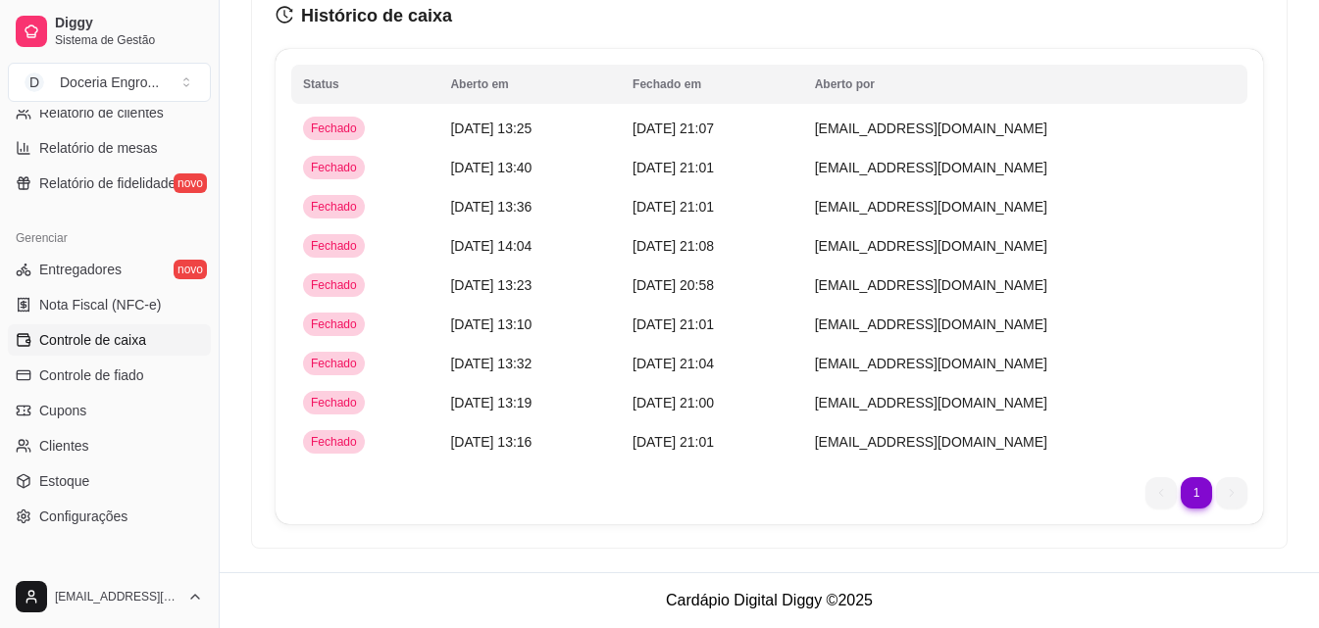
click at [1200, 488] on li "1" at bounding box center [1195, 492] width 30 height 30
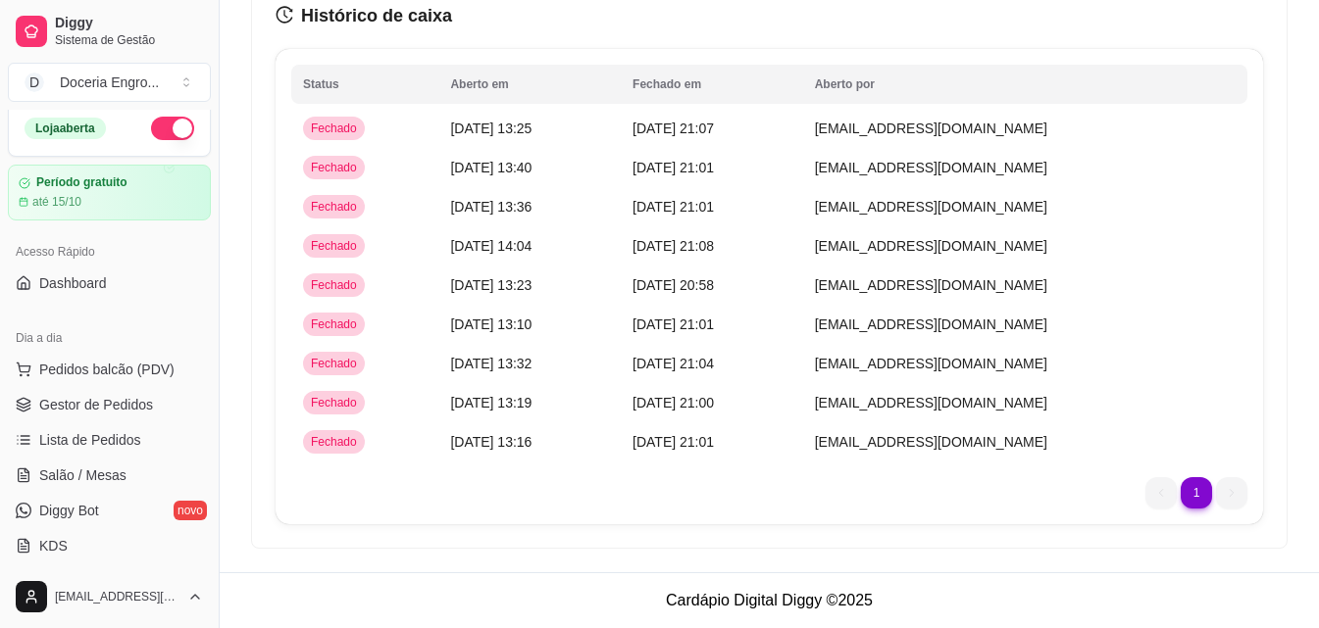
scroll to position [0, 0]
